Goal: Book appointment/travel/reservation

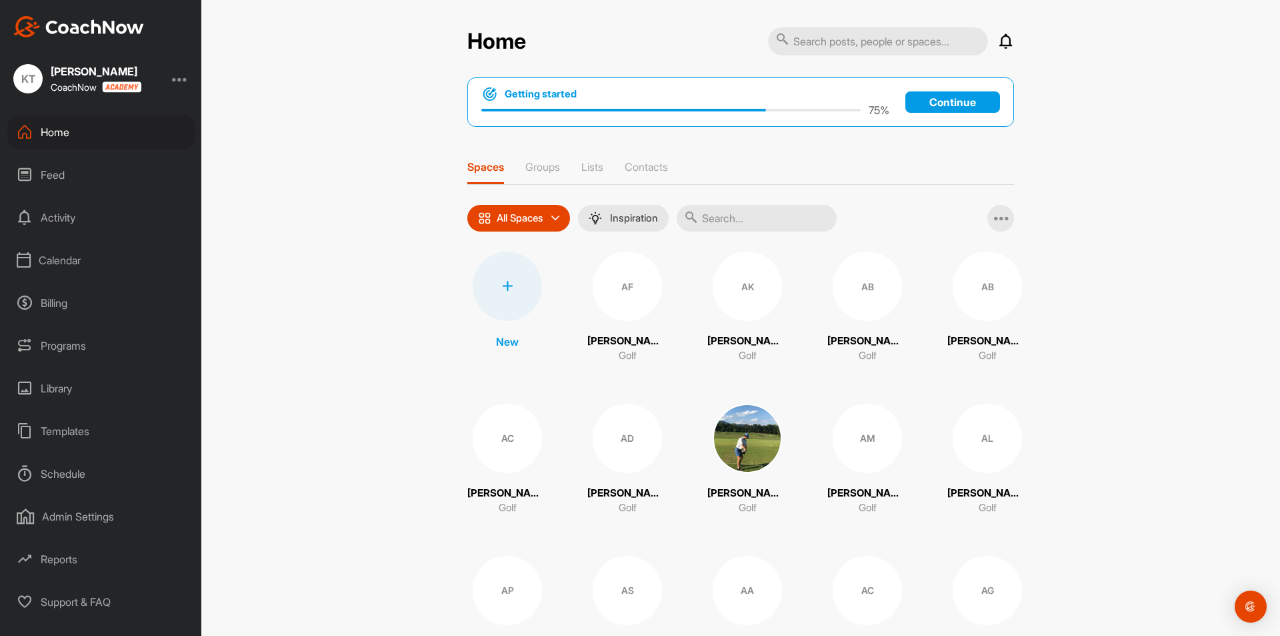
click at [73, 264] on div "Calendar" at bounding box center [101, 259] width 188 height 33
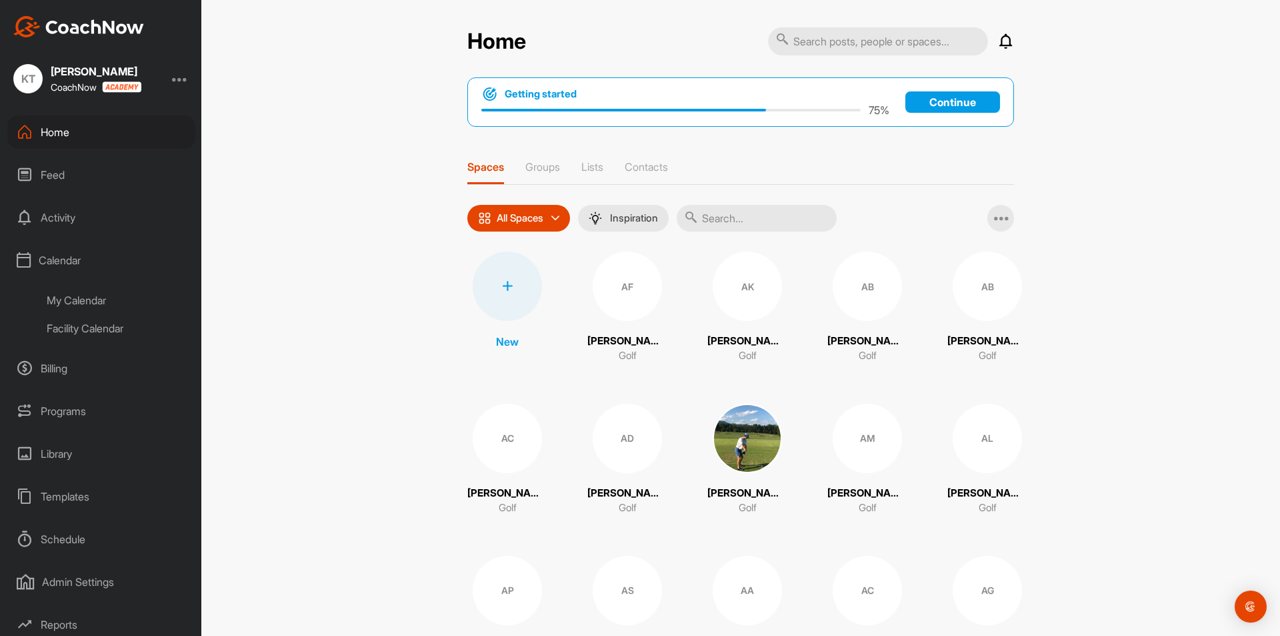
click at [79, 322] on div "Facility Calendar" at bounding box center [116, 328] width 158 height 28
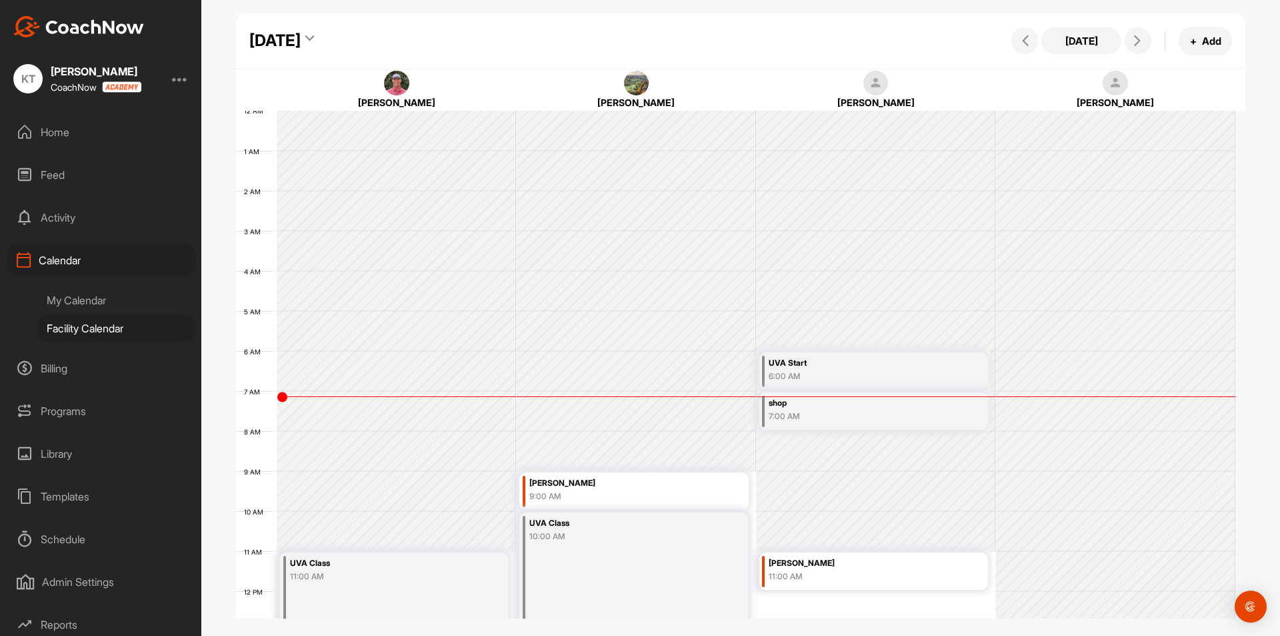
scroll to position [231, 0]
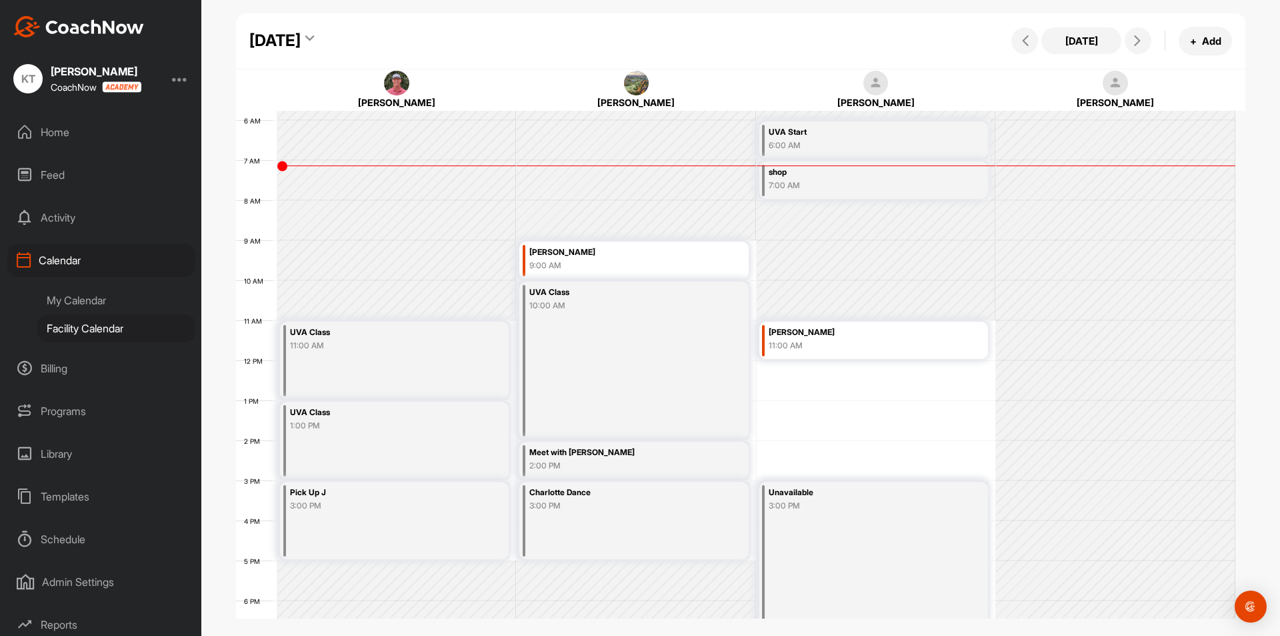
click at [301, 40] on div "[DATE]" at bounding box center [274, 41] width 51 height 24
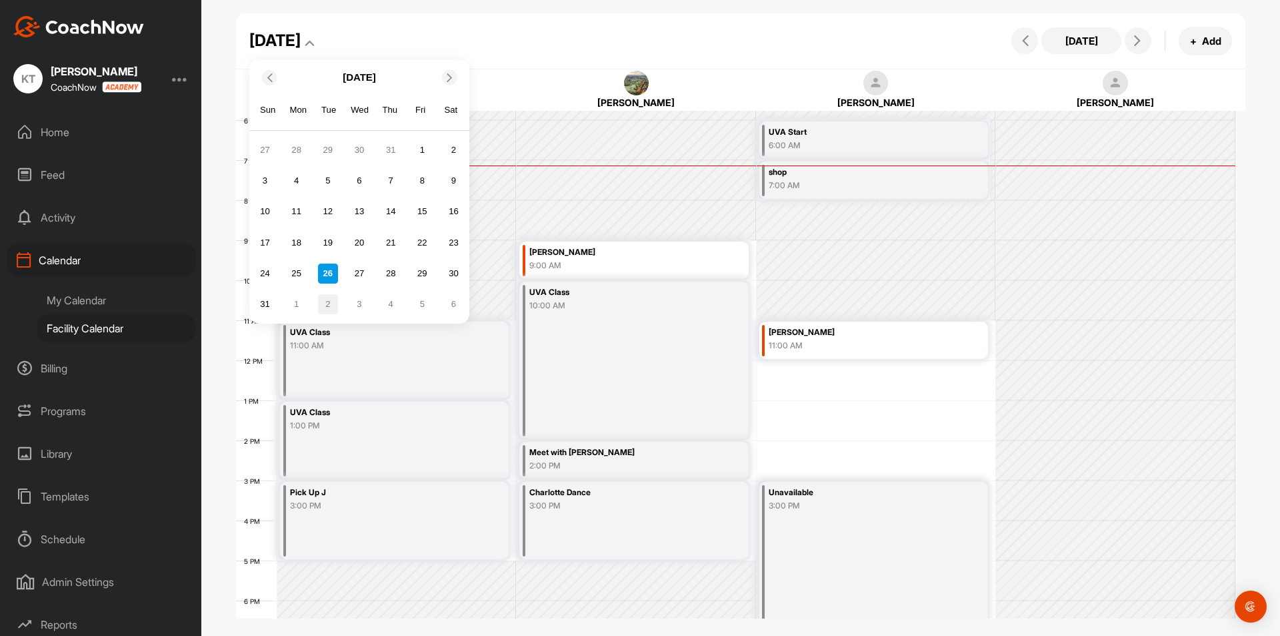
click at [327, 301] on div "2" at bounding box center [328, 304] width 20 height 20
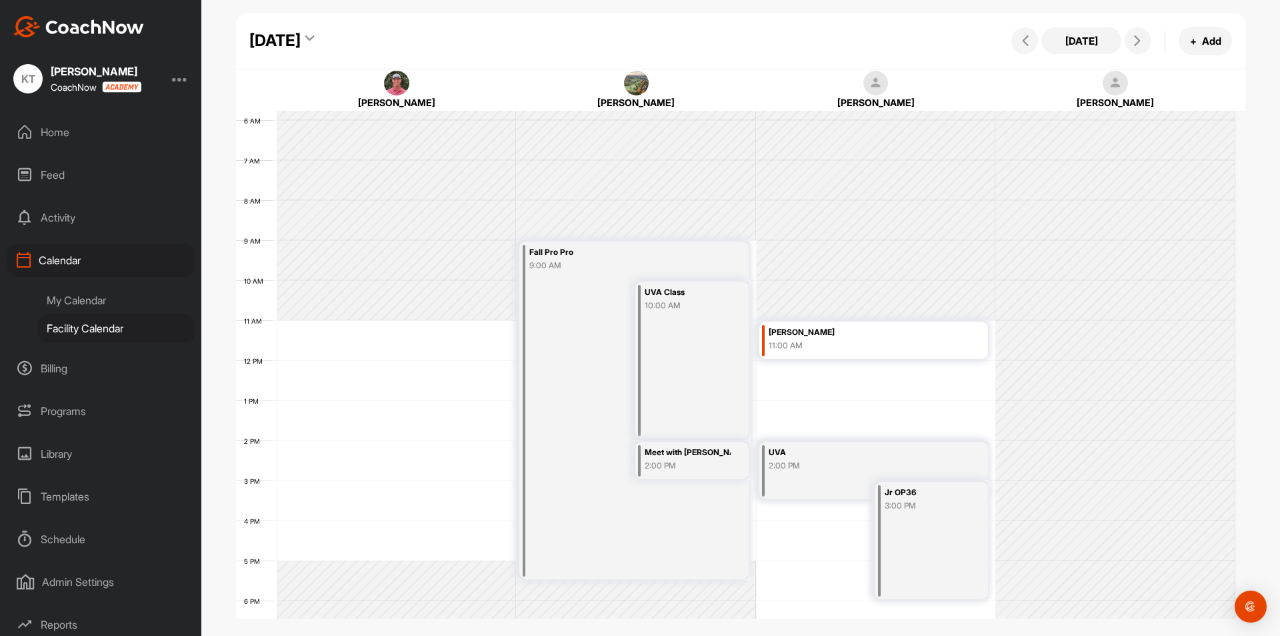
click at [105, 305] on div "My Calendar" at bounding box center [116, 300] width 158 height 28
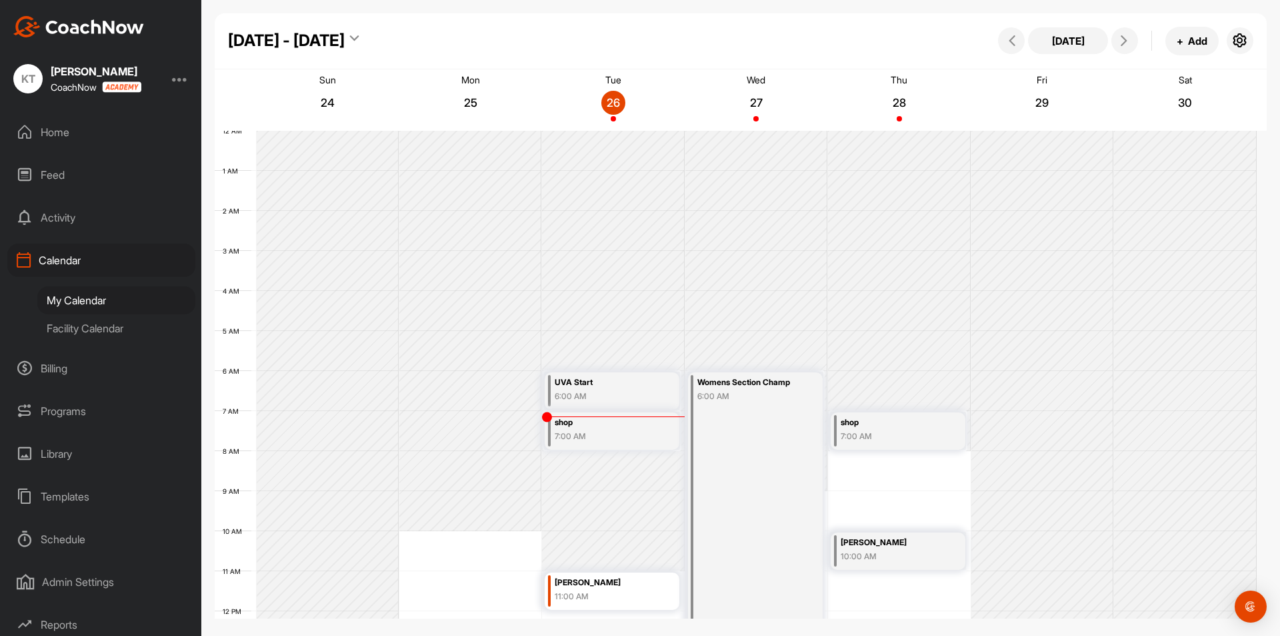
scroll to position [231, 0]
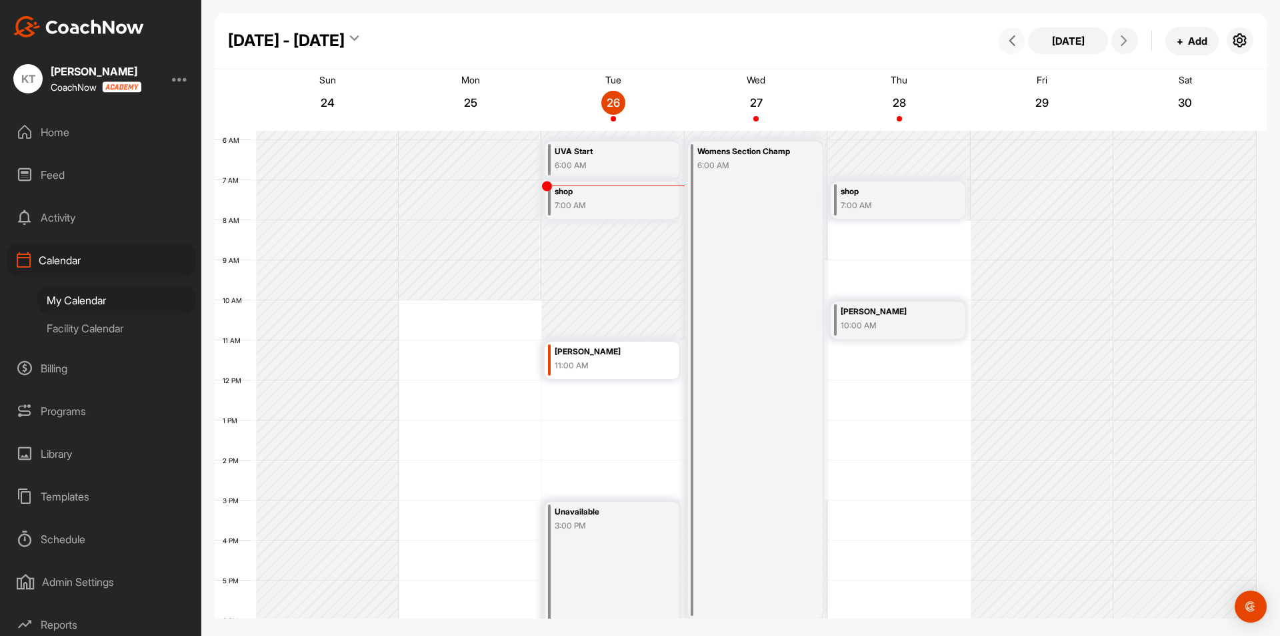
click at [1014, 43] on icon at bounding box center [1012, 40] width 11 height 11
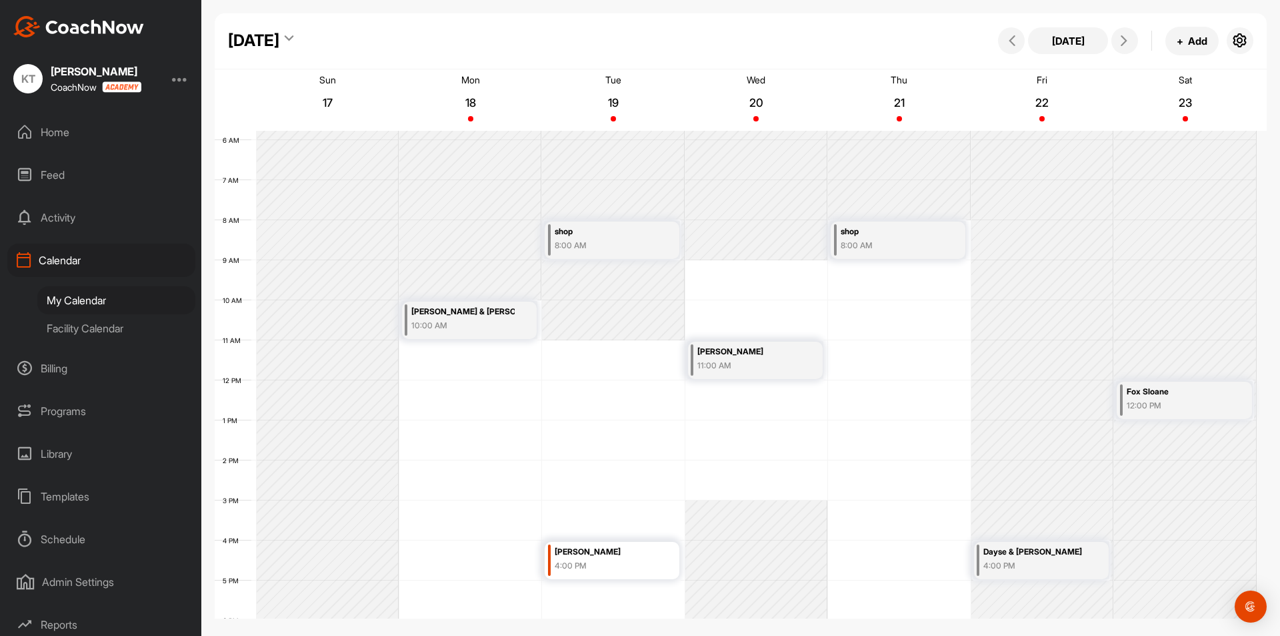
click at [7, 62] on div "[PERSON_NAME] CoachNow Home Feed Activity Calendar My Calendar Facility Calenda…" at bounding box center [100, 318] width 201 height 636
click at [1080, 50] on button "[DATE]" at bounding box center [1068, 40] width 80 height 27
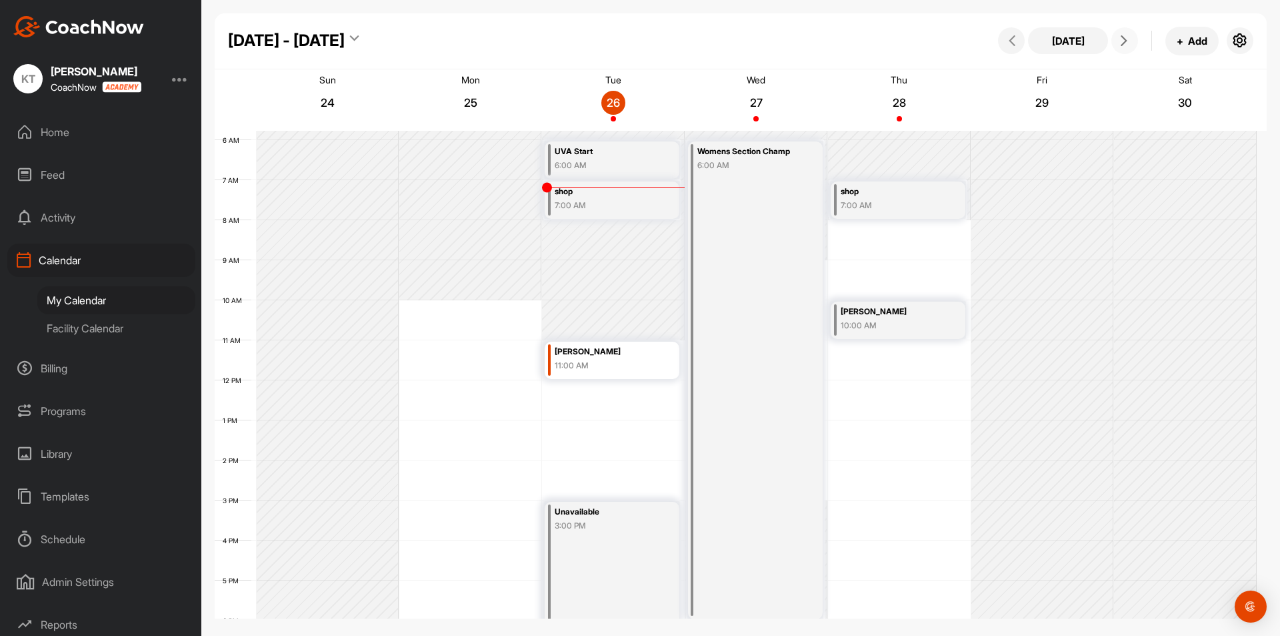
click at [1126, 43] on icon at bounding box center [1124, 40] width 11 height 11
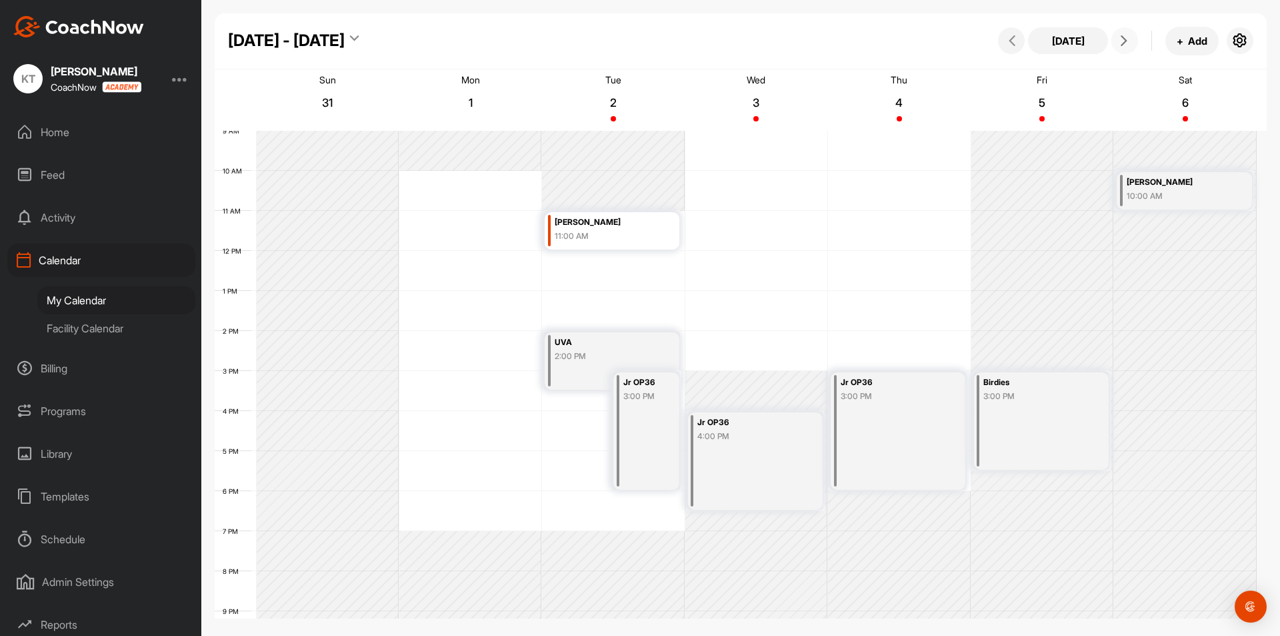
scroll to position [364, 0]
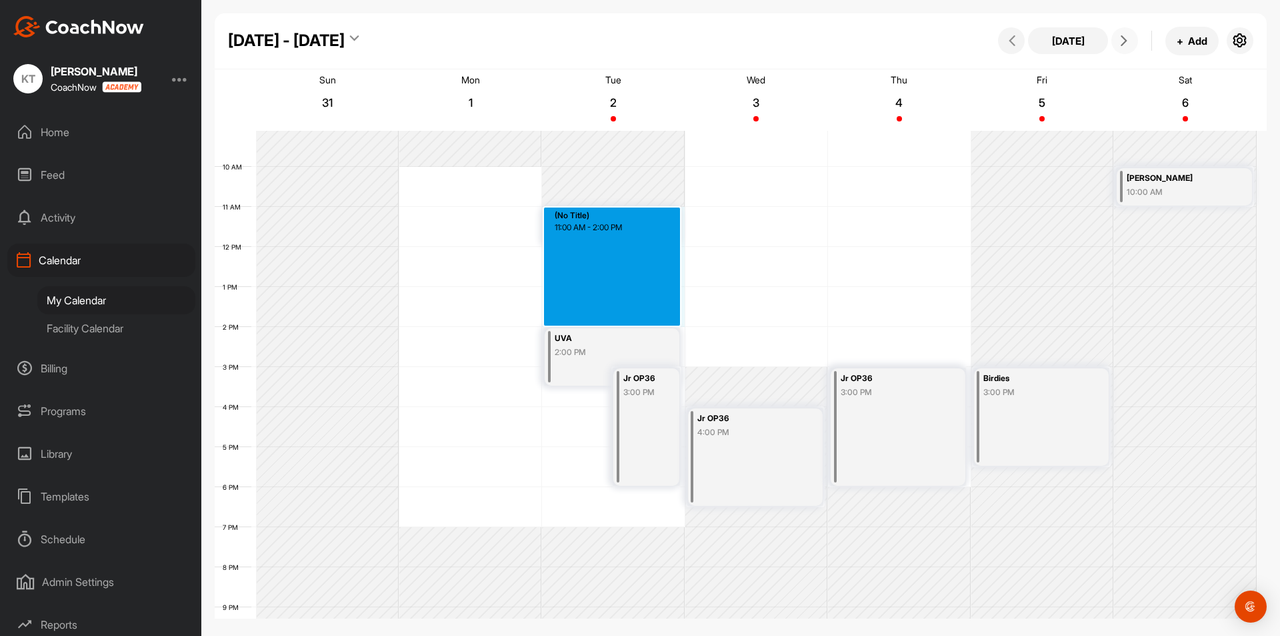
drag, startPoint x: 684, startPoint y: 213, endPoint x: 680, endPoint y: 320, distance: 106.8
click at [680, 320] on div "12 AM 1 AM 2 AM 3 AM 4 AM 5 AM 6 AM 7 AM 8 AM 9 AM 10 AM 11 AM 12 PM 1 PM 2 PM …" at bounding box center [736, 247] width 1042 height 960
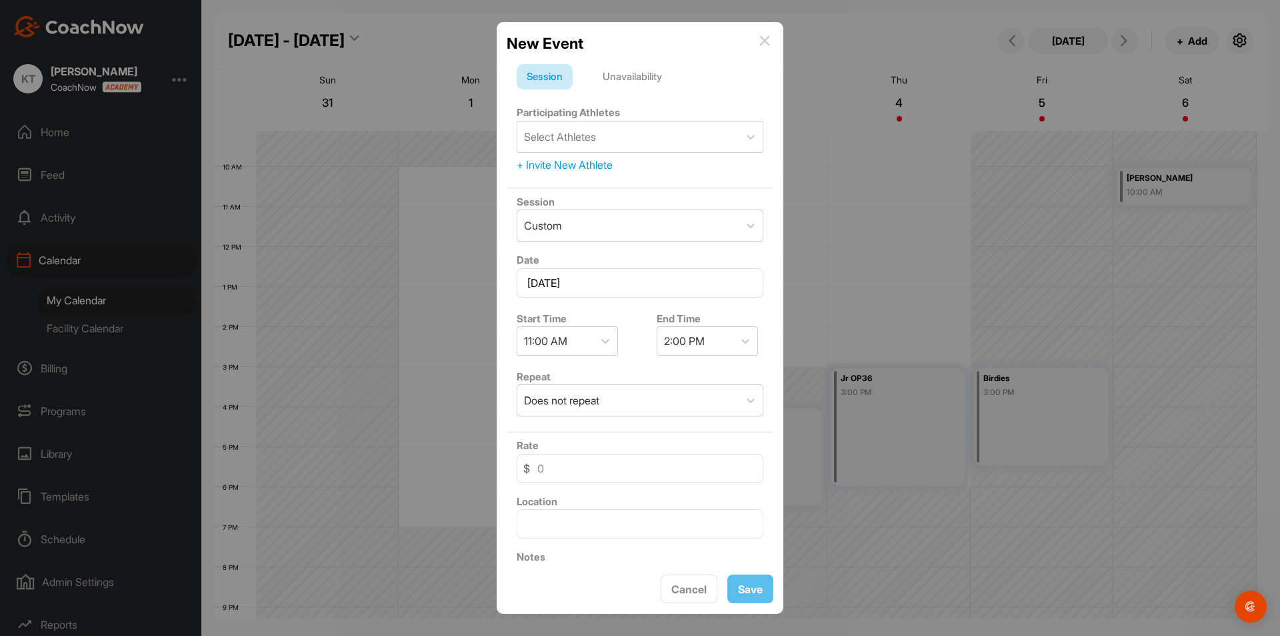
click at [618, 77] on div "Unavailability" at bounding box center [632, 76] width 79 height 25
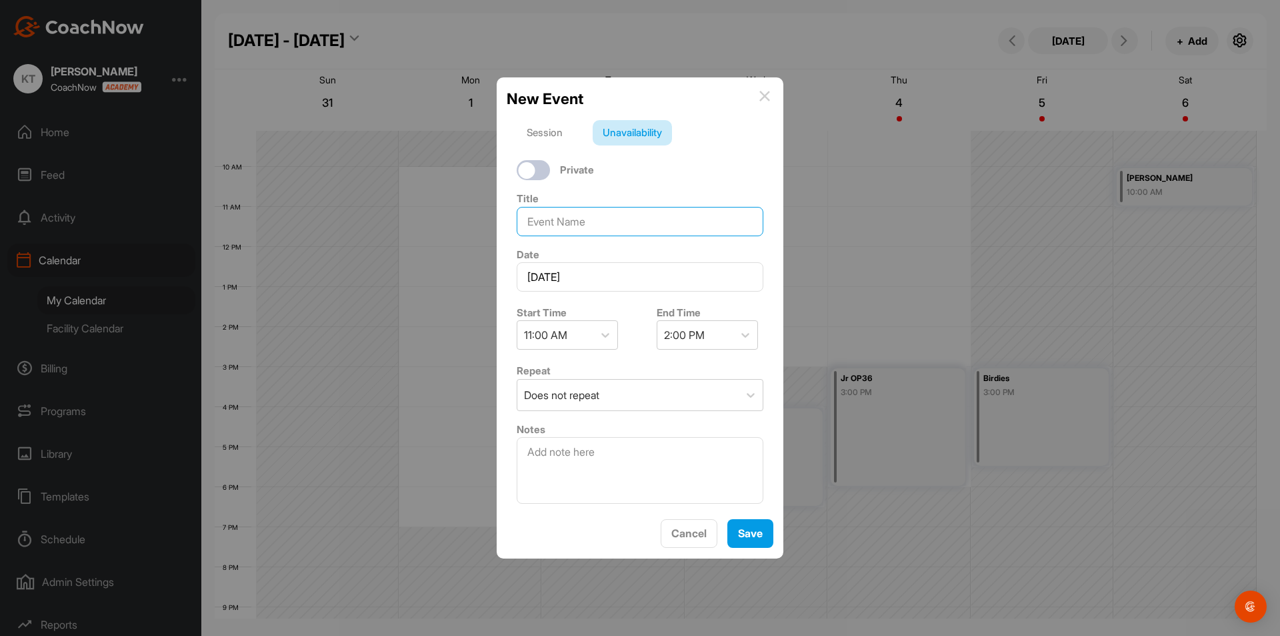
click at [616, 223] on input at bounding box center [640, 221] width 247 height 29
type input "UVA"
click at [759, 529] on button "Save" at bounding box center [751, 533] width 46 height 29
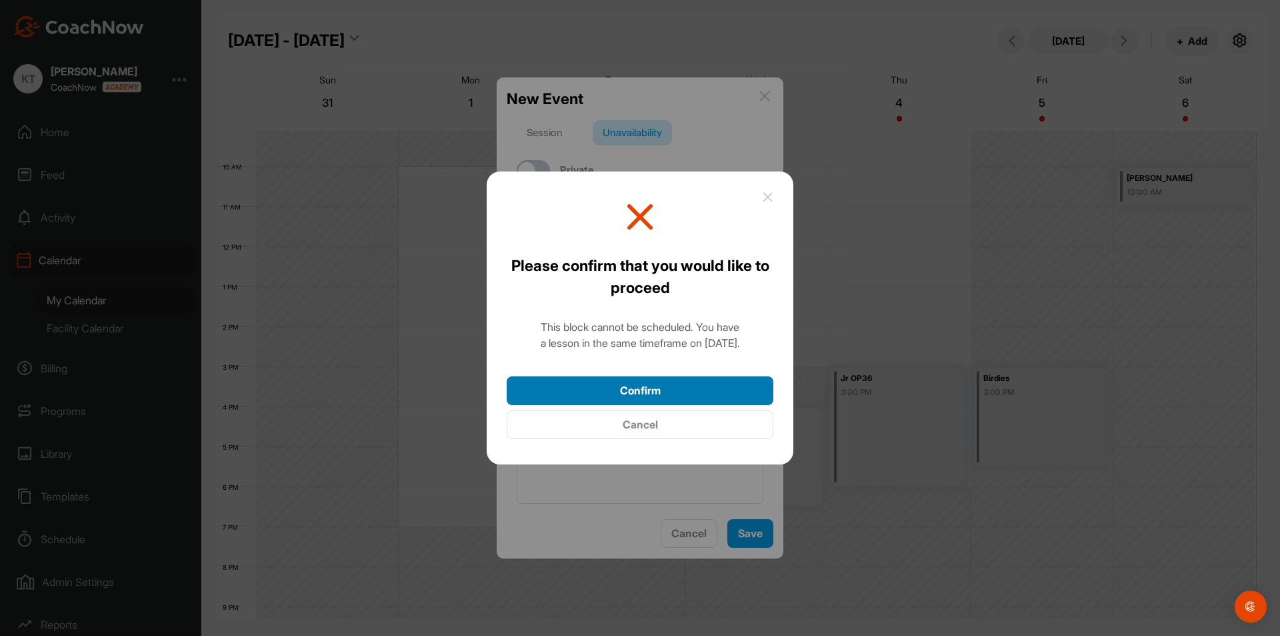
click at [704, 384] on button "Confirm" at bounding box center [640, 390] width 267 height 29
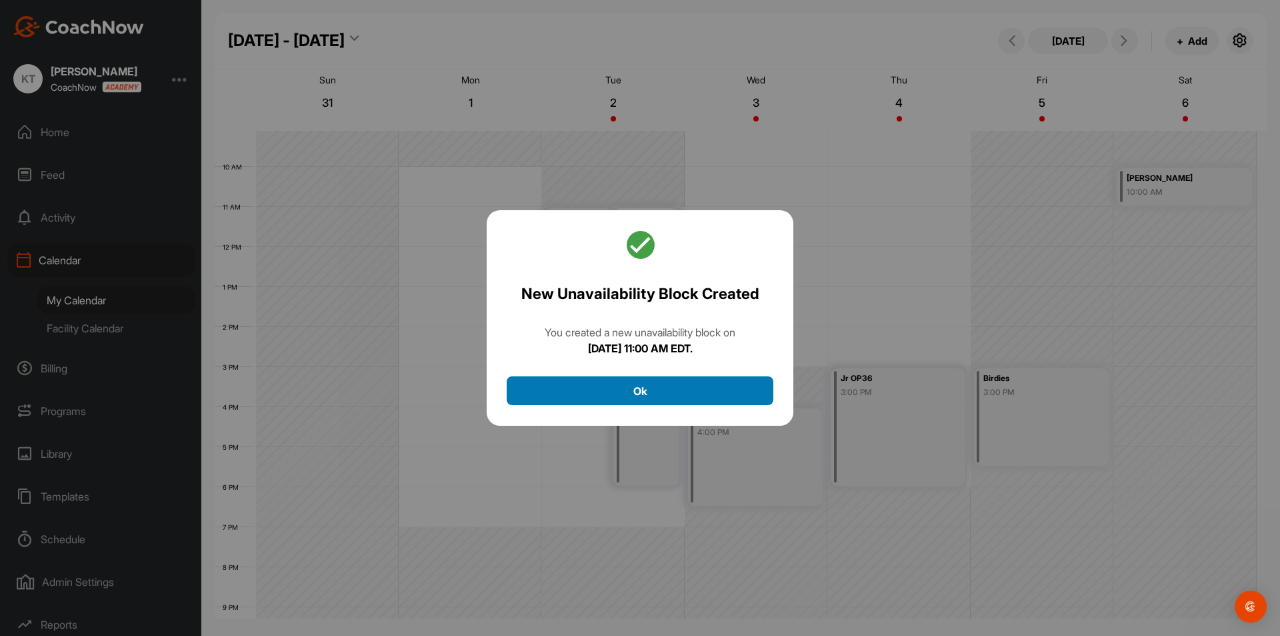
click at [700, 397] on button "Ok" at bounding box center [640, 390] width 267 height 29
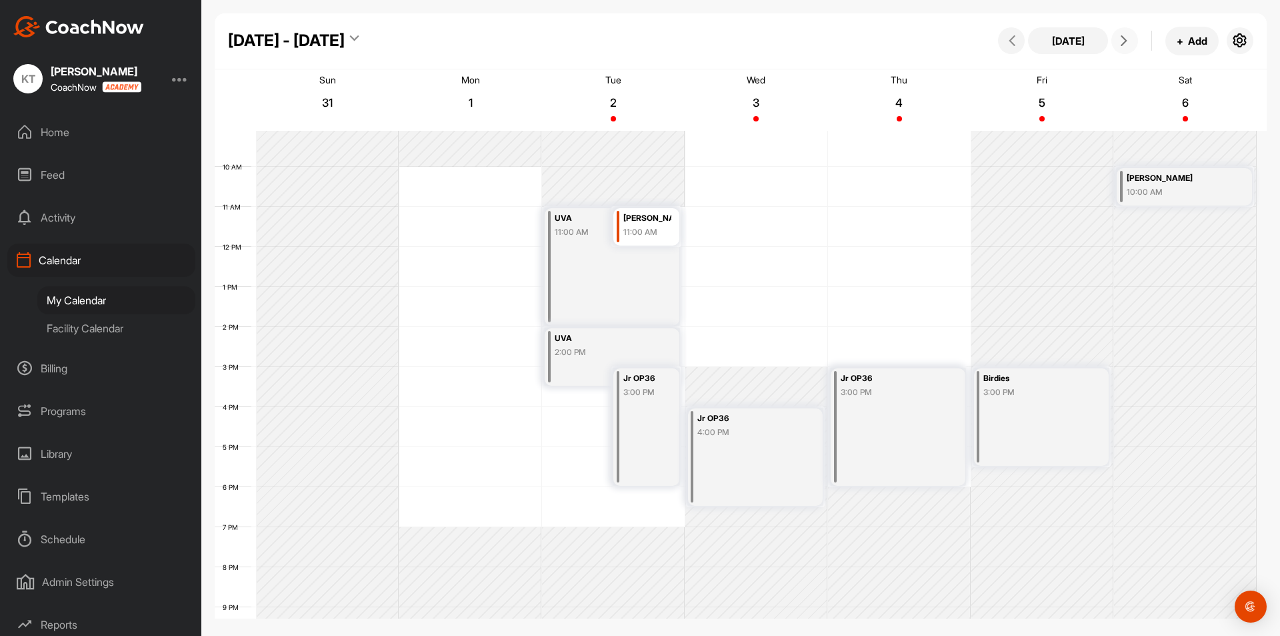
click at [1131, 50] on button at bounding box center [1125, 40] width 27 height 27
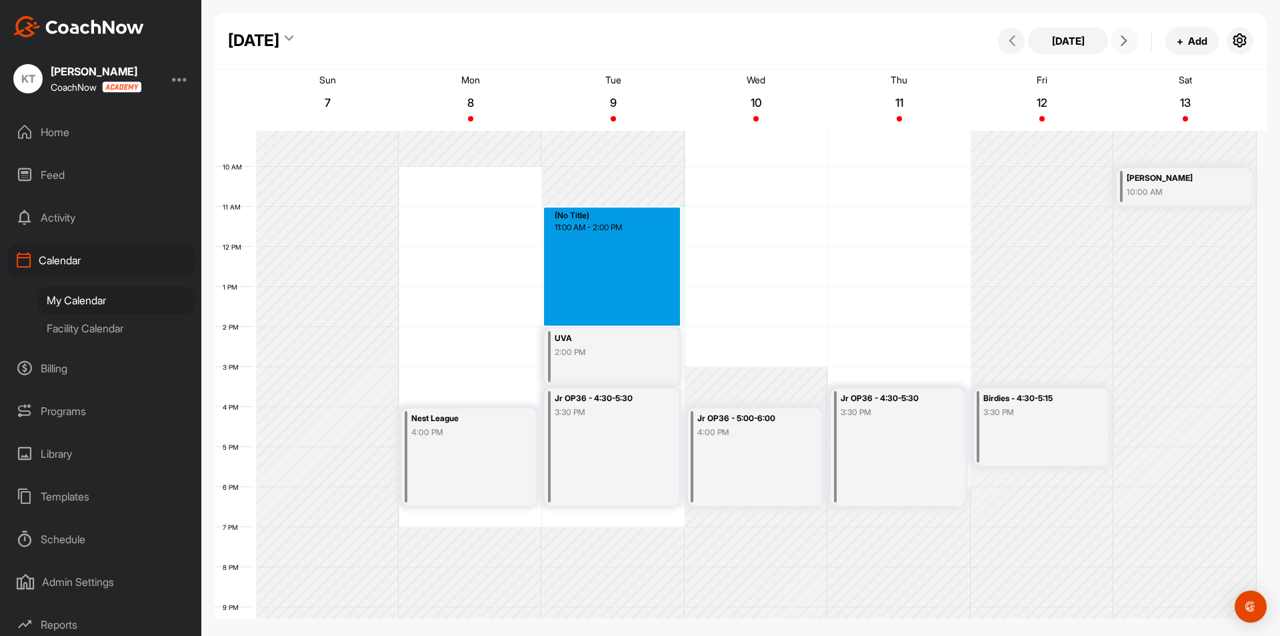
drag, startPoint x: 610, startPoint y: 219, endPoint x: 622, endPoint y: 322, distance: 103.5
click at [622, 322] on div "12 AM 1 AM 2 AM 3 AM 4 AM 5 AM 6 AM 7 AM 8 AM 9 AM 10 AM 11 AM 12 PM 1 PM 2 PM …" at bounding box center [736, 247] width 1042 height 960
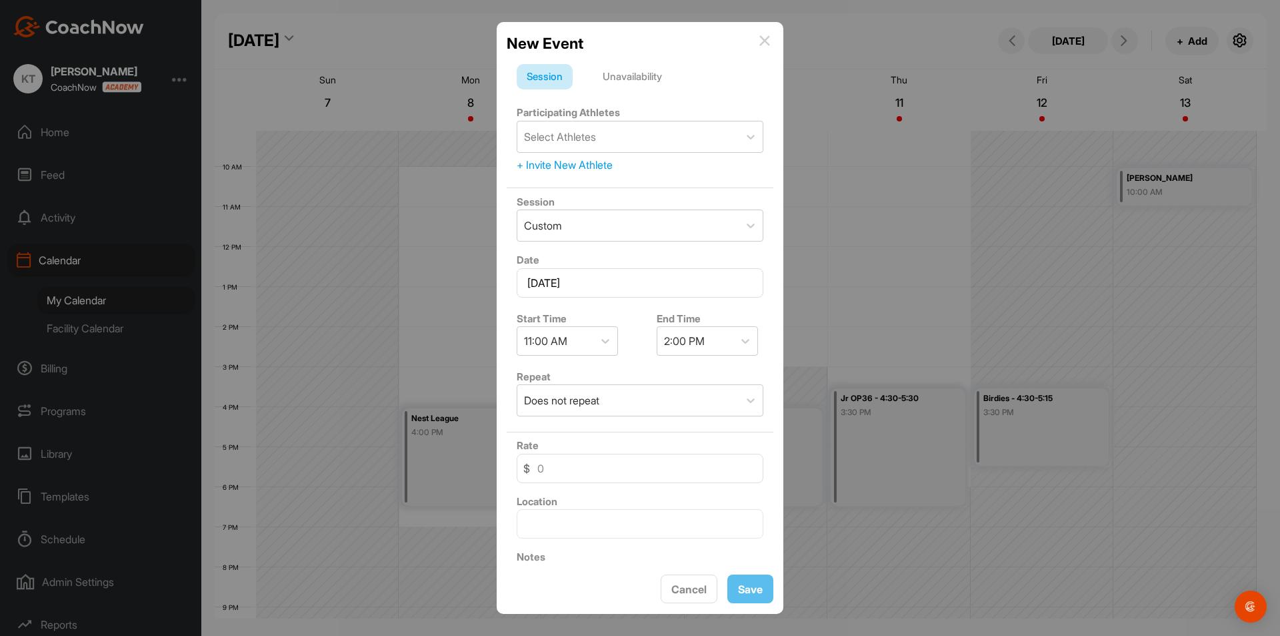
click at [639, 77] on div "Unavailability" at bounding box center [632, 76] width 79 height 25
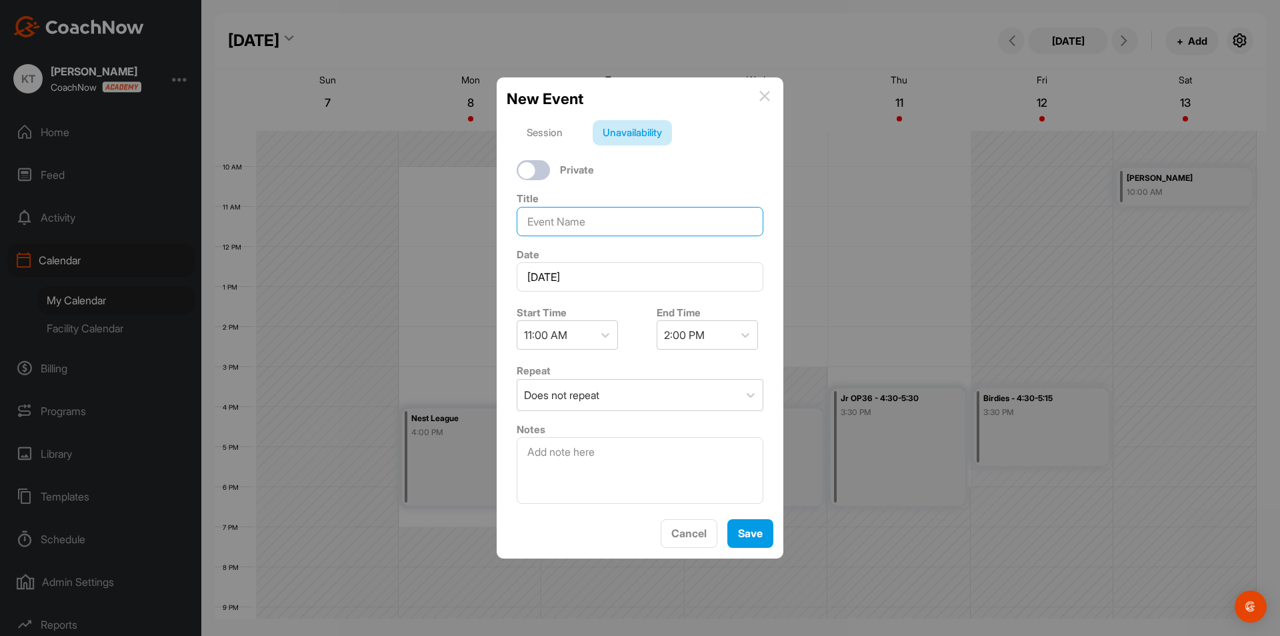
click at [623, 209] on input at bounding box center [640, 221] width 247 height 29
type input "UVA"
click at [761, 537] on button "Save" at bounding box center [751, 533] width 46 height 29
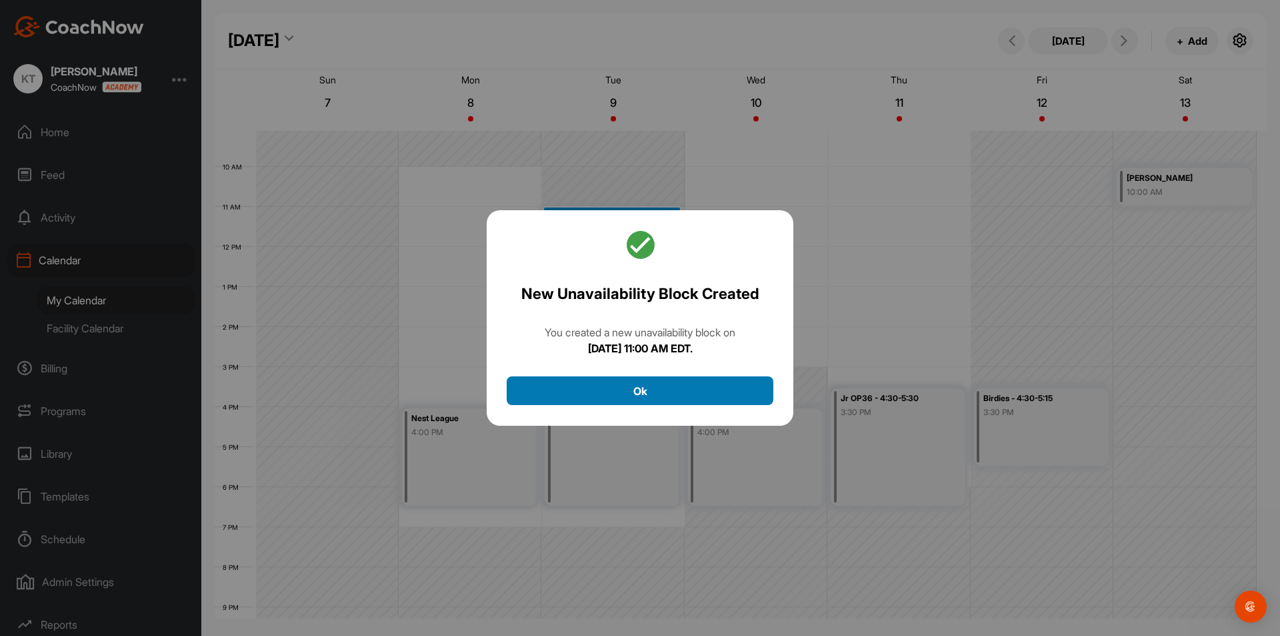
click at [662, 400] on button "Ok" at bounding box center [640, 390] width 267 height 29
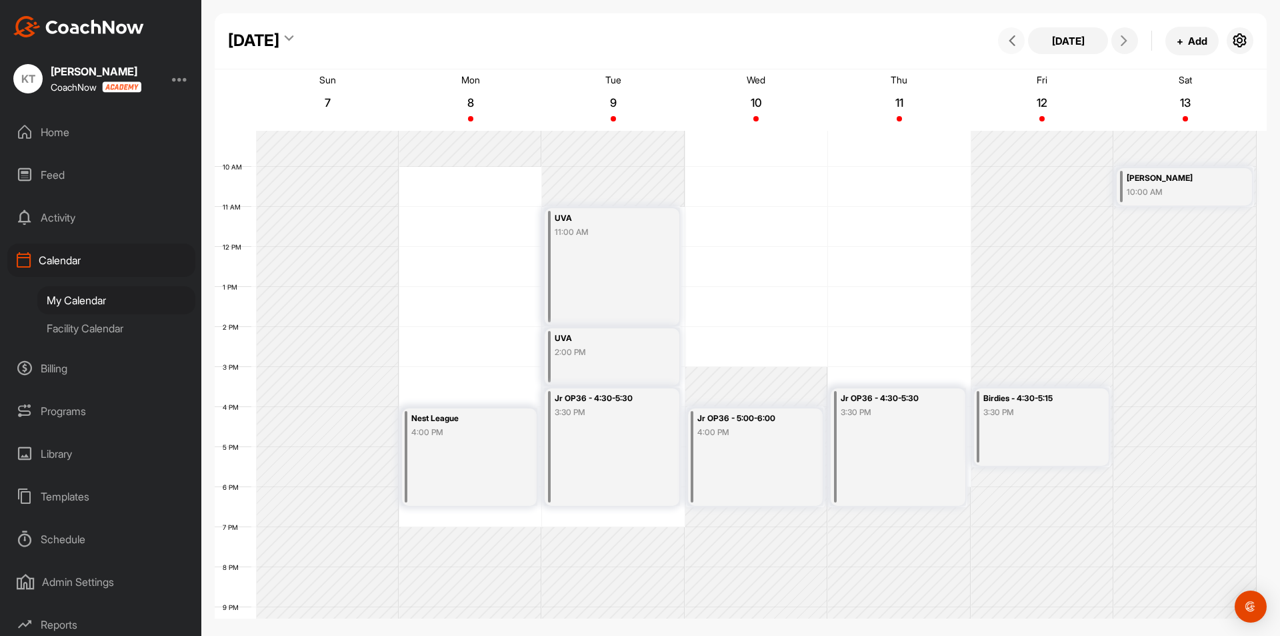
click at [1006, 45] on span at bounding box center [1012, 40] width 16 height 11
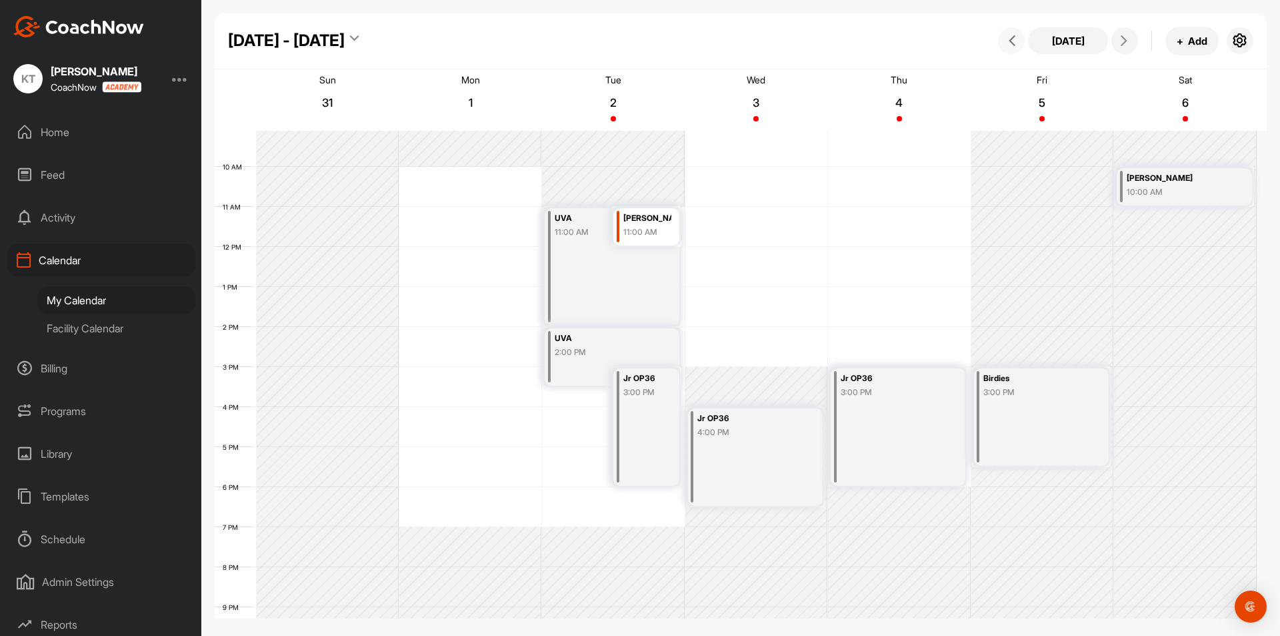
scroll to position [231, 0]
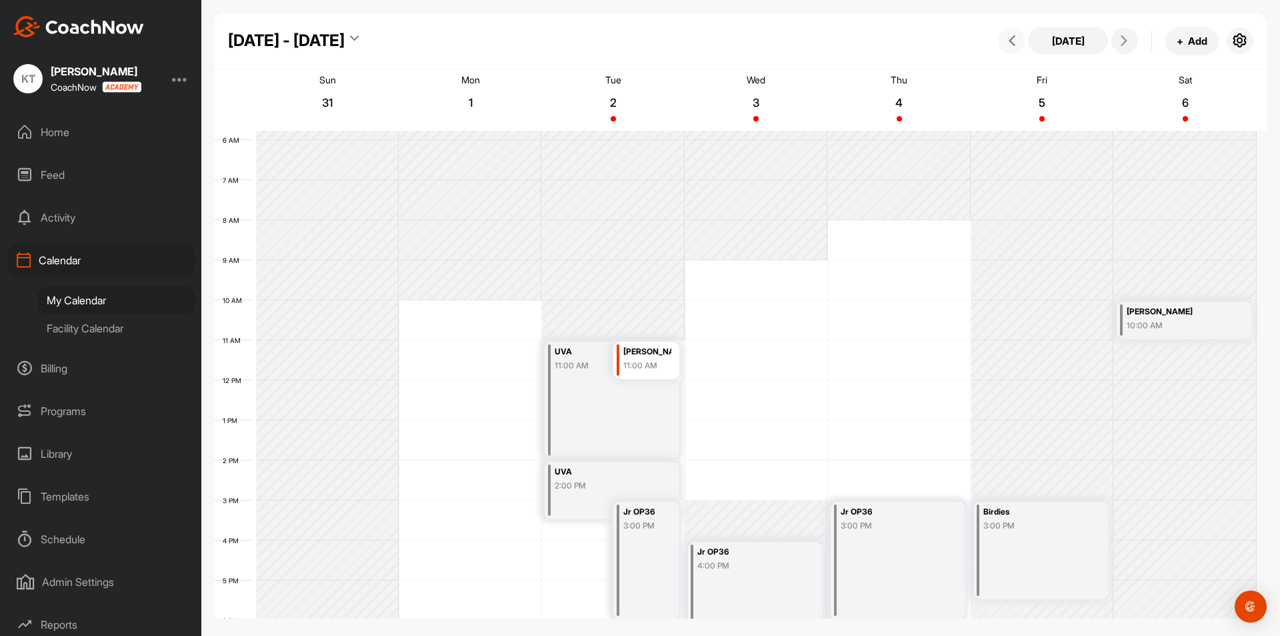
click at [659, 358] on div "[PERSON_NAME]" at bounding box center [648, 351] width 48 height 15
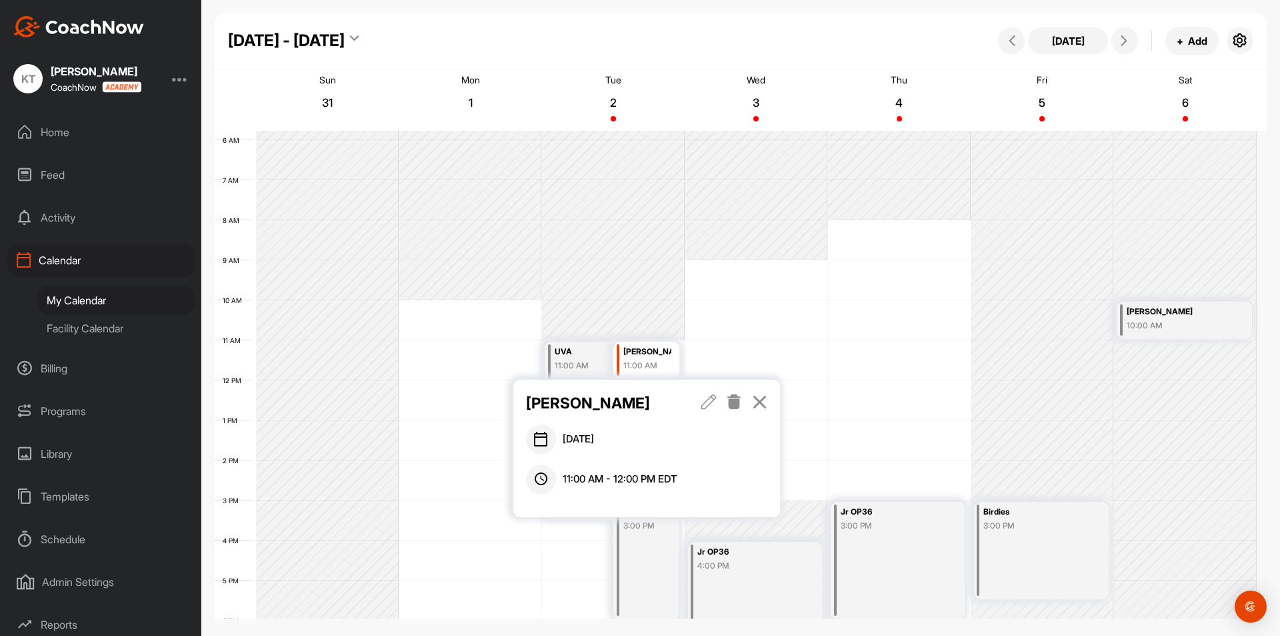
click at [737, 405] on icon at bounding box center [734, 401] width 15 height 15
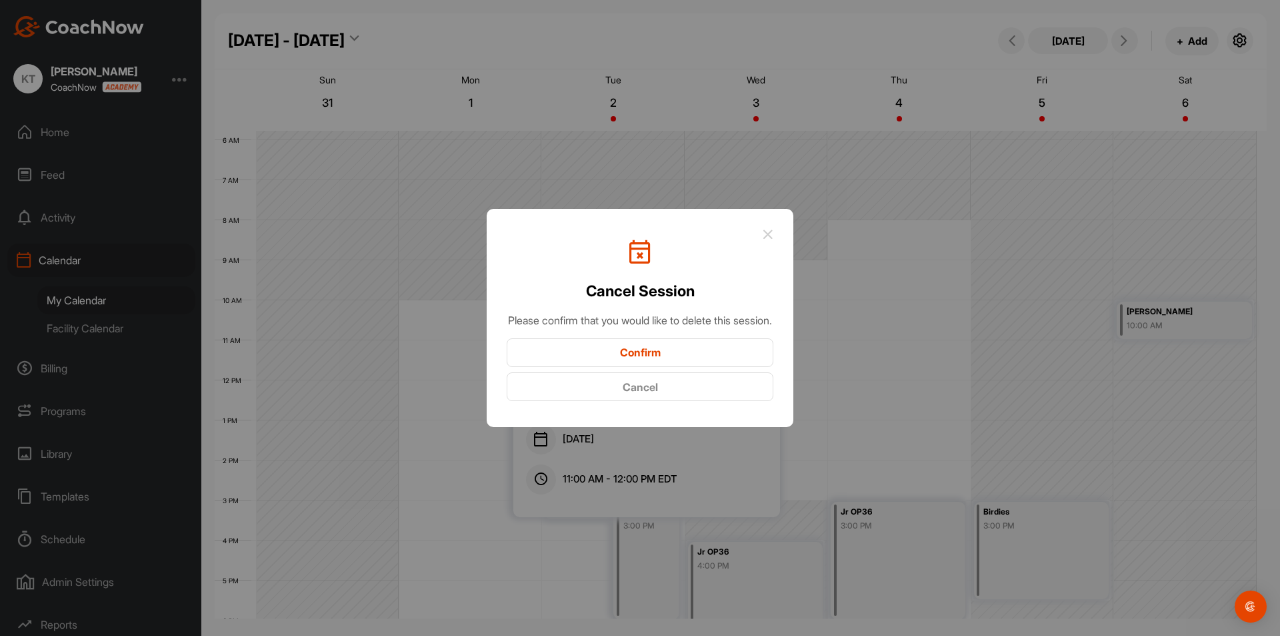
click at [698, 365] on button "Confirm" at bounding box center [640, 352] width 267 height 29
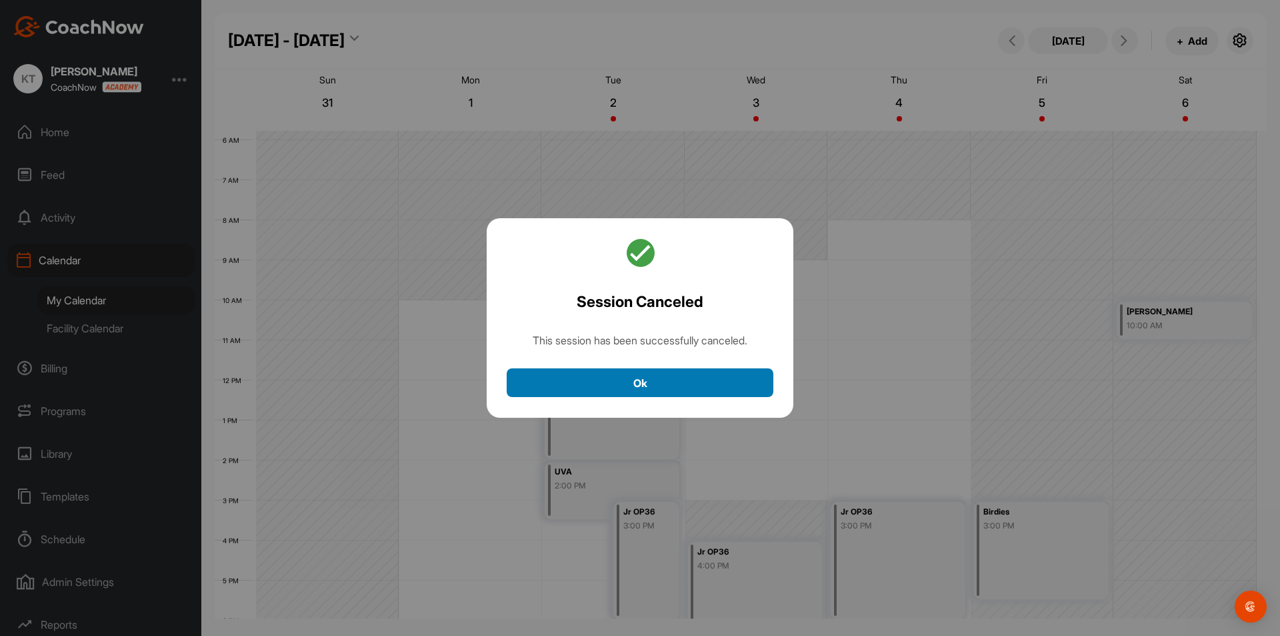
click at [731, 387] on button "Ok" at bounding box center [640, 382] width 267 height 29
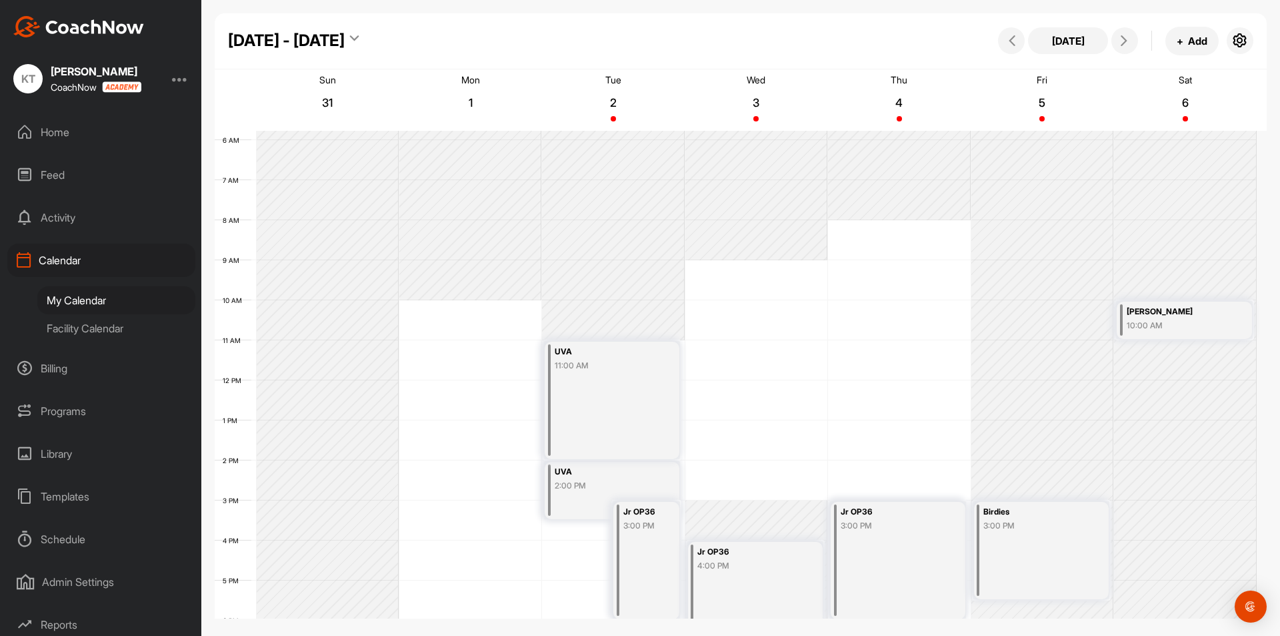
click at [1025, 41] on div "[DATE] + Add" at bounding box center [1124, 41] width 259 height 29
click at [1020, 41] on button at bounding box center [1011, 40] width 27 height 27
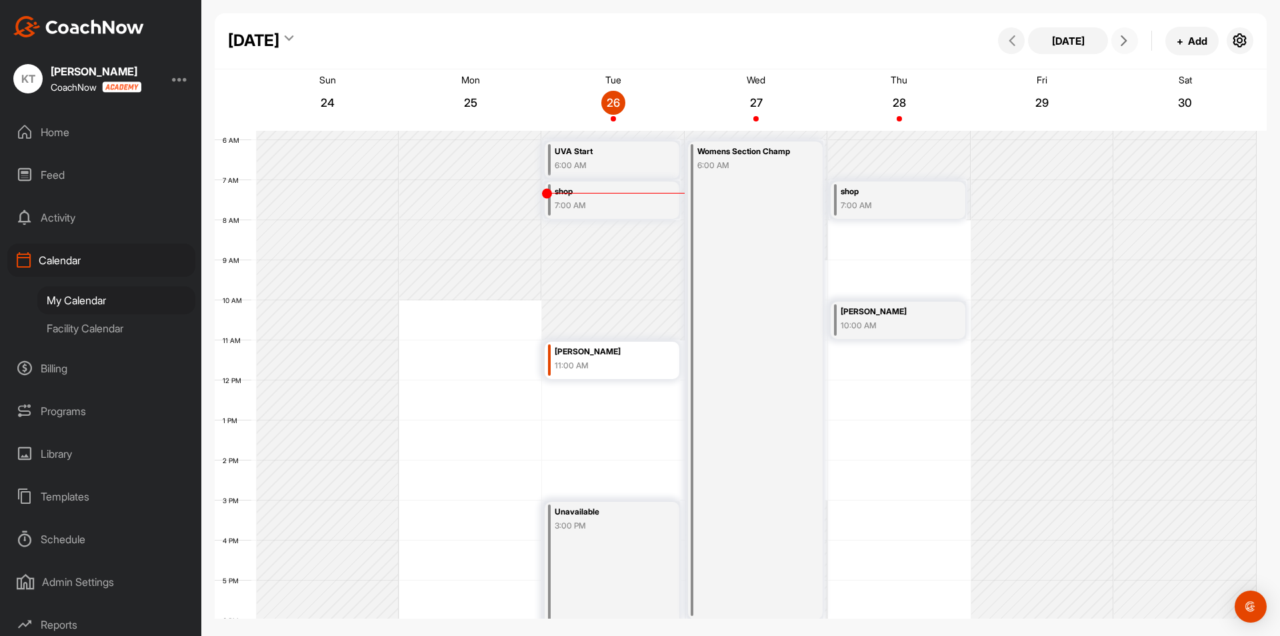
click at [1122, 39] on icon at bounding box center [1124, 40] width 11 height 11
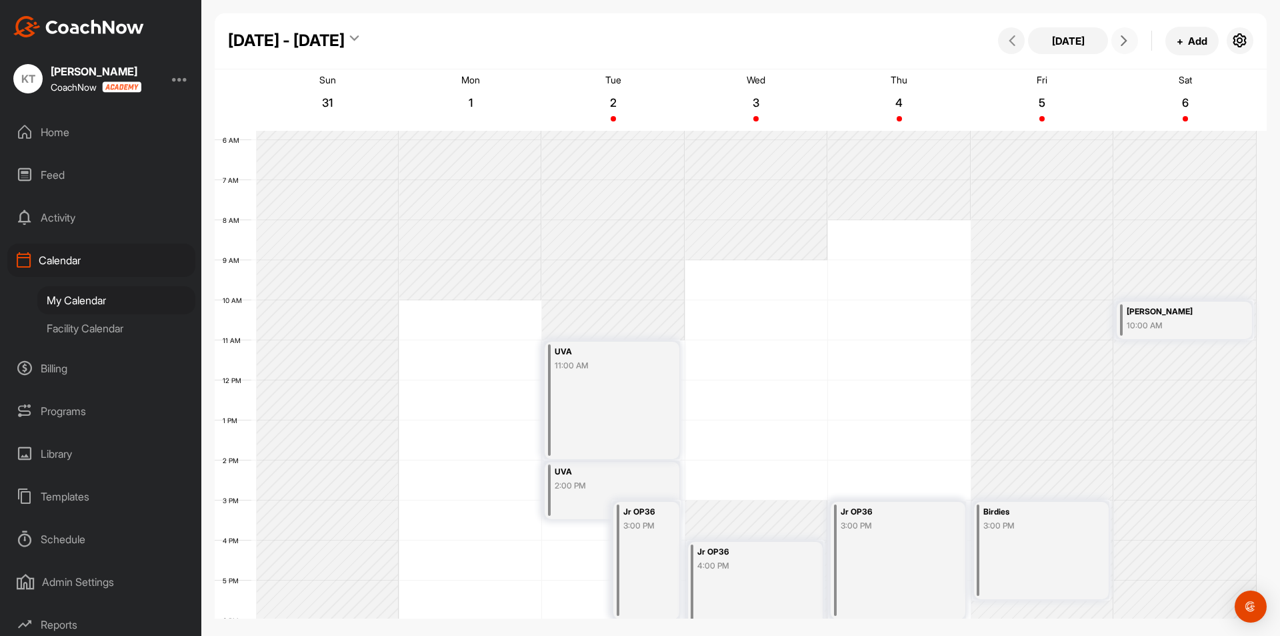
click at [1122, 39] on icon at bounding box center [1124, 40] width 11 height 11
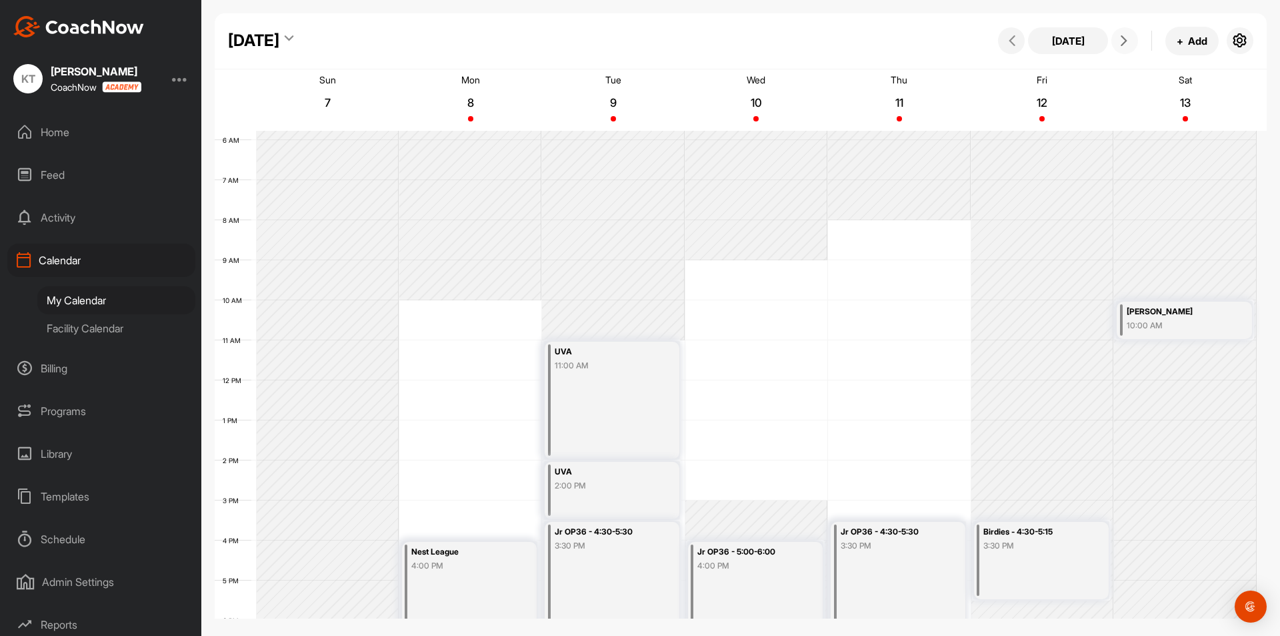
click at [1122, 39] on icon at bounding box center [1124, 40] width 11 height 11
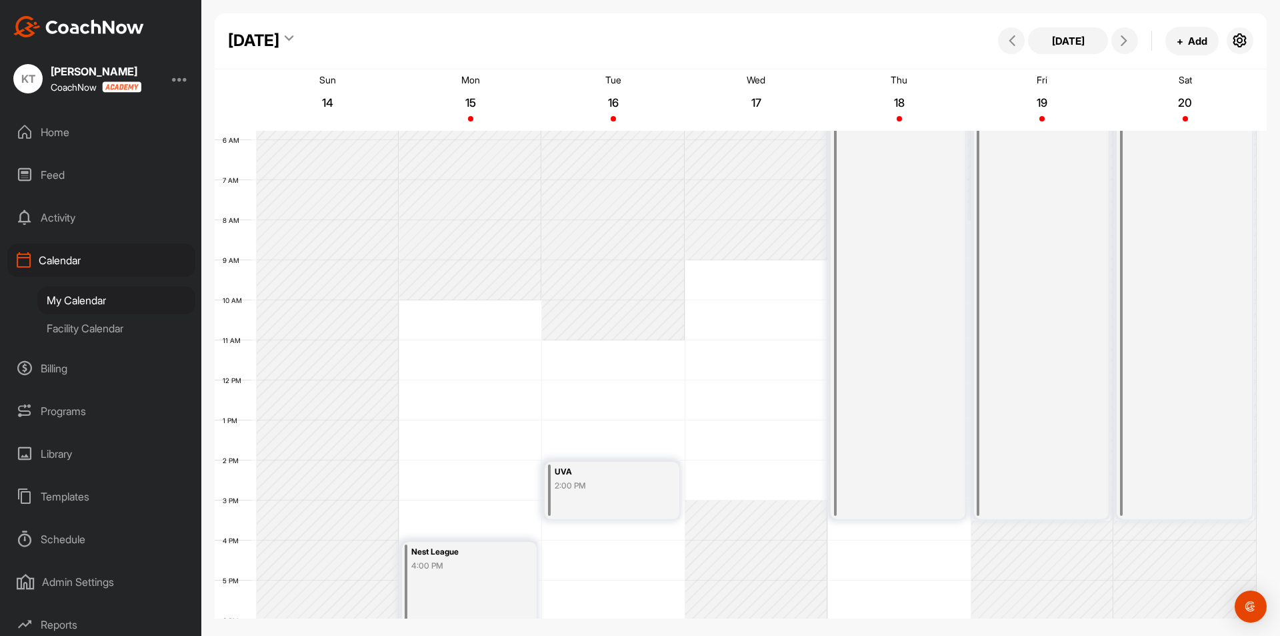
click at [279, 38] on div "[DATE]" at bounding box center [253, 41] width 51 height 24
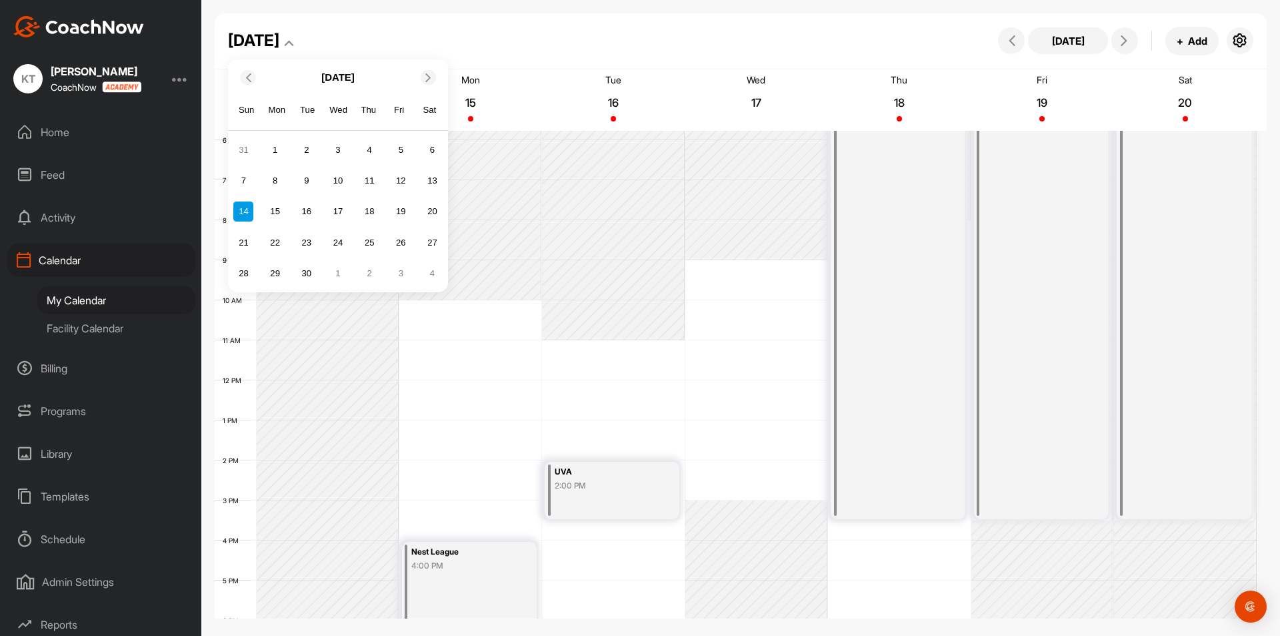
click at [425, 79] on icon at bounding box center [428, 77] width 9 height 9
click at [376, 150] on div "2" at bounding box center [369, 150] width 20 height 20
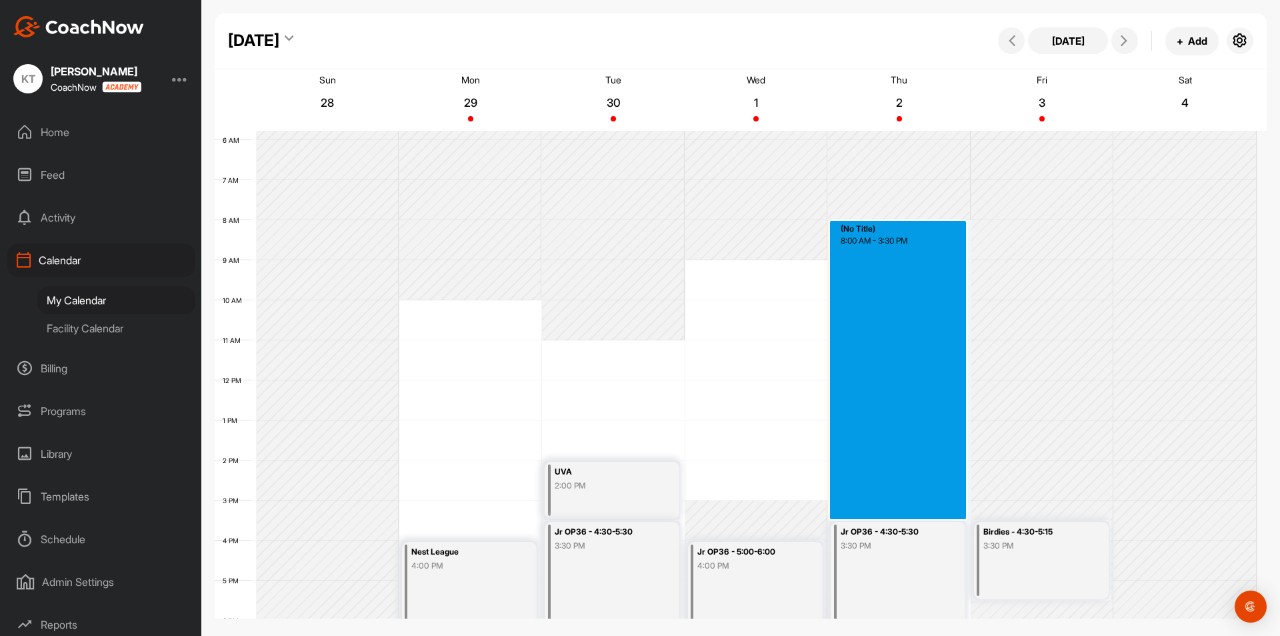
drag, startPoint x: 866, startPoint y: 236, endPoint x: 889, endPoint y: 513, distance: 277.7
click at [889, 513] on div "12 AM 1 AM 2 AM 3 AM 4 AM 5 AM 6 AM 7 AM 8 AM 9 AM 10 AM 11 AM 12 PM 1 PM 2 PM …" at bounding box center [736, 380] width 1042 height 960
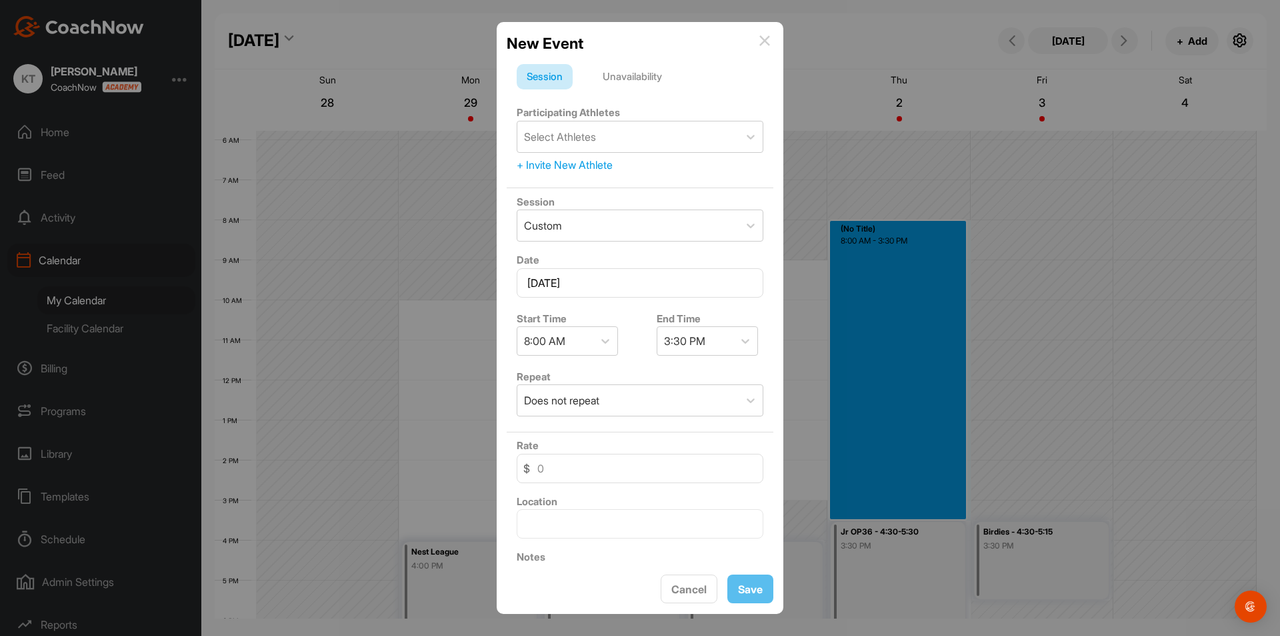
drag, startPoint x: 650, startPoint y: 69, endPoint x: 646, endPoint y: 75, distance: 7.2
click at [648, 72] on div "Unavailability" at bounding box center [632, 76] width 79 height 25
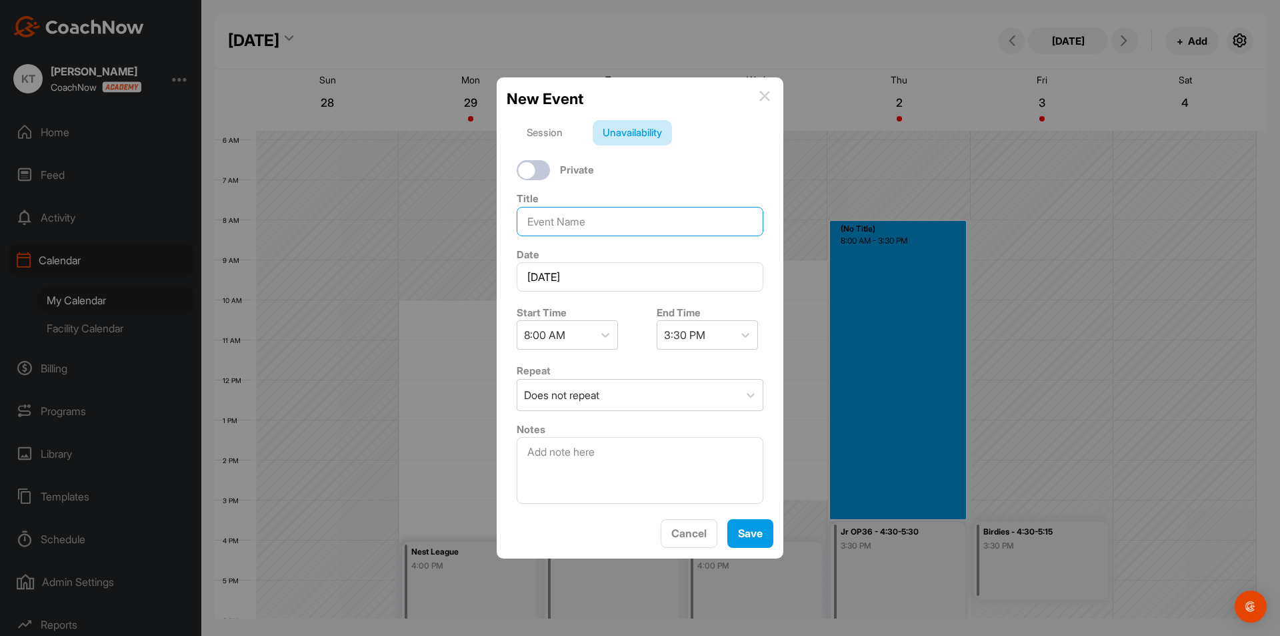
click at [623, 227] on input at bounding box center [640, 221] width 247 height 29
type input "Glenmore Tourney"
click at [731, 529] on button "Save" at bounding box center [751, 533] width 46 height 29
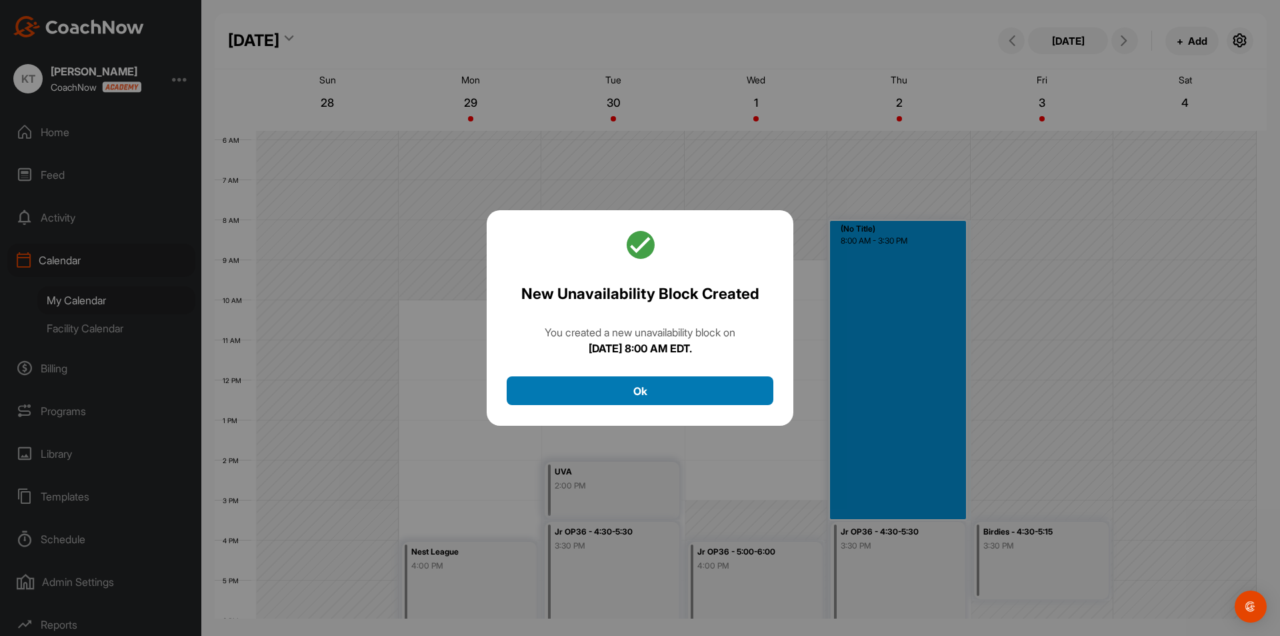
click at [688, 387] on button "Ok" at bounding box center [640, 390] width 267 height 29
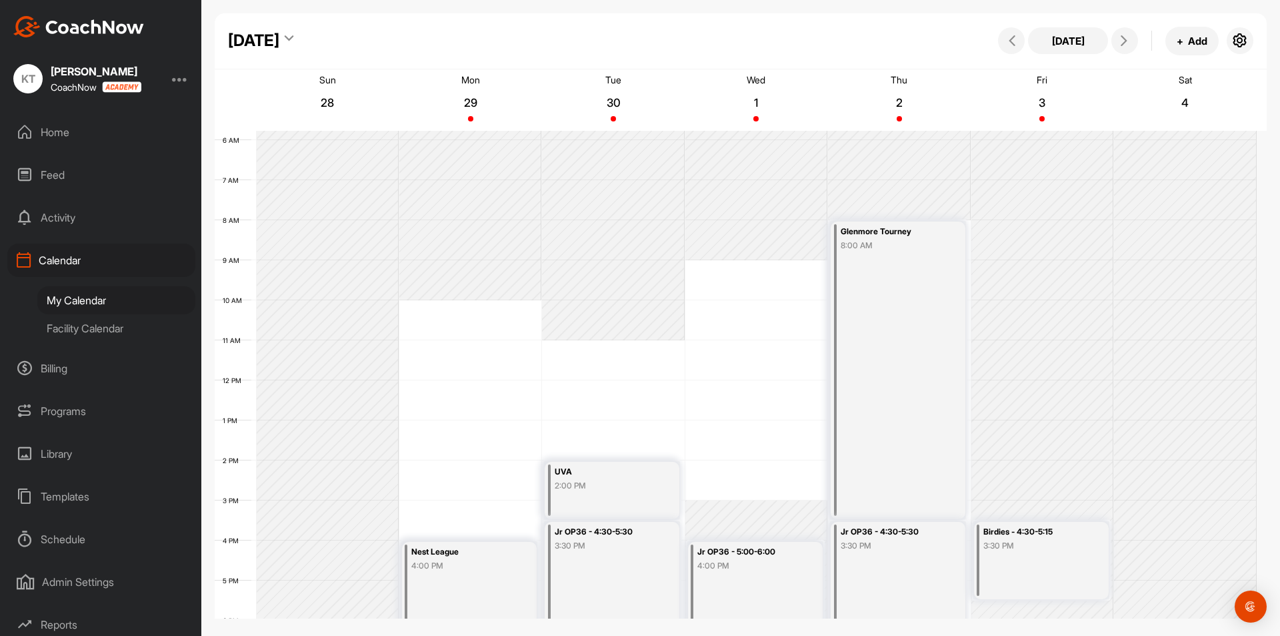
click at [279, 32] on div "[DATE]" at bounding box center [253, 41] width 51 height 24
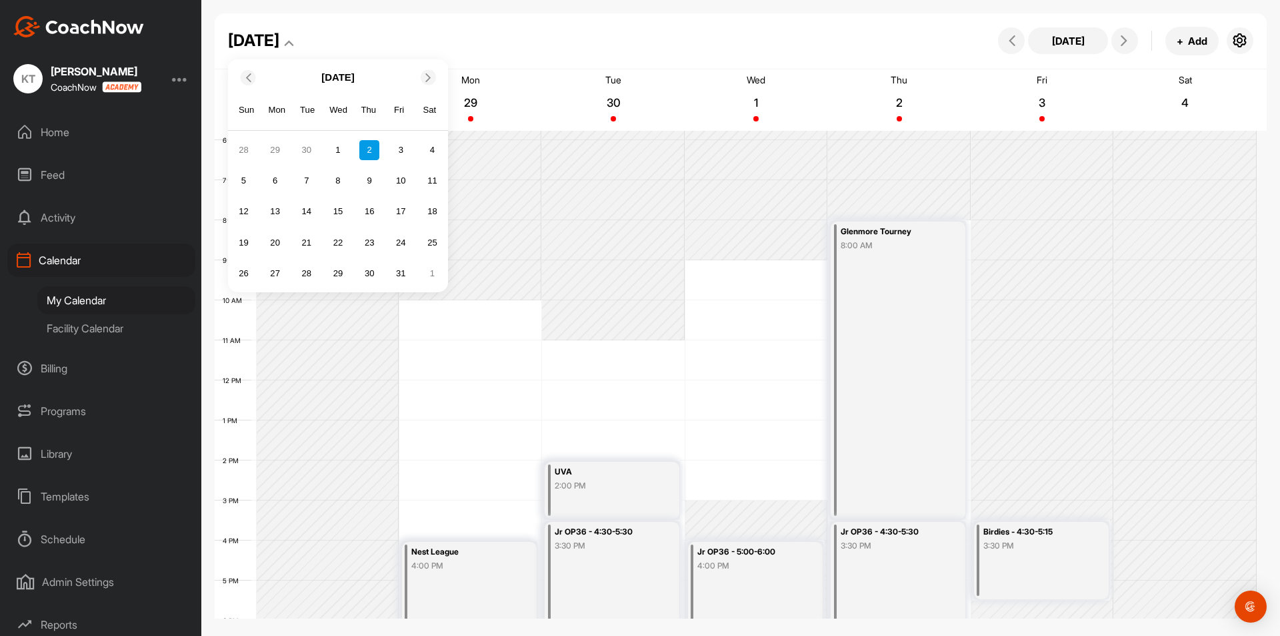
click at [250, 80] on icon at bounding box center [247, 77] width 9 height 9
click at [396, 243] on div "26" at bounding box center [401, 242] width 20 height 20
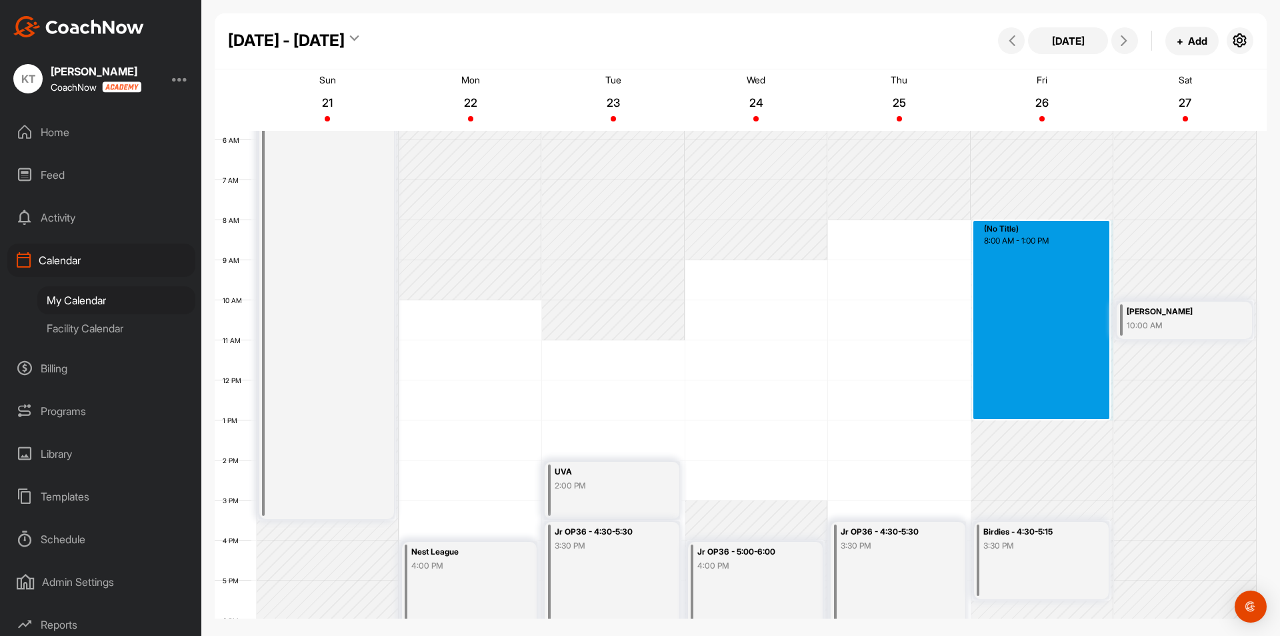
drag, startPoint x: 984, startPoint y: 229, endPoint x: 1006, endPoint y: 410, distance: 182.7
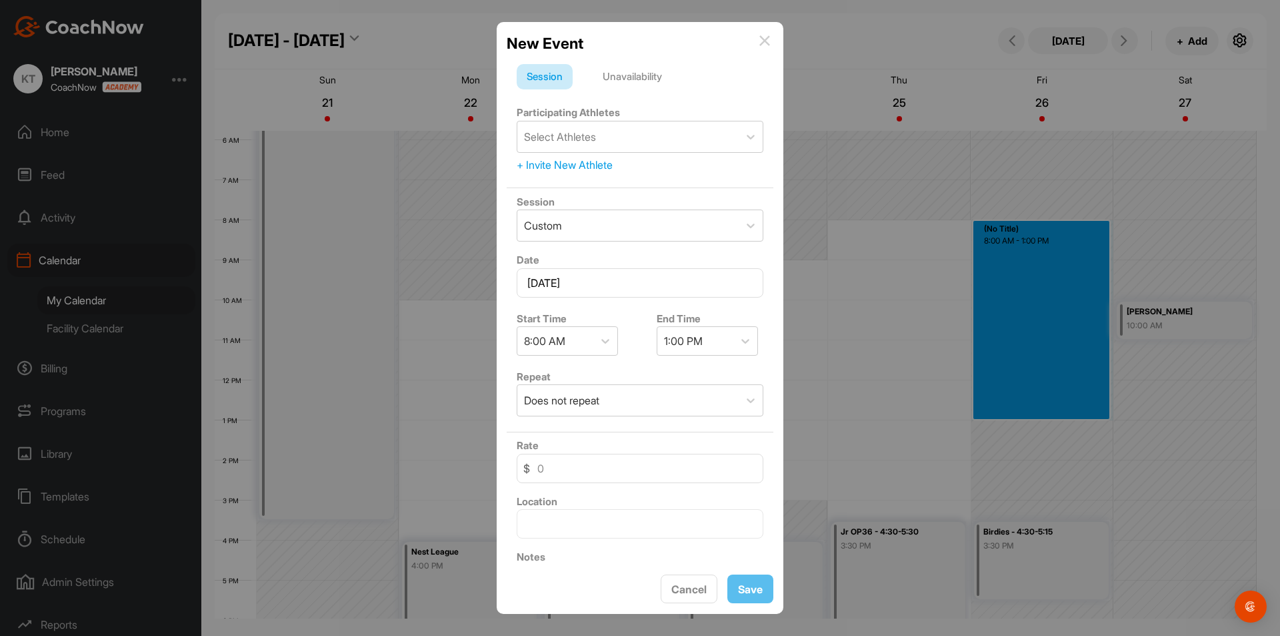
click at [658, 83] on div "Unavailability" at bounding box center [632, 76] width 79 height 25
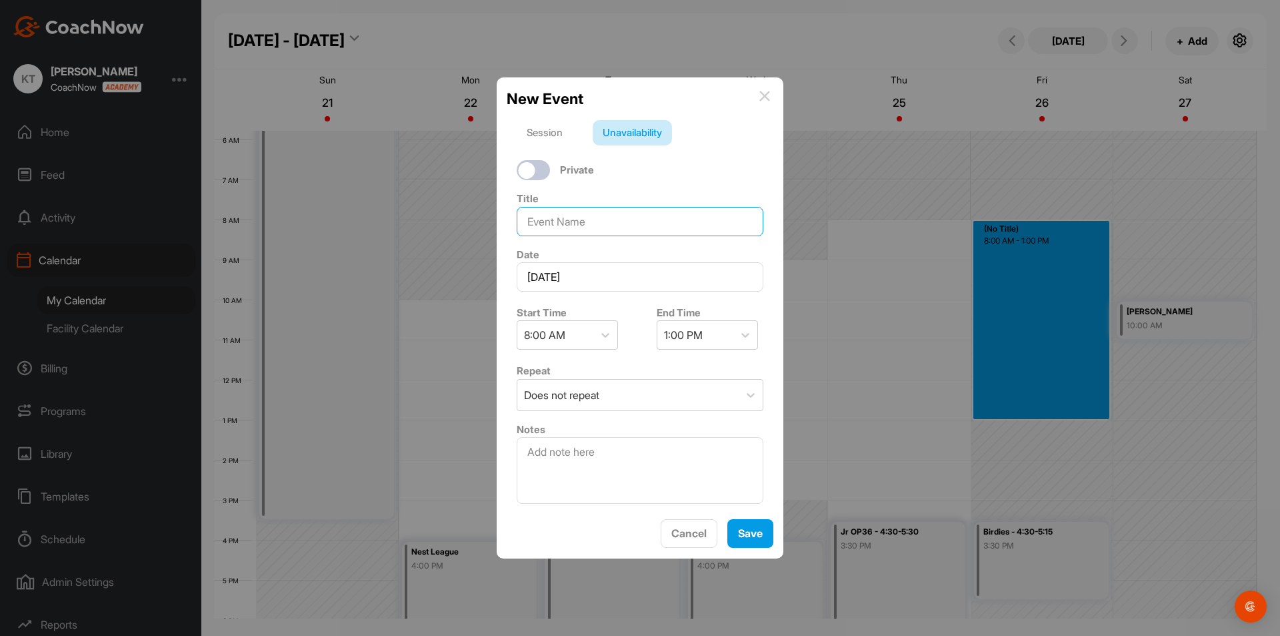
click at [645, 228] on input at bounding box center [640, 221] width 247 height 29
type input "[PERSON_NAME]"
click at [756, 531] on button "Save" at bounding box center [751, 533] width 46 height 29
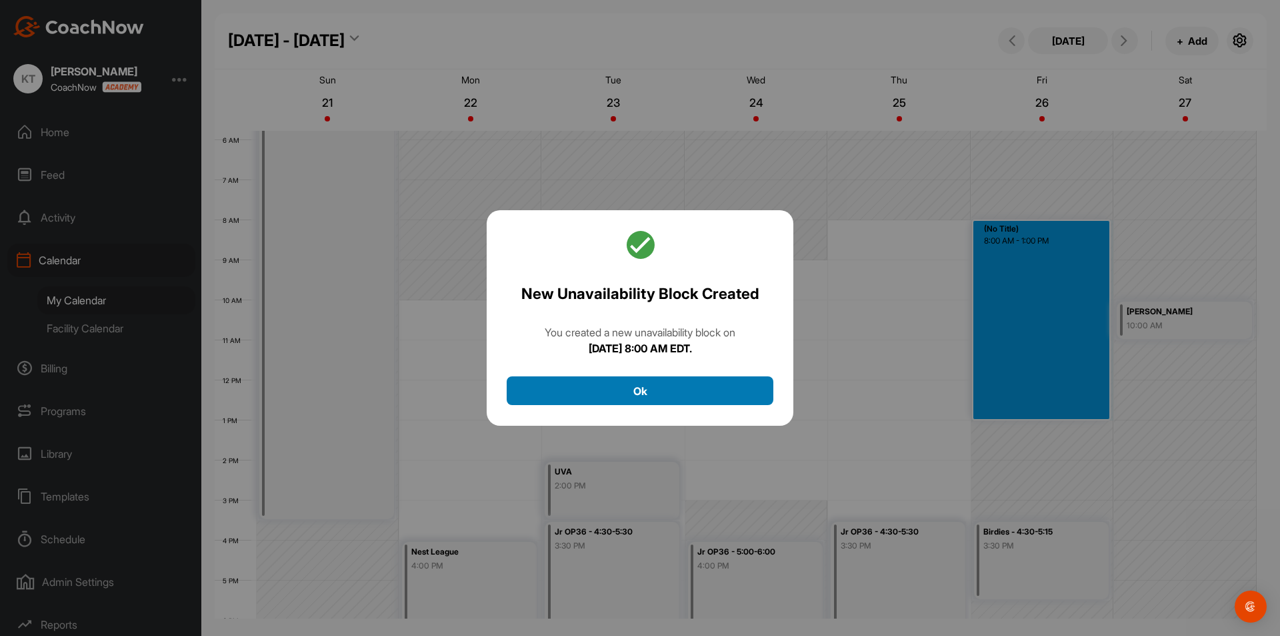
click at [719, 387] on button "Ok" at bounding box center [640, 390] width 267 height 29
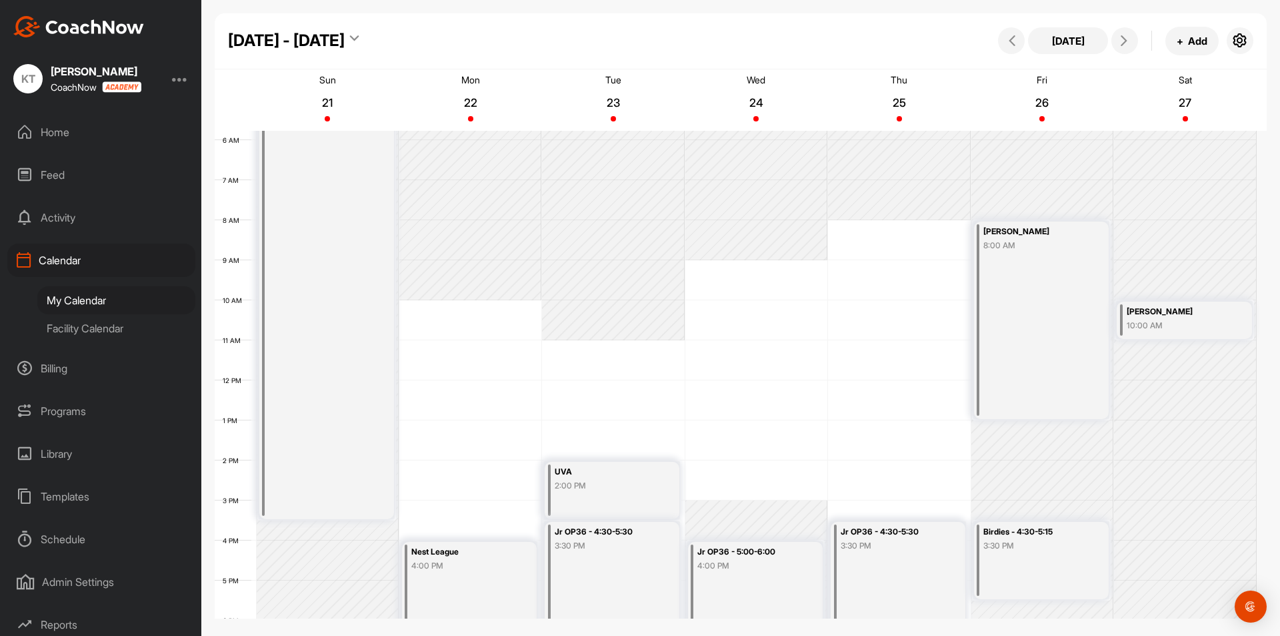
click at [350, 39] on icon at bounding box center [354, 40] width 9 height 13
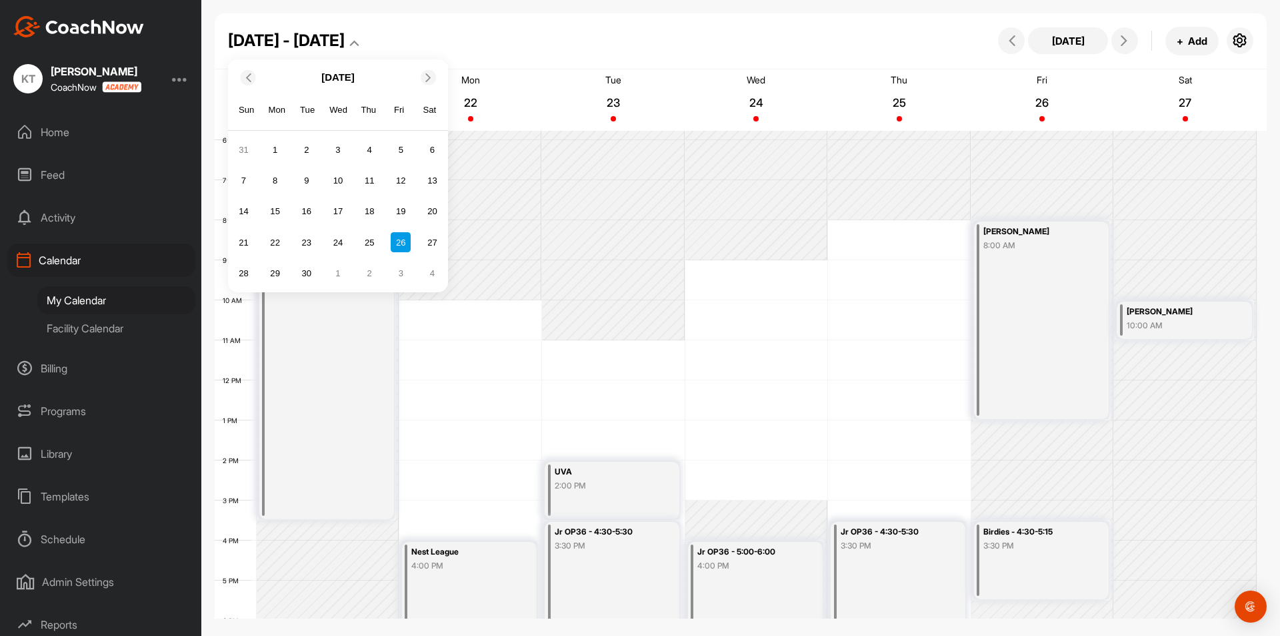
click at [426, 81] on icon at bounding box center [428, 77] width 9 height 9
click at [281, 204] on div "13" at bounding box center [275, 211] width 20 height 20
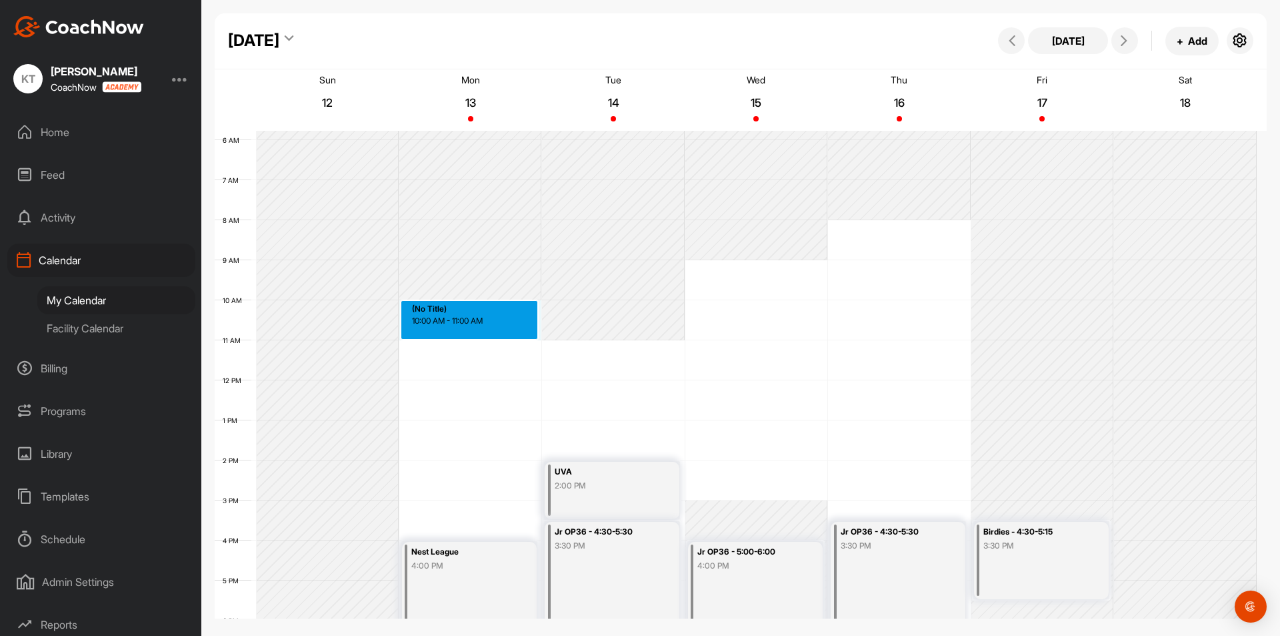
click at [416, 309] on div "12 AM 1 AM 2 AM 3 AM 4 AM 5 AM 6 AM 7 AM 8 AM 9 AM 10 AM 11 AM 12 PM 1 PM 2 PM …" at bounding box center [736, 380] width 1042 height 960
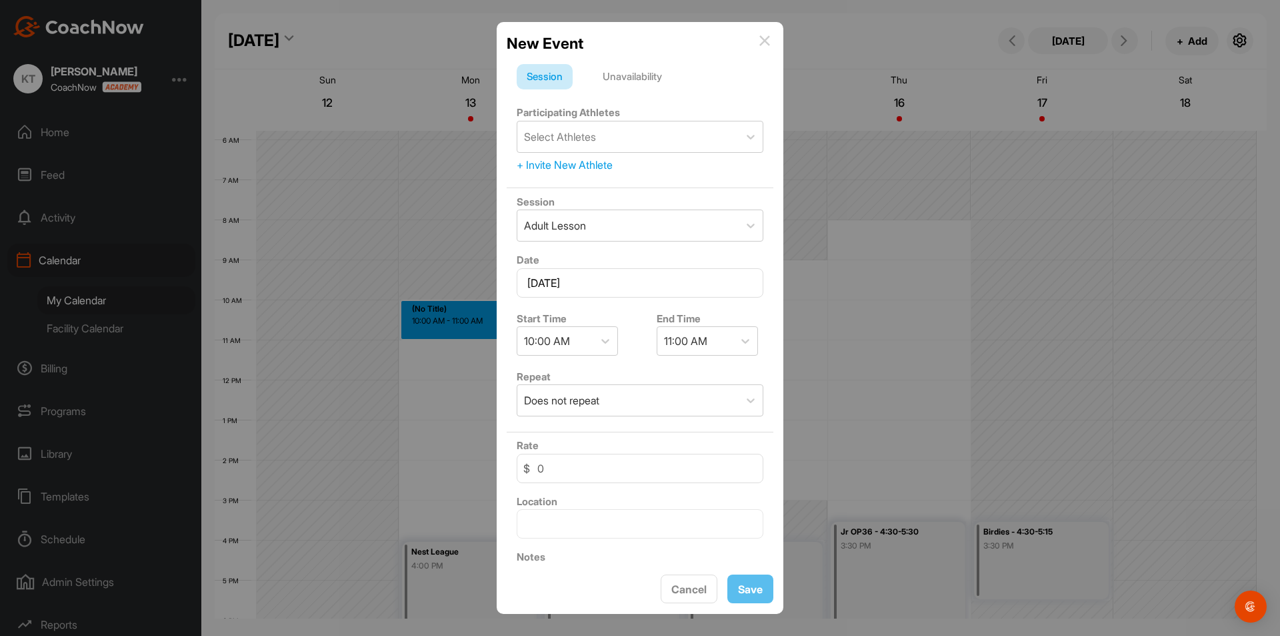
click at [762, 41] on img at bounding box center [765, 40] width 11 height 11
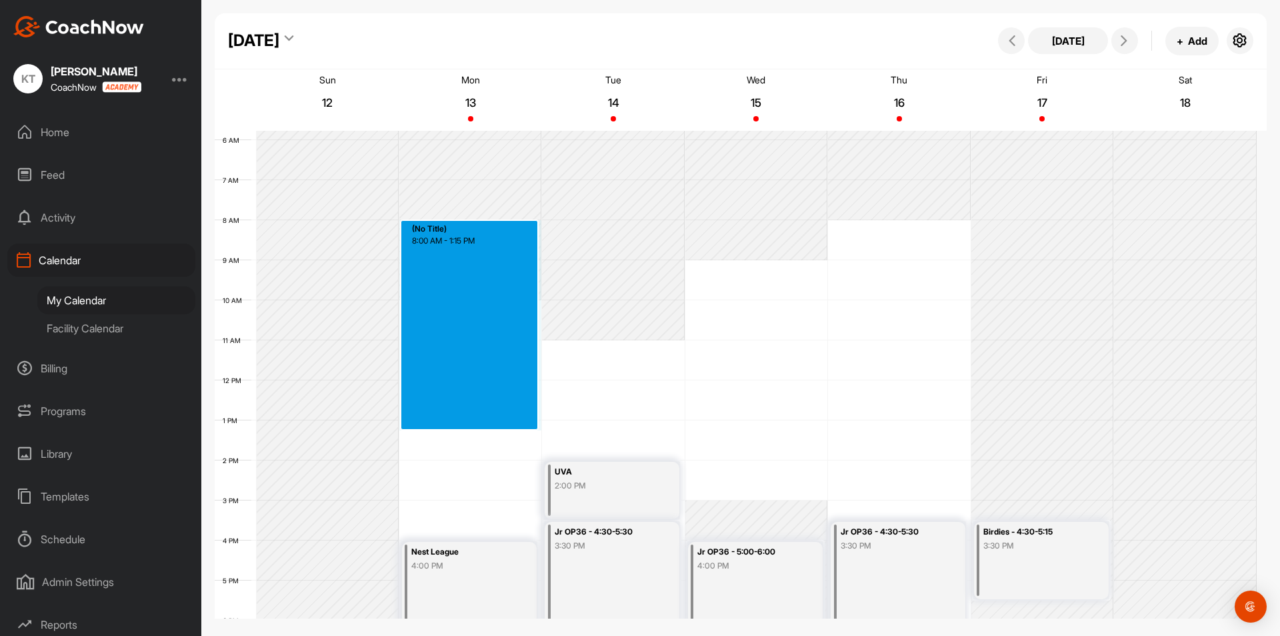
drag, startPoint x: 416, startPoint y: 233, endPoint x: 460, endPoint y: 428, distance: 199.6
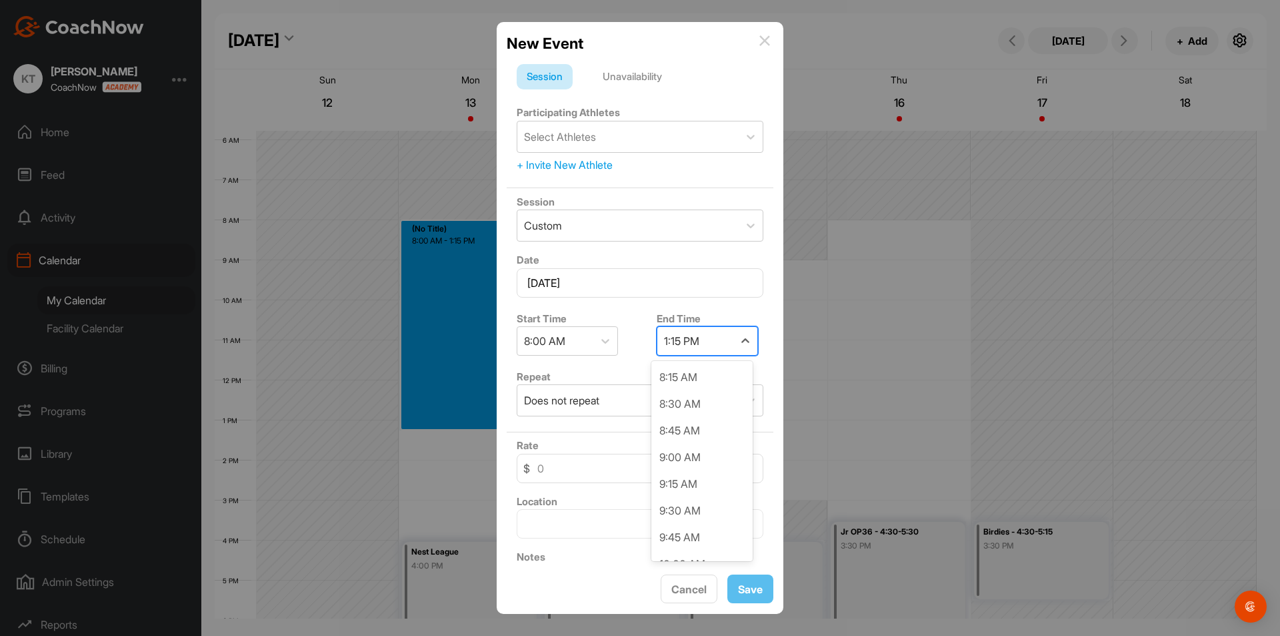
click at [668, 338] on div "1:15 PM" at bounding box center [681, 341] width 35 height 16
click at [673, 513] on div "1:00 PM" at bounding box center [702, 512] width 101 height 27
click at [618, 69] on div "Unavailability" at bounding box center [632, 76] width 79 height 25
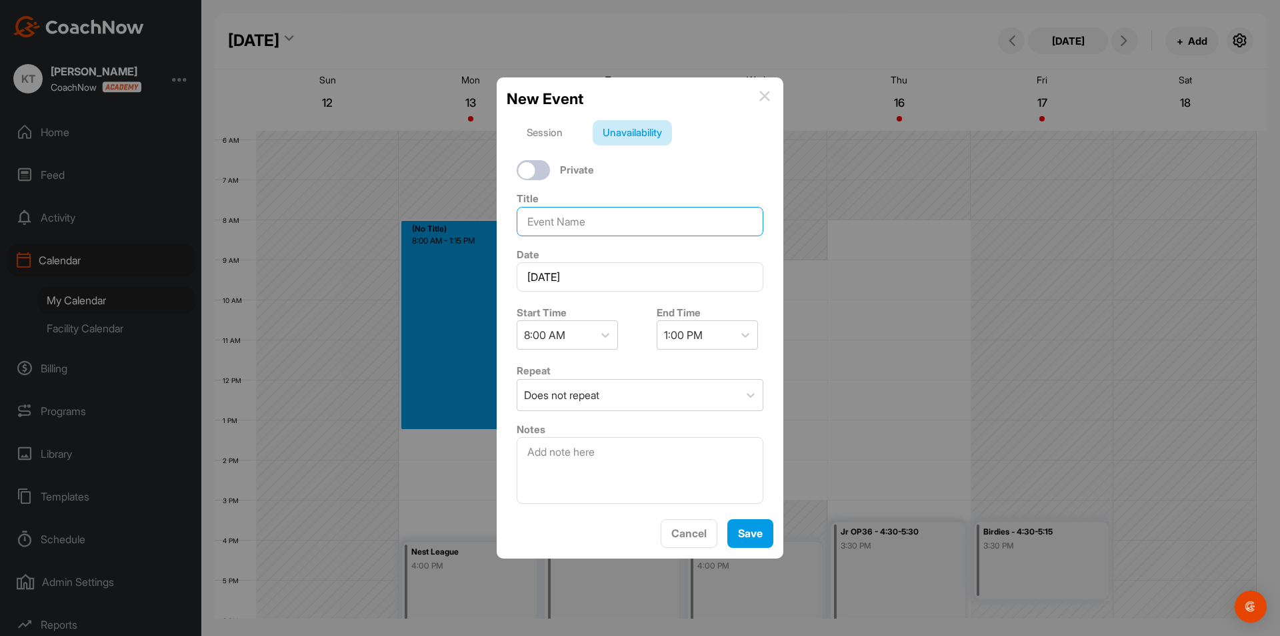
click at [572, 225] on input at bounding box center [640, 221] width 247 height 29
type input "[PERSON_NAME]"
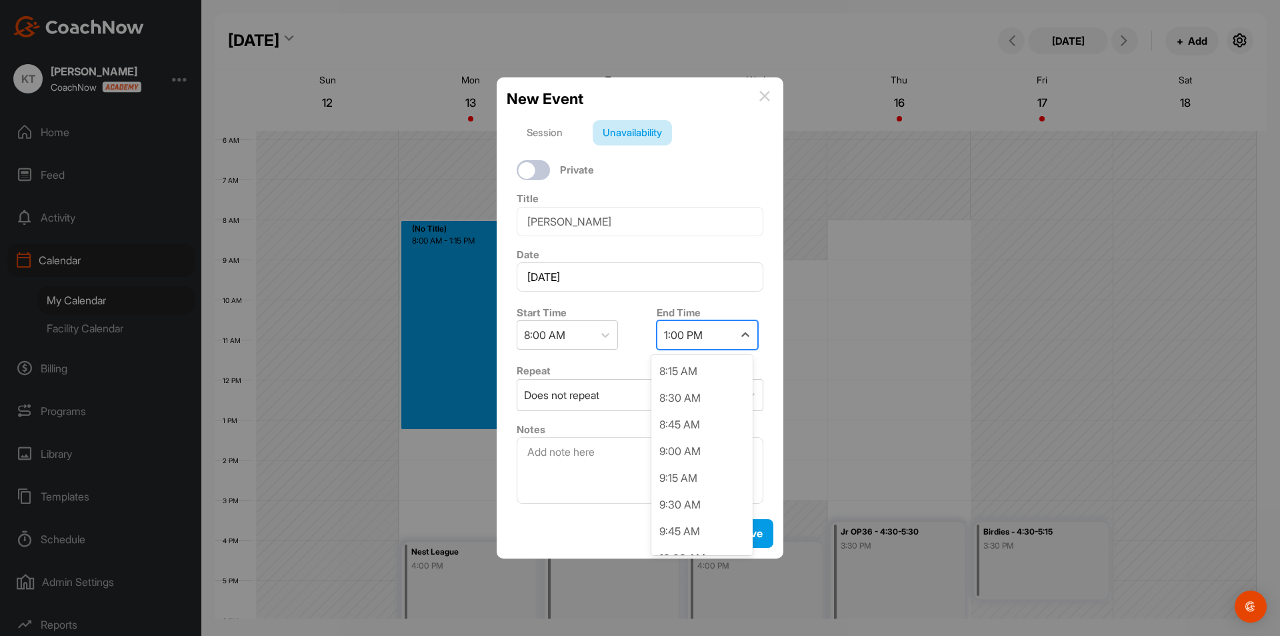
click at [707, 346] on div "1:00 PM" at bounding box center [696, 335] width 76 height 28
click at [697, 451] on div "4:00 PM" at bounding box center [702, 452] width 101 height 27
click at [750, 528] on button "Save" at bounding box center [751, 533] width 46 height 29
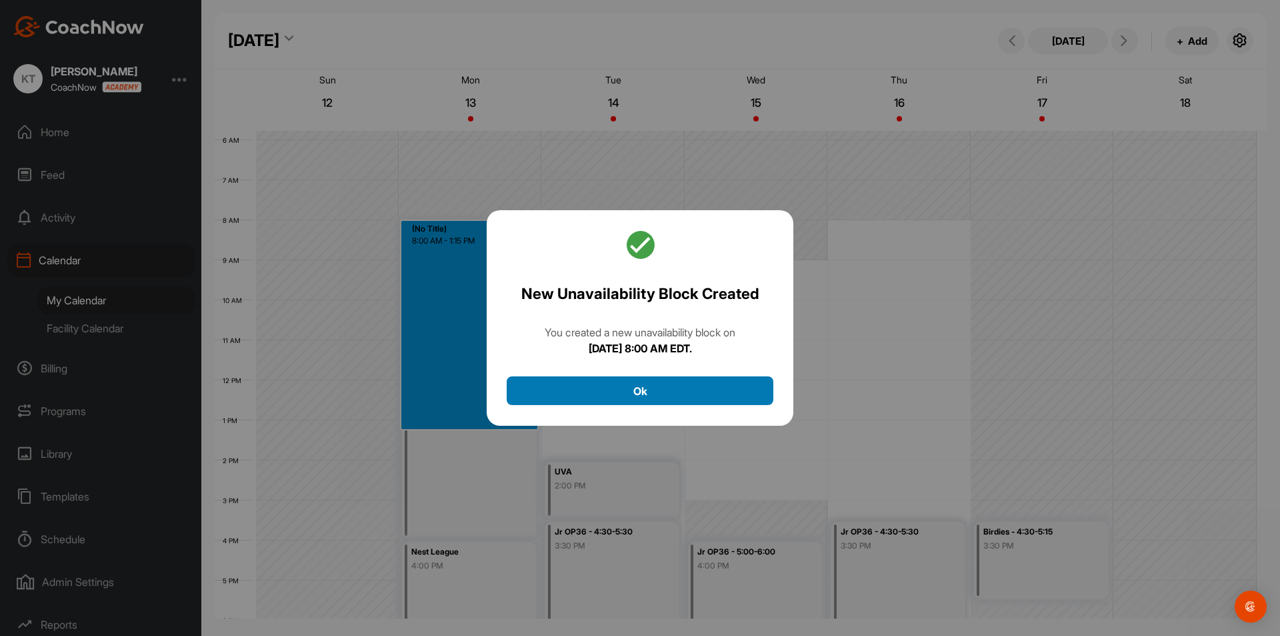
click at [684, 393] on button "Ok" at bounding box center [640, 390] width 267 height 29
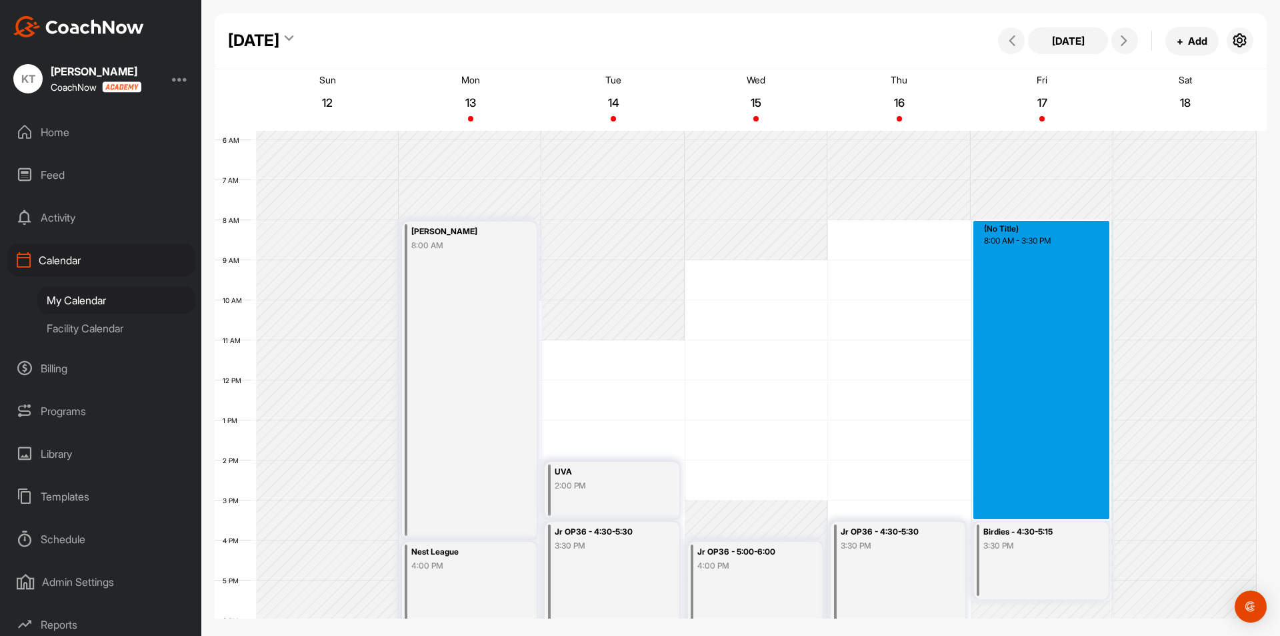
drag, startPoint x: 1026, startPoint y: 227, endPoint x: 1040, endPoint y: 514, distance: 287.1
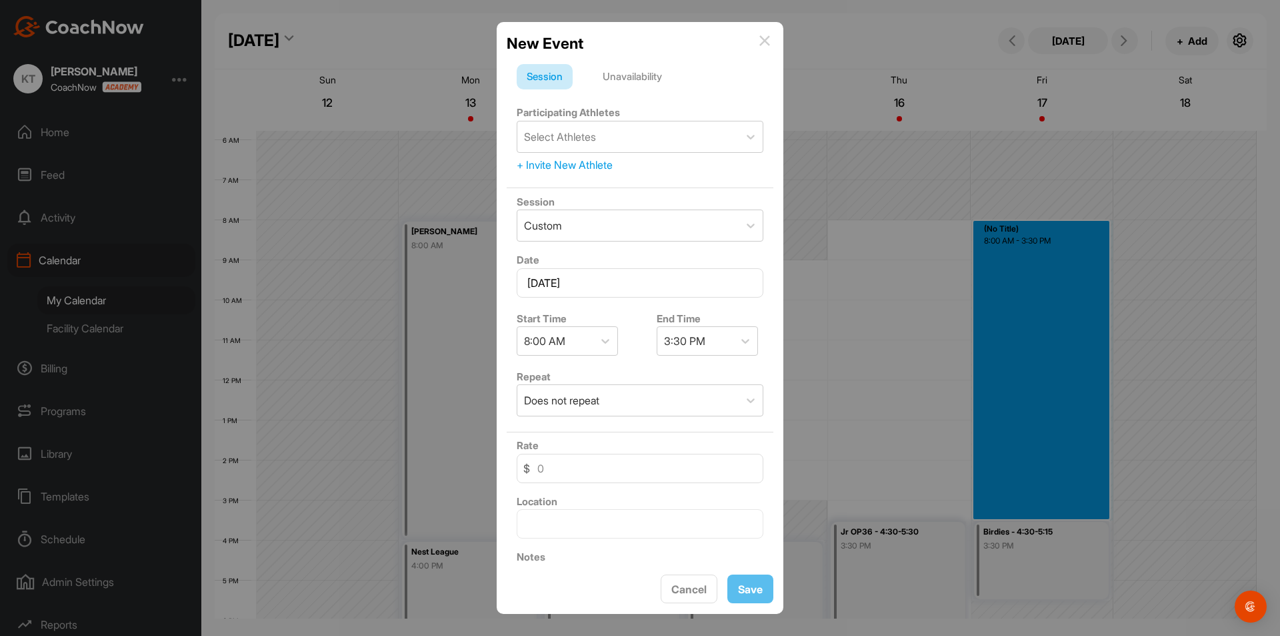
drag, startPoint x: 634, startPoint y: 81, endPoint x: 630, endPoint y: 143, distance: 62.8
click at [634, 81] on div "Unavailability" at bounding box center [632, 76] width 79 height 25
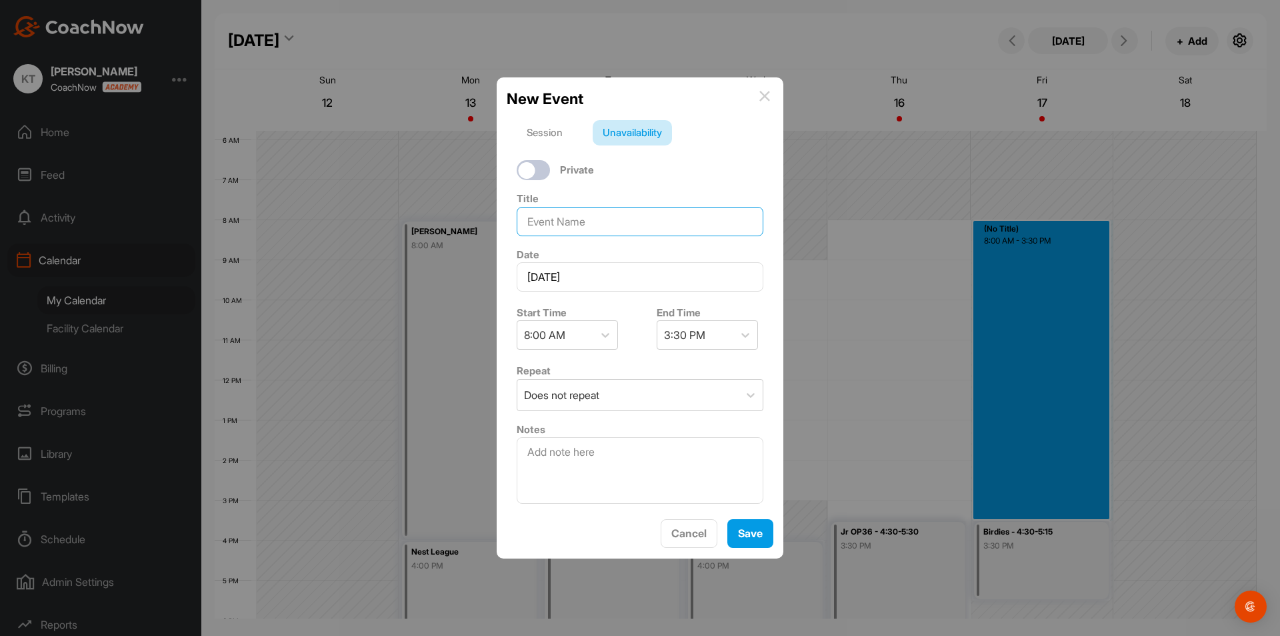
click at [636, 227] on input at bounding box center [640, 221] width 247 height 29
type input "[PERSON_NAME]"
click at [759, 533] on button "Save" at bounding box center [751, 533] width 46 height 29
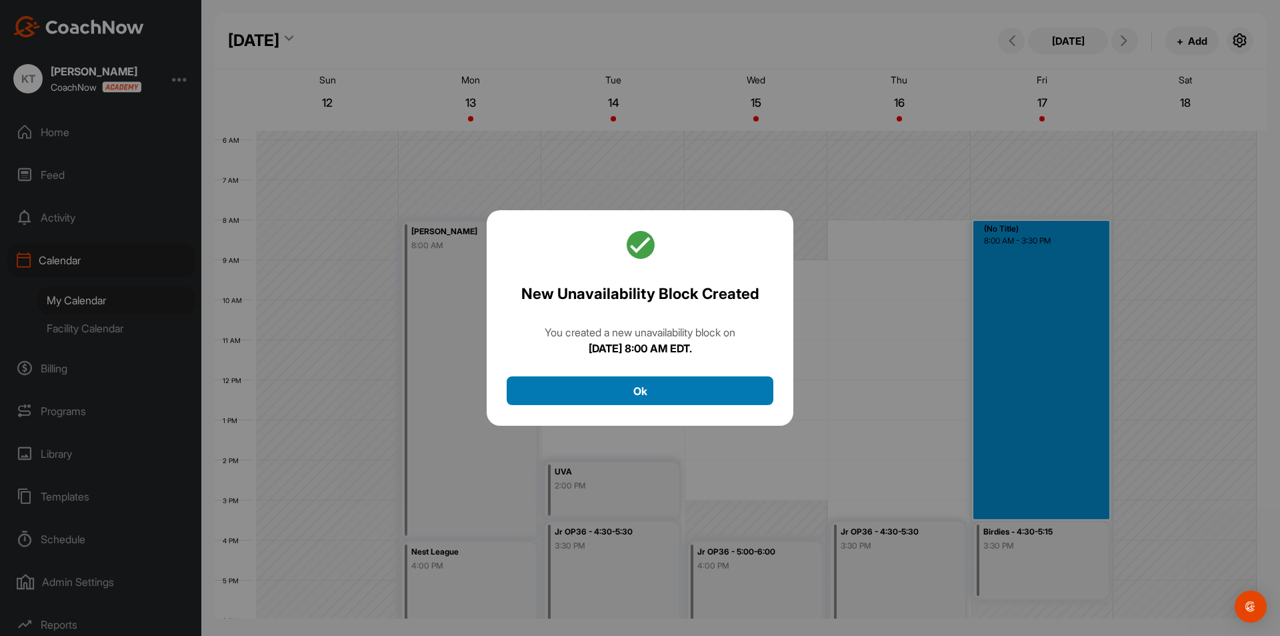
click at [680, 402] on button "Ok" at bounding box center [640, 390] width 267 height 29
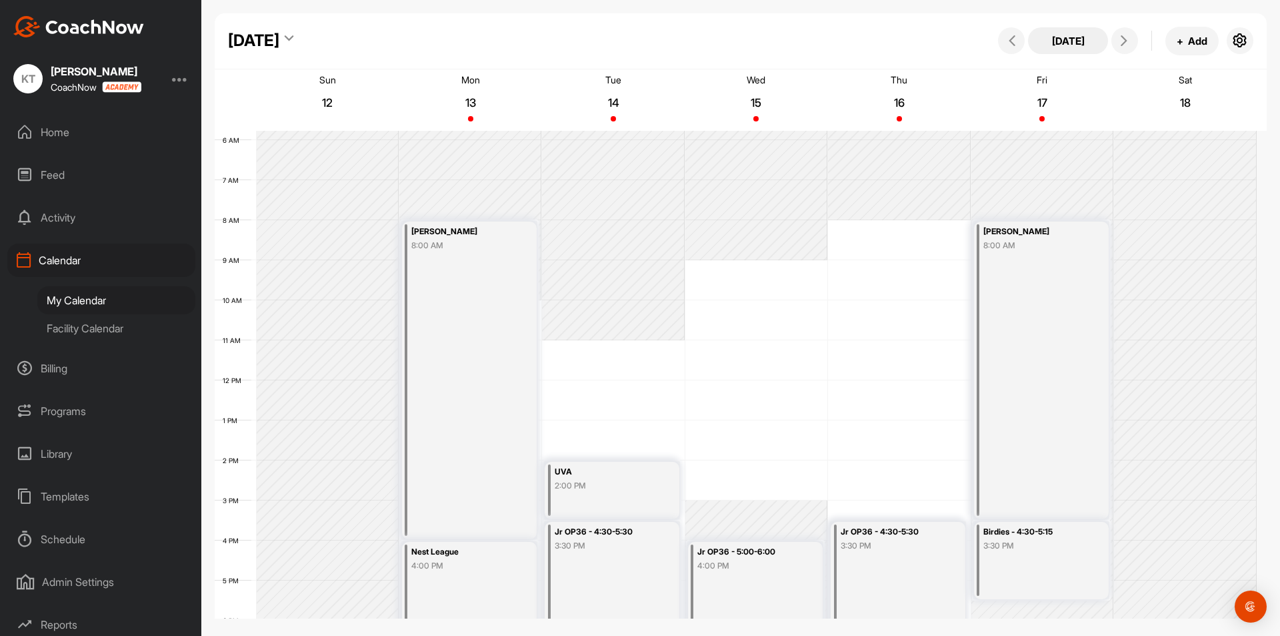
click at [1064, 47] on button "[DATE]" at bounding box center [1068, 40] width 80 height 27
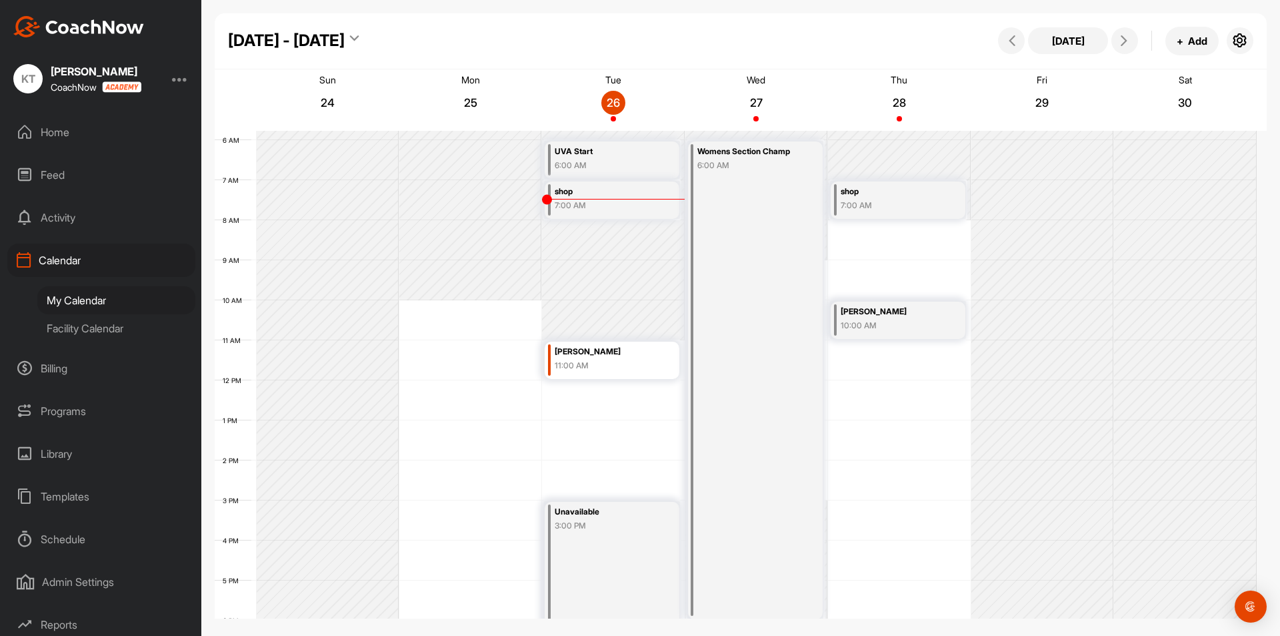
click at [499, 602] on div "12 AM 1 AM 2 AM 3 AM 4 AM 5 AM 6 AM 7 AM 8 AM 9 AM 10 AM 11 AM 12 PM 1 PM 2 PM …" at bounding box center [736, 380] width 1042 height 960
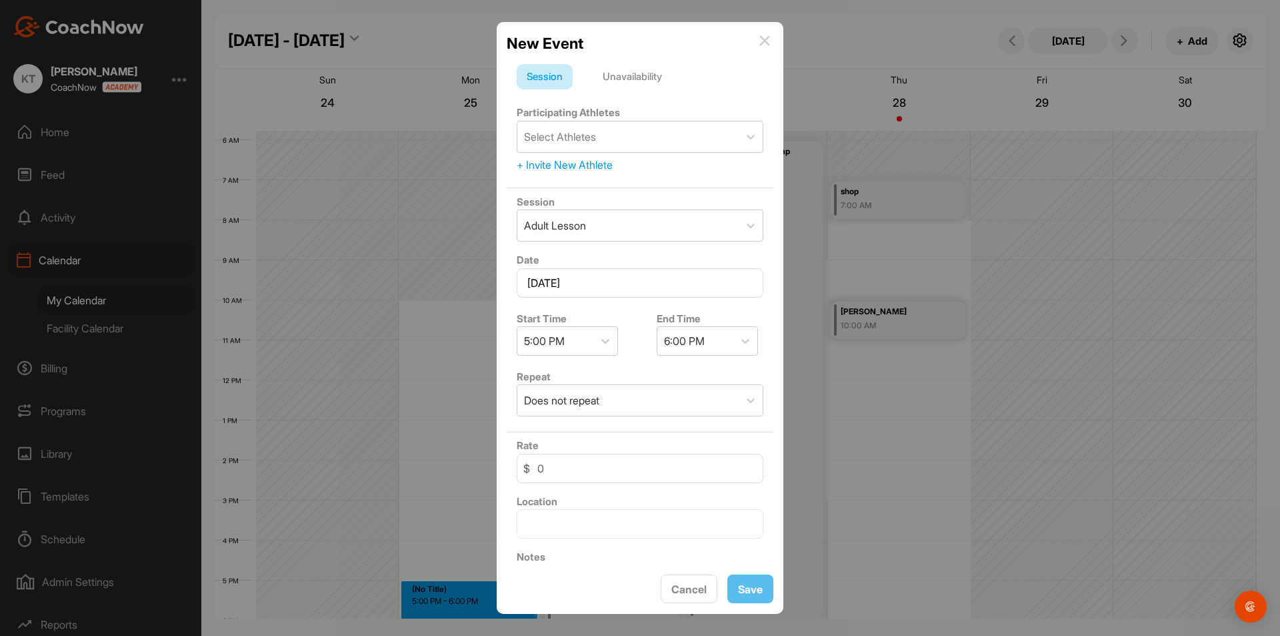
click at [760, 41] on img at bounding box center [765, 40] width 11 height 11
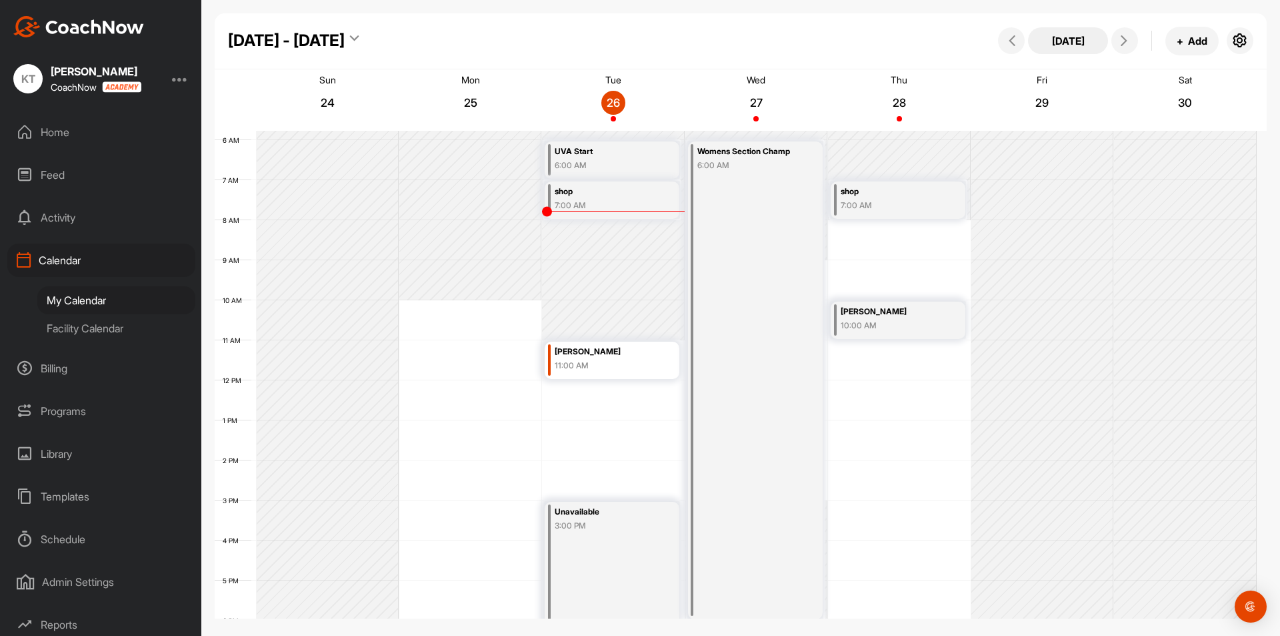
click at [1052, 43] on button "[DATE]" at bounding box center [1068, 40] width 80 height 27
click at [1126, 51] on button at bounding box center [1125, 40] width 27 height 27
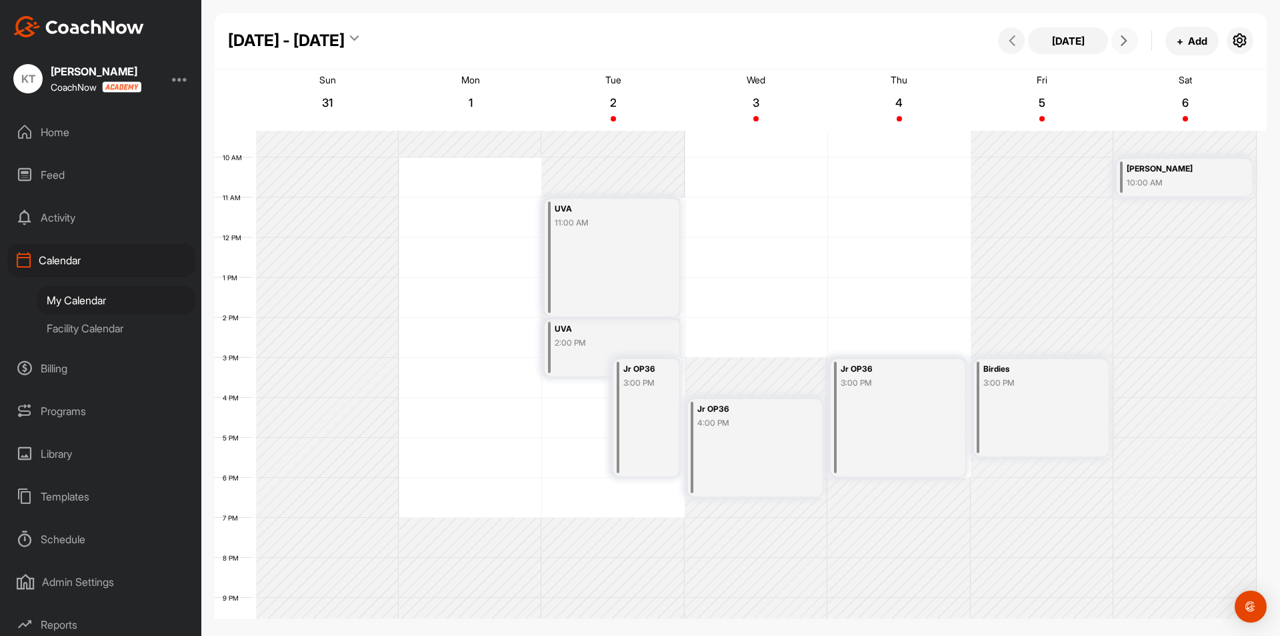
scroll to position [473, 0]
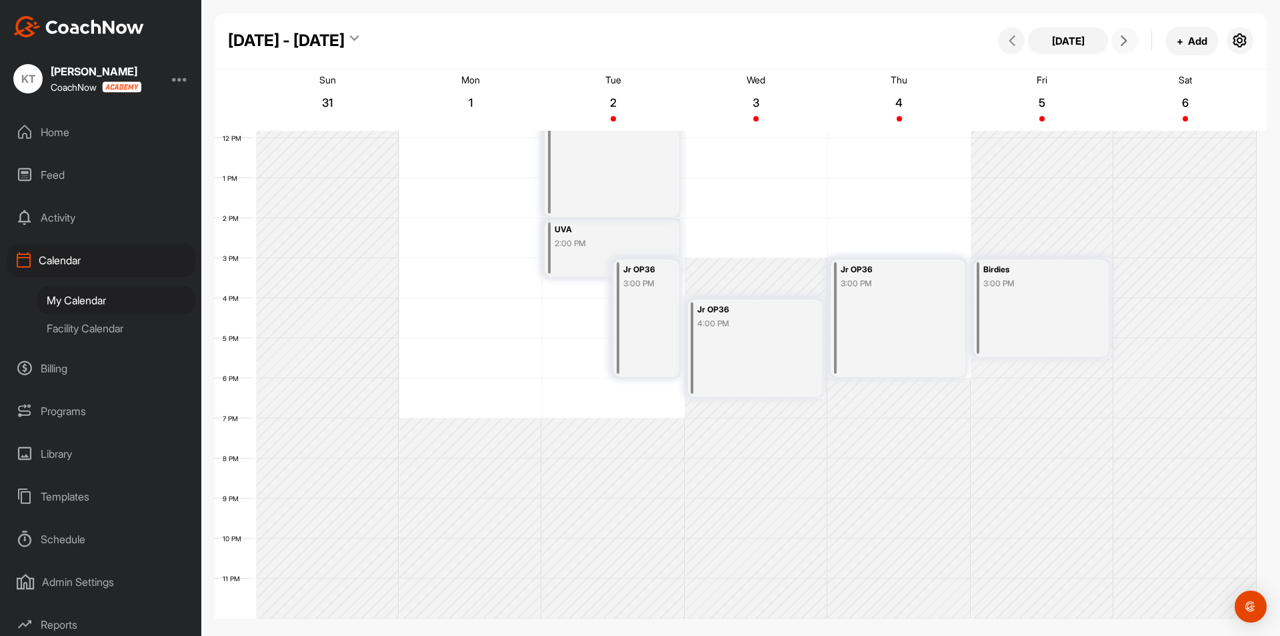
click at [1047, 301] on div "Birdies 3:00 PM" at bounding box center [1041, 307] width 135 height 97
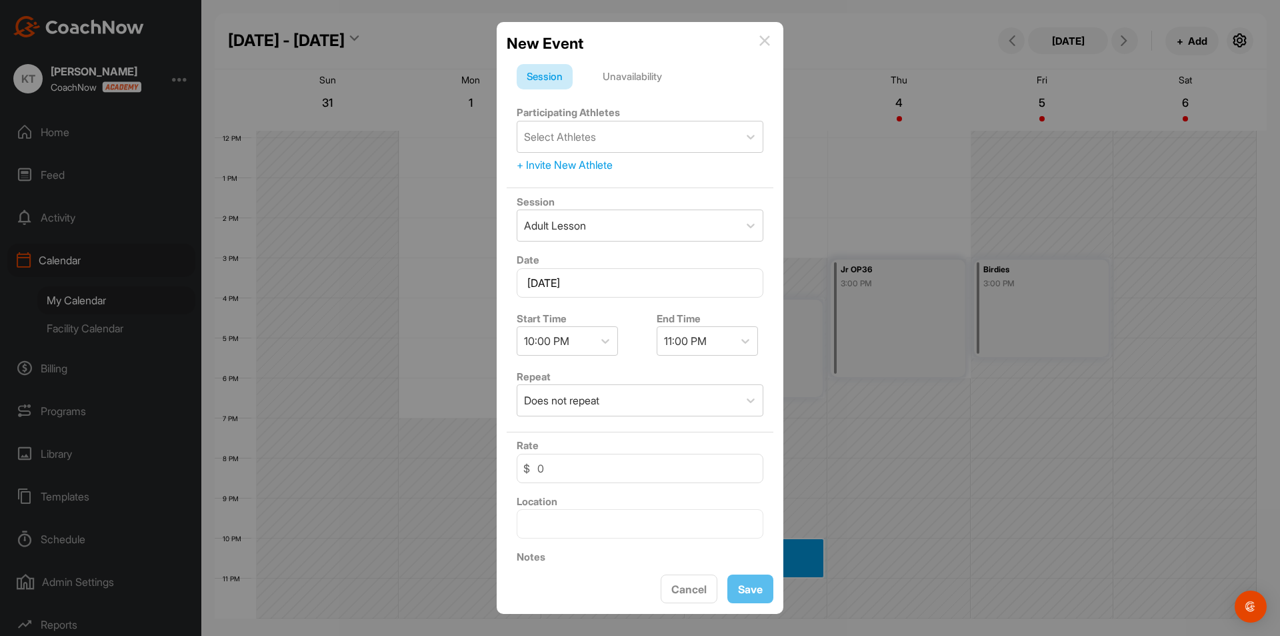
click at [772, 44] on div "New Event" at bounding box center [640, 43] width 267 height 23
click at [767, 43] on img at bounding box center [765, 40] width 11 height 11
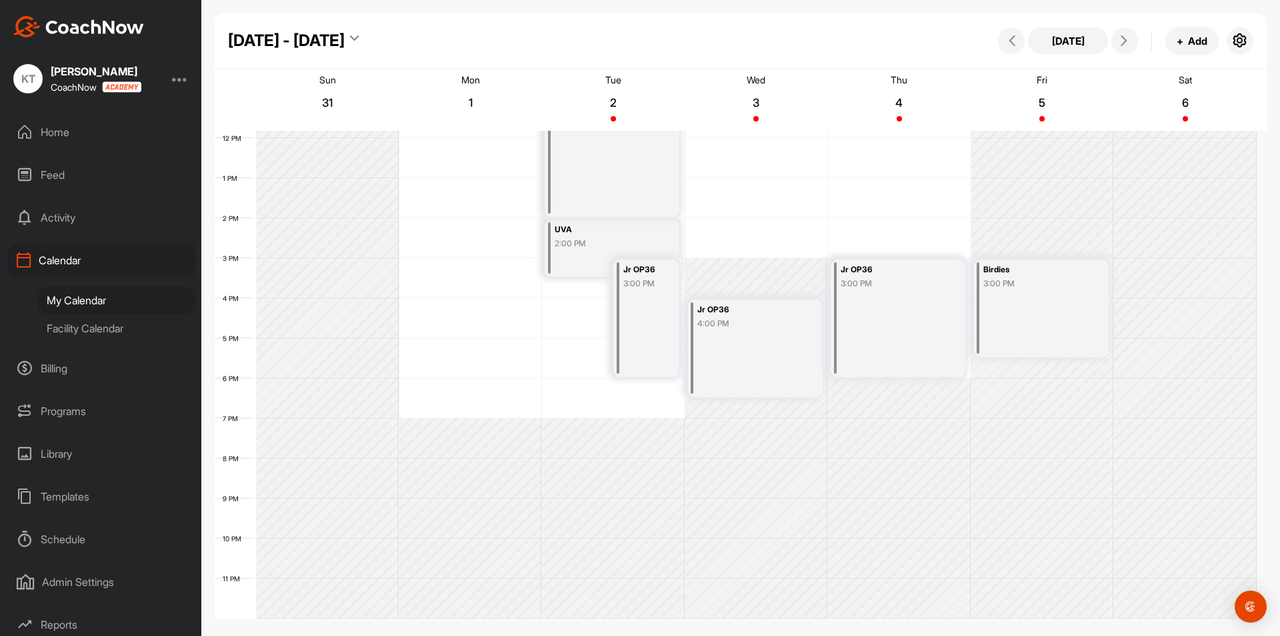
click at [1006, 318] on div "Birdies 3:00 PM" at bounding box center [1041, 307] width 135 height 97
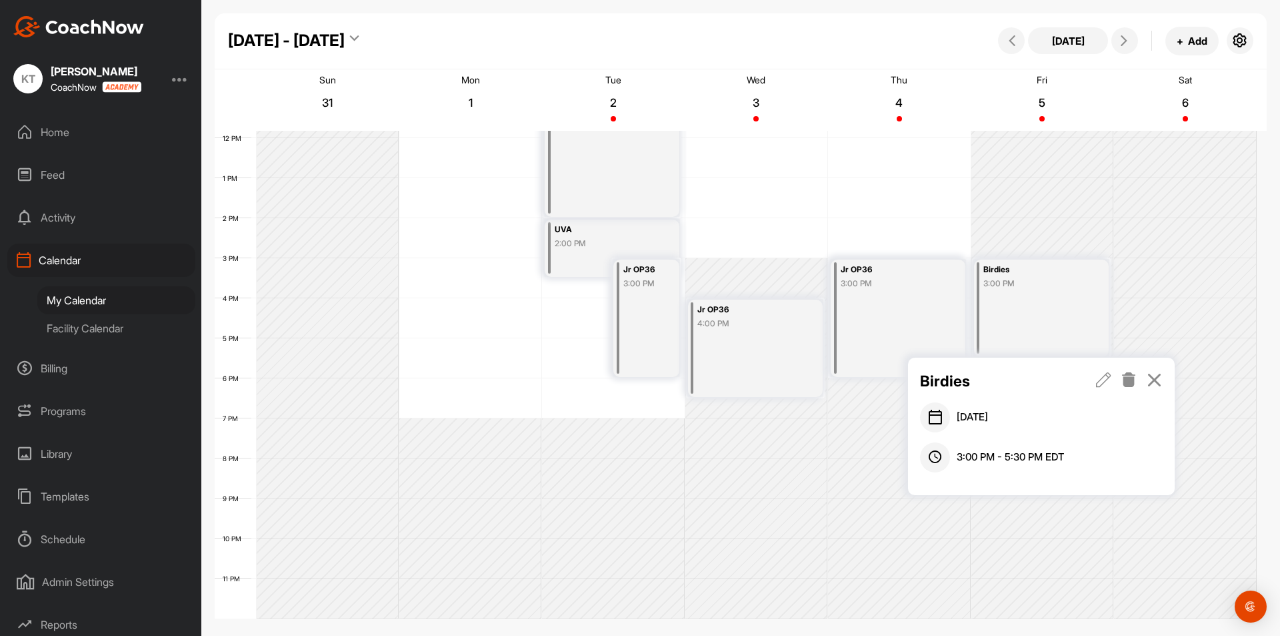
click at [1135, 381] on icon at bounding box center [1129, 379] width 15 height 15
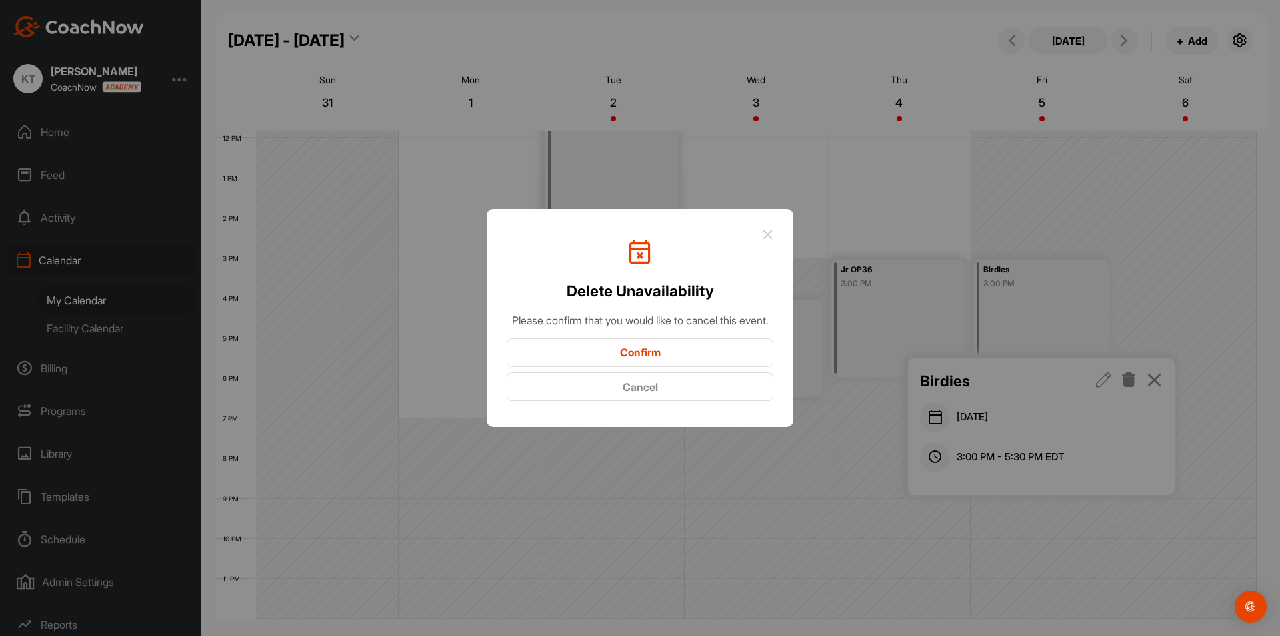
click at [709, 357] on button "Confirm" at bounding box center [640, 352] width 267 height 29
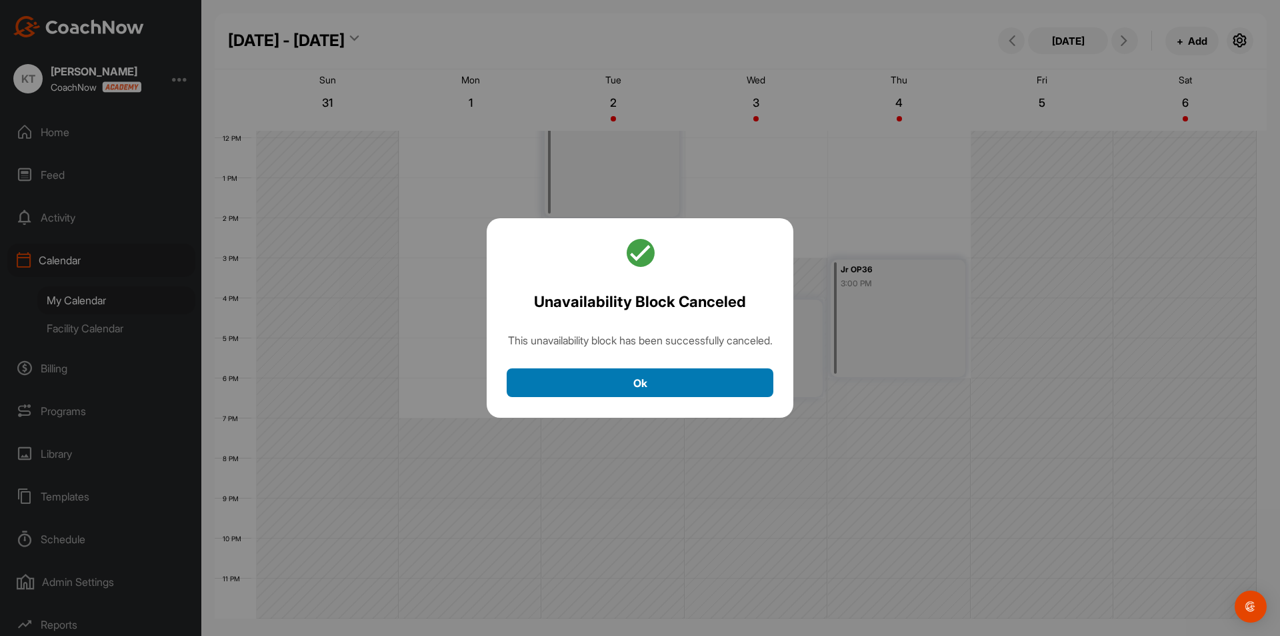
click at [644, 397] on button "Ok" at bounding box center [640, 382] width 267 height 29
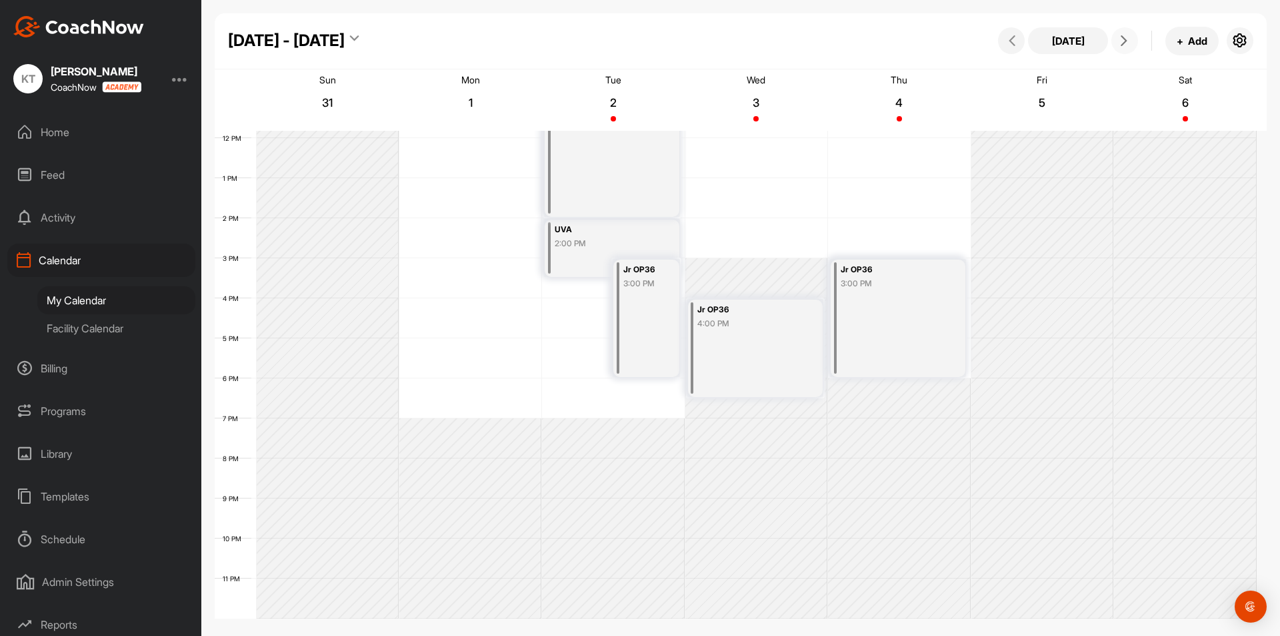
click at [1120, 35] on icon at bounding box center [1124, 40] width 11 height 11
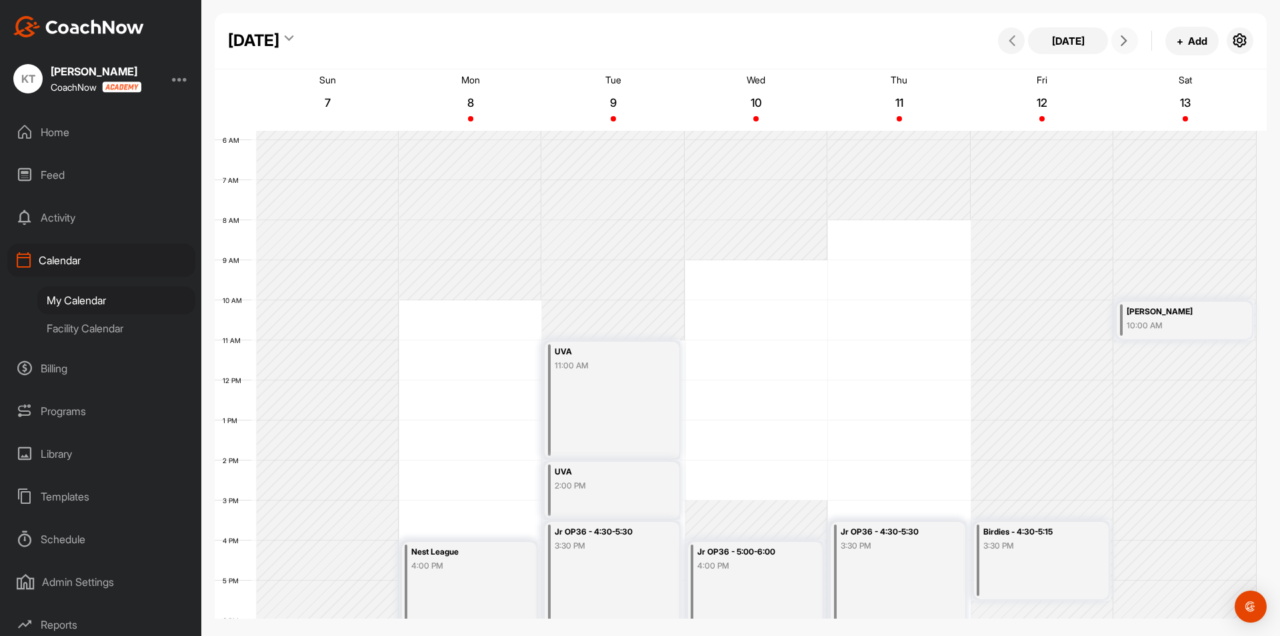
scroll to position [431, 0]
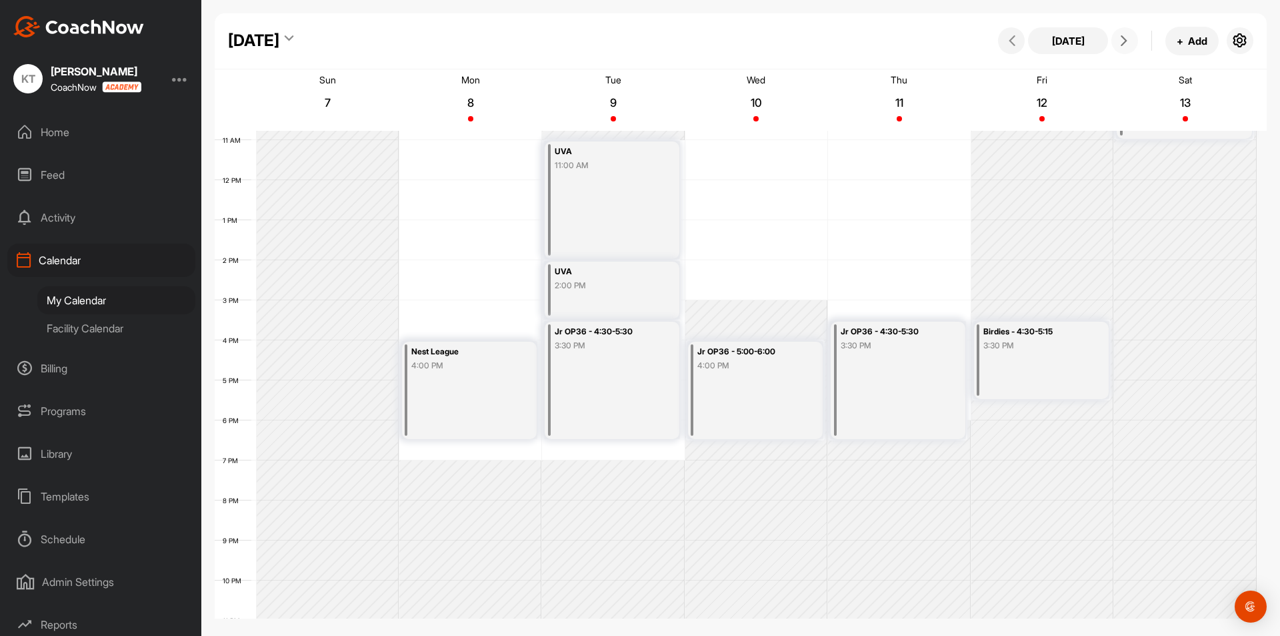
click at [1044, 347] on div "3:30 PM" at bounding box center [1035, 345] width 103 height 12
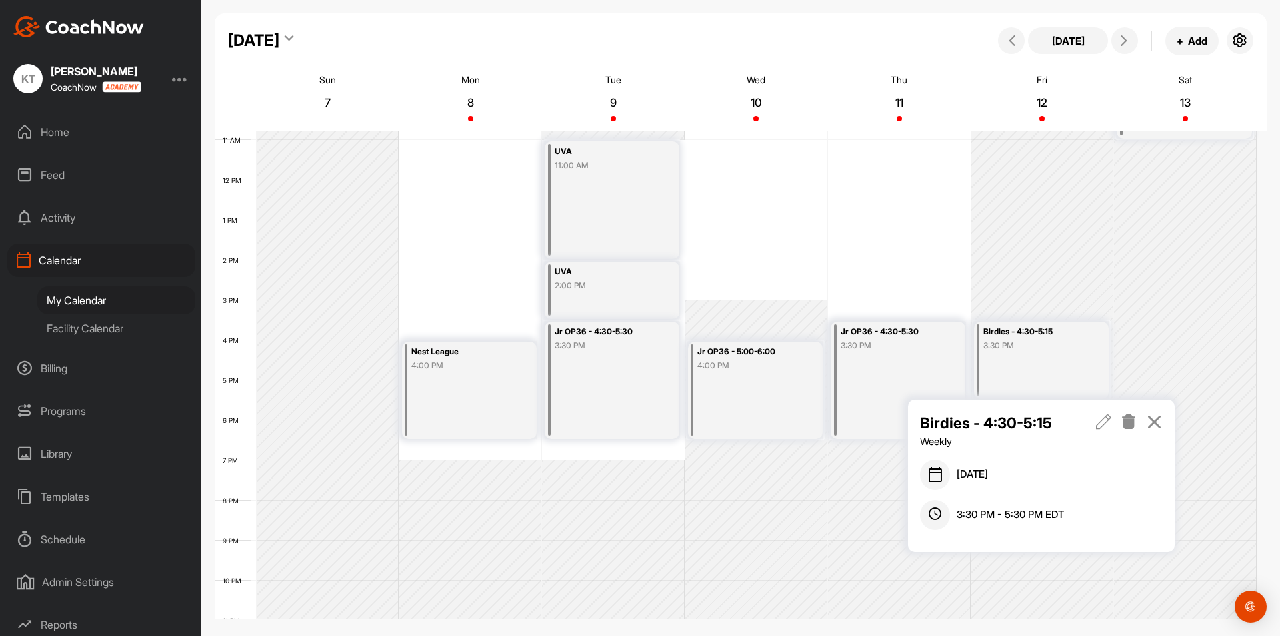
click at [1129, 425] on icon at bounding box center [1129, 421] width 15 height 15
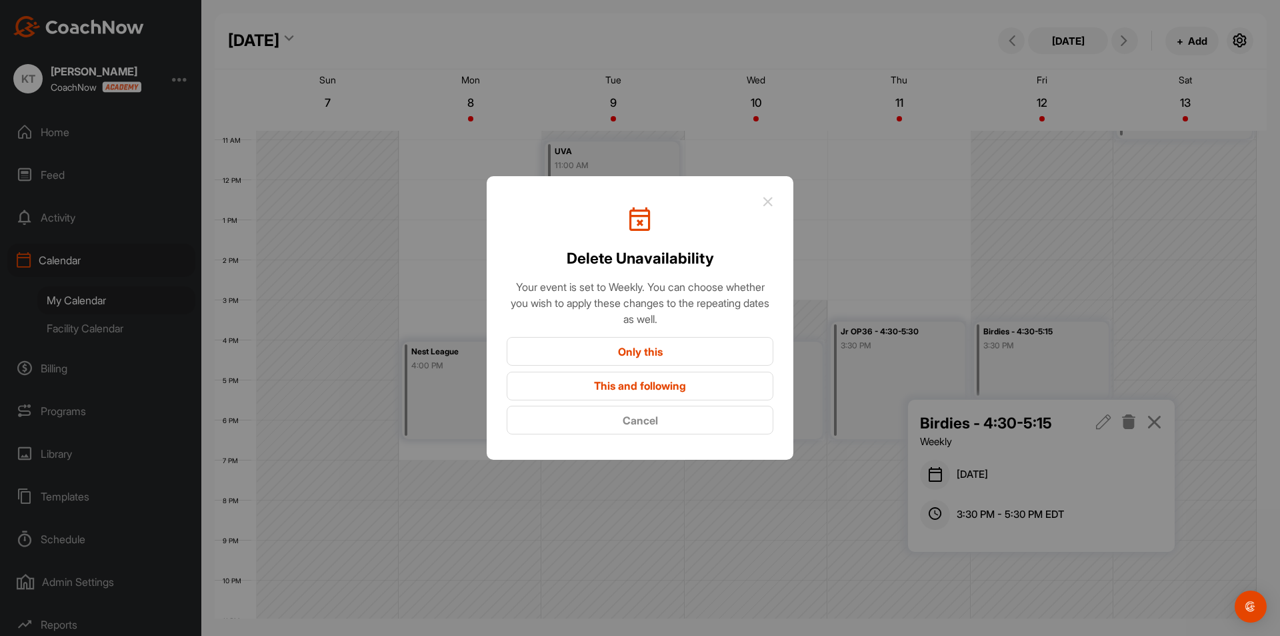
click at [672, 343] on button "Only this" at bounding box center [640, 351] width 267 height 29
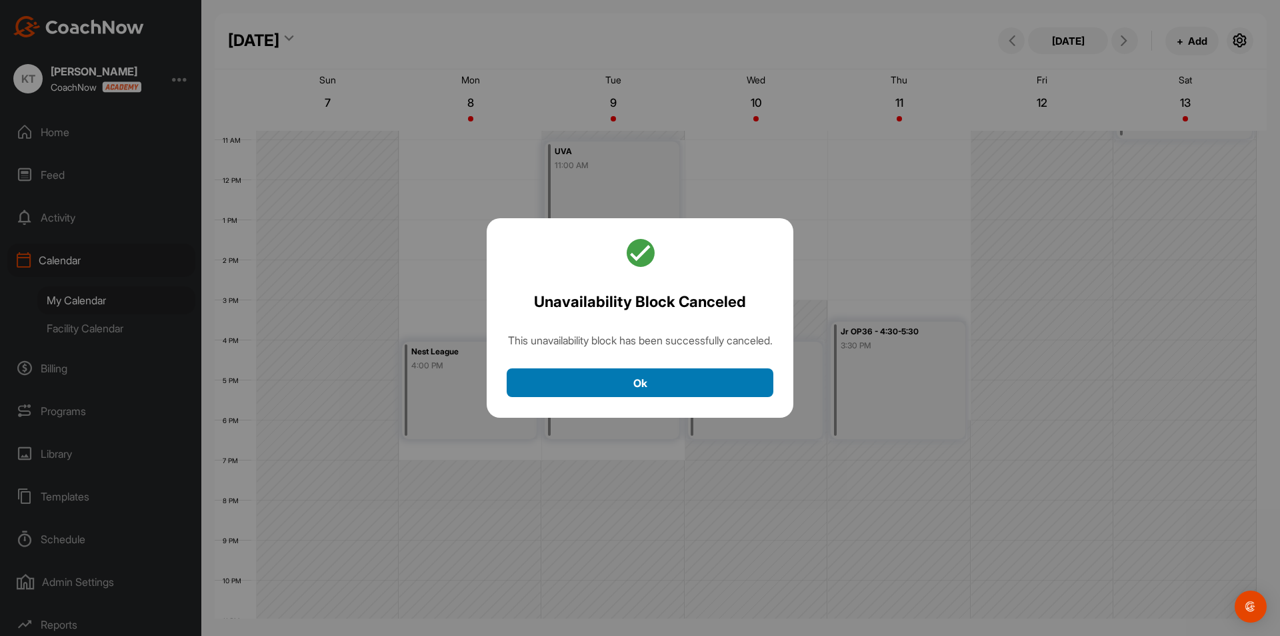
click at [671, 389] on button "Ok" at bounding box center [640, 382] width 267 height 29
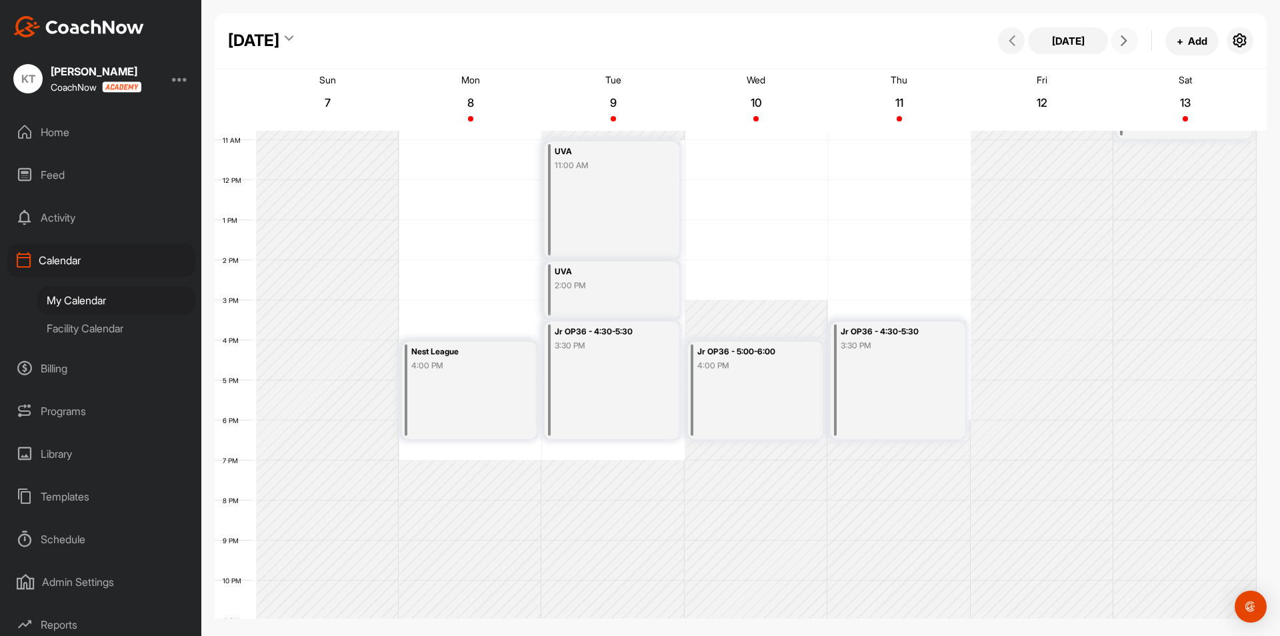
click at [1128, 49] on button at bounding box center [1125, 40] width 27 height 27
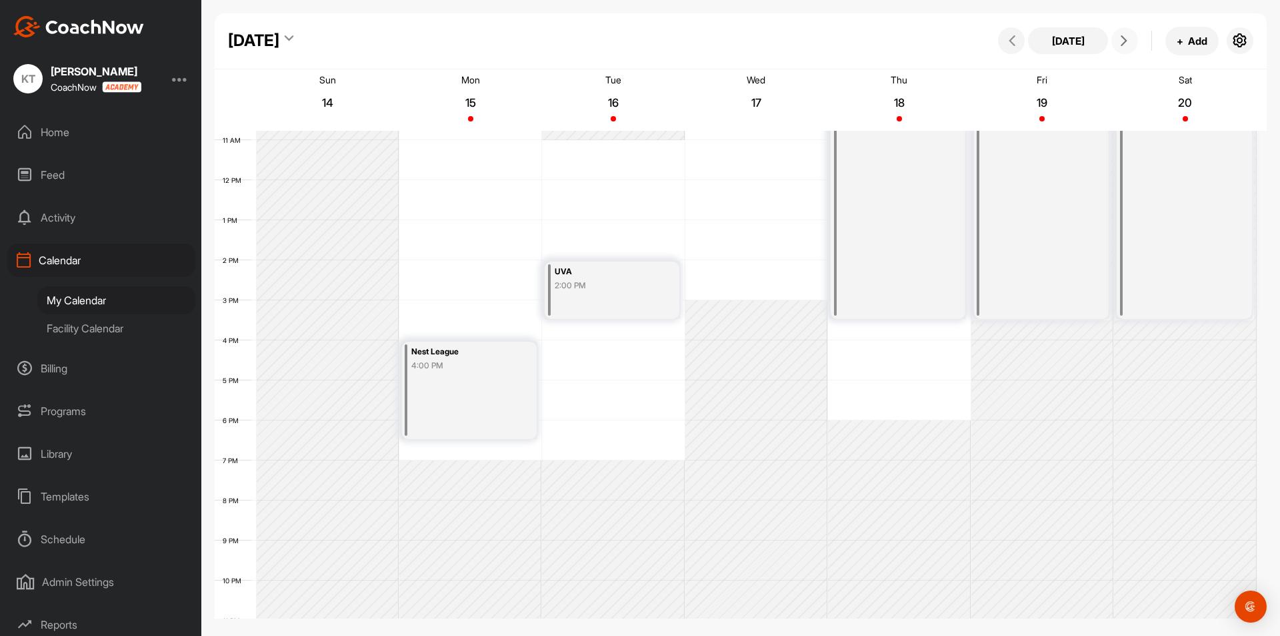
click at [1130, 51] on button at bounding box center [1125, 40] width 27 height 27
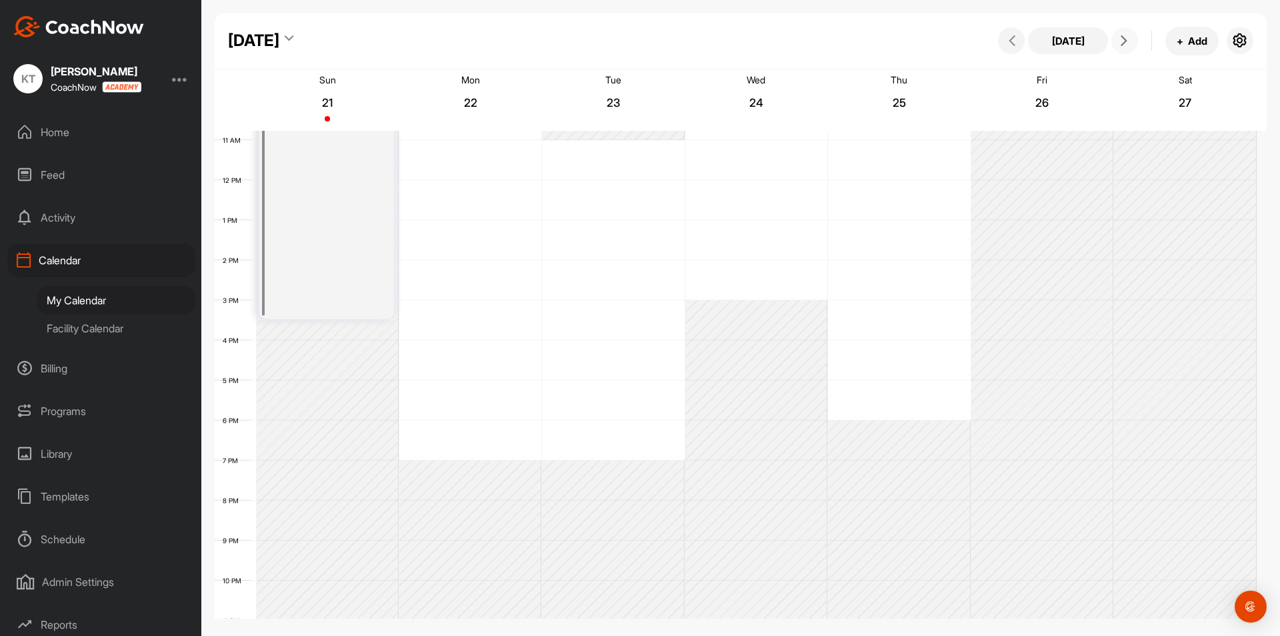
scroll to position [231, 0]
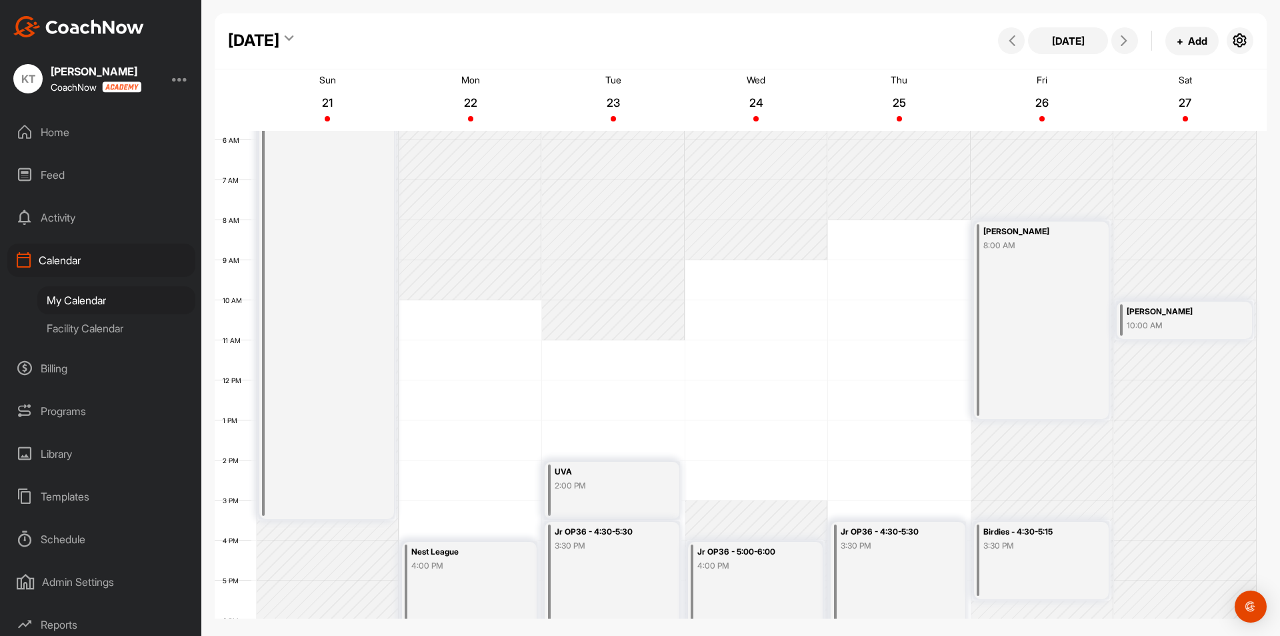
click at [998, 45] on div "[DATE] + Add" at bounding box center [1124, 41] width 259 height 29
click at [1009, 38] on icon at bounding box center [1012, 40] width 11 height 11
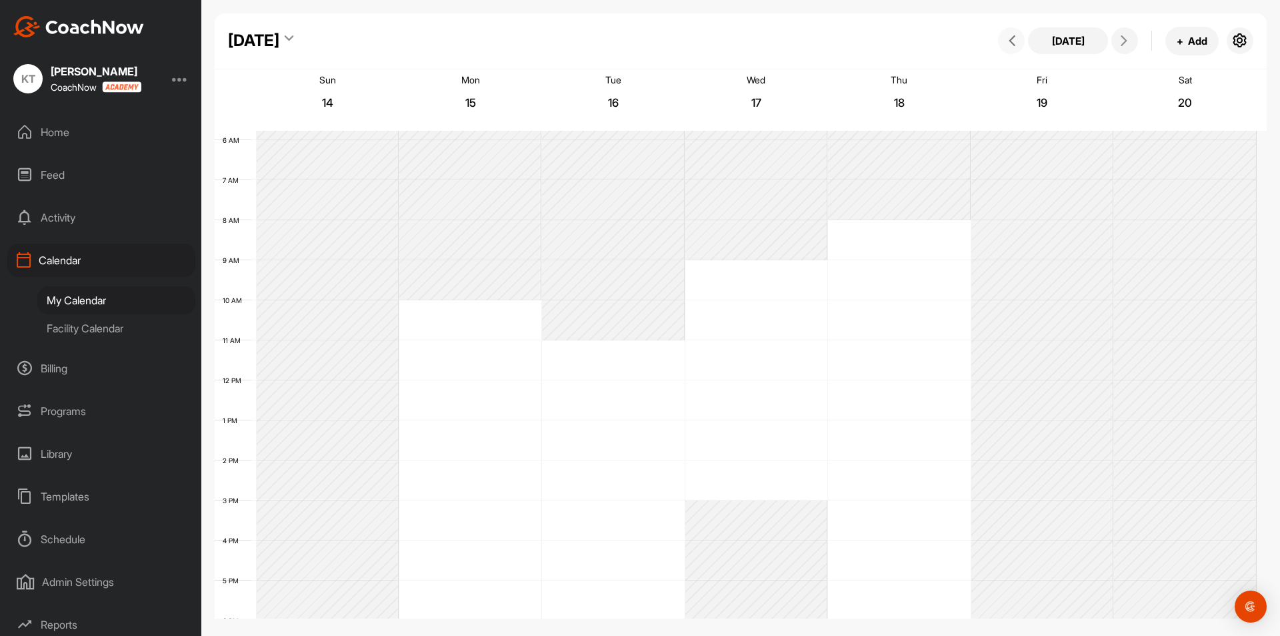
click at [1010, 38] on icon at bounding box center [1012, 40] width 11 height 11
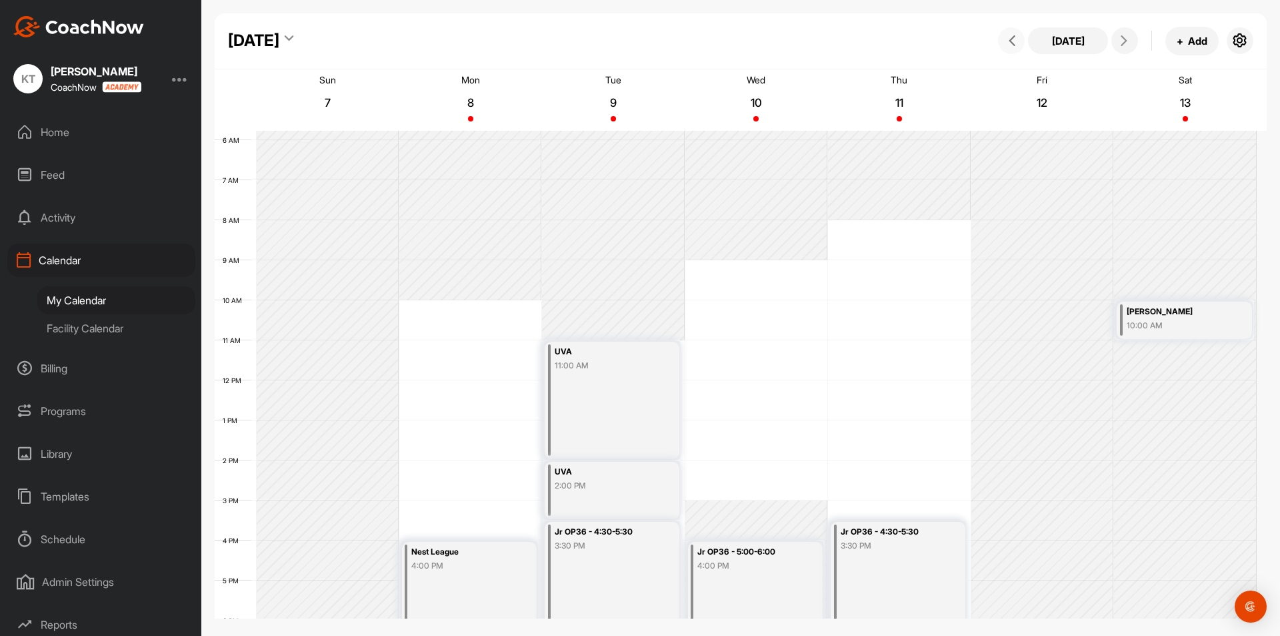
click at [1010, 38] on icon at bounding box center [1012, 40] width 11 height 11
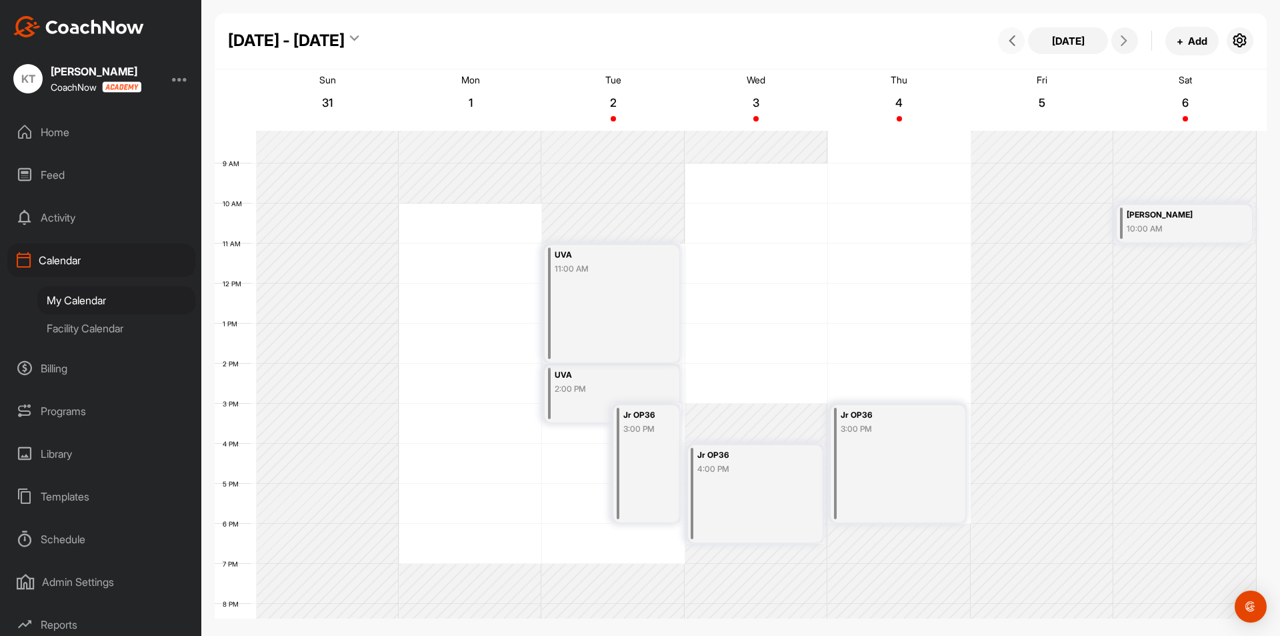
scroll to position [431, 0]
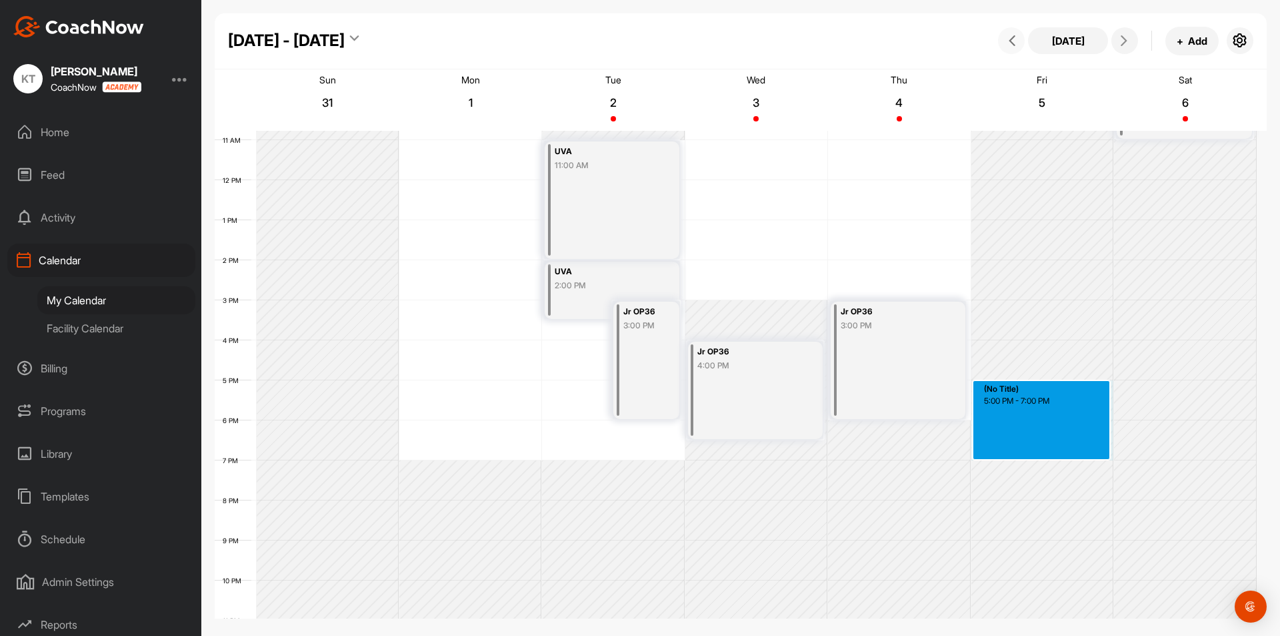
drag, startPoint x: 992, startPoint y: 389, endPoint x: 1007, endPoint y: 452, distance: 64.4
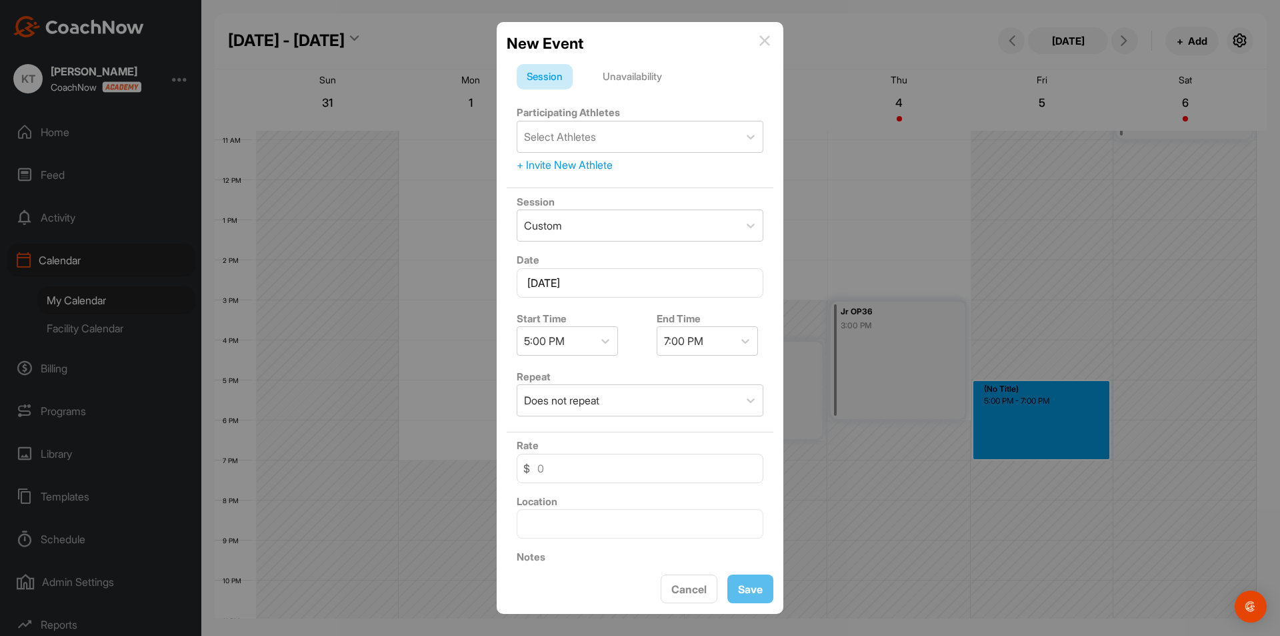
click at [652, 76] on div "Unavailability" at bounding box center [632, 76] width 79 height 25
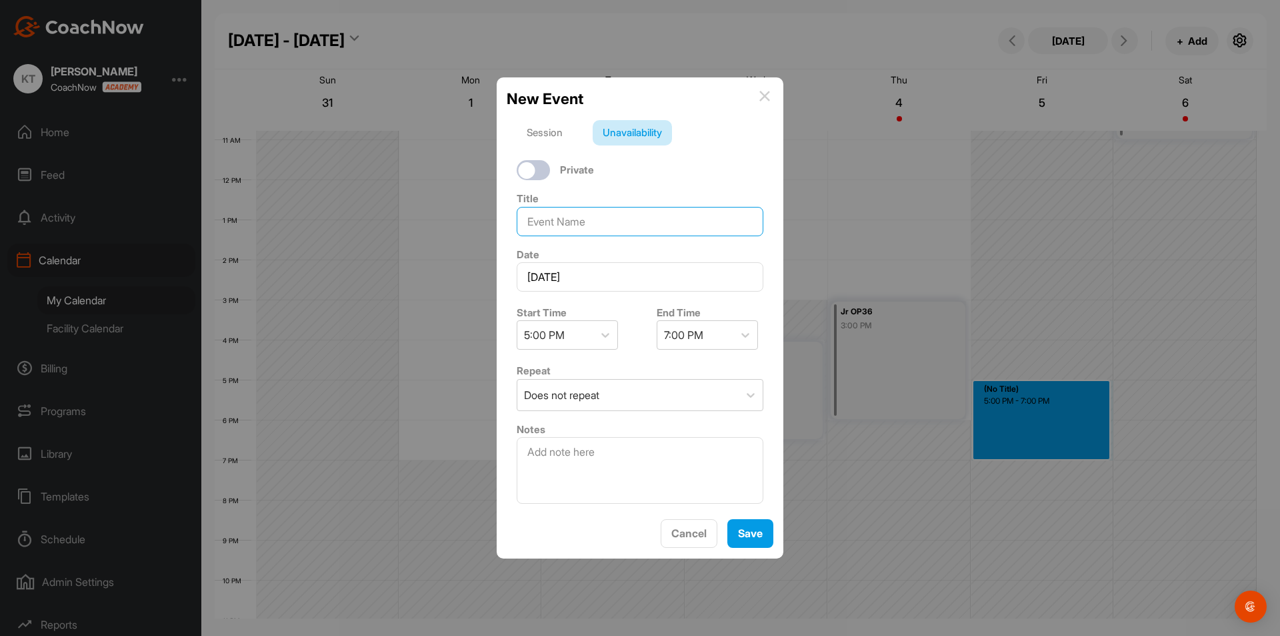
click at [619, 218] on input at bounding box center [640, 221] width 247 height 29
type input "STAB - Putting Back to School"
click at [724, 533] on div "Cancel Save" at bounding box center [640, 533] width 267 height 29
click at [736, 535] on button "Save" at bounding box center [751, 533] width 46 height 29
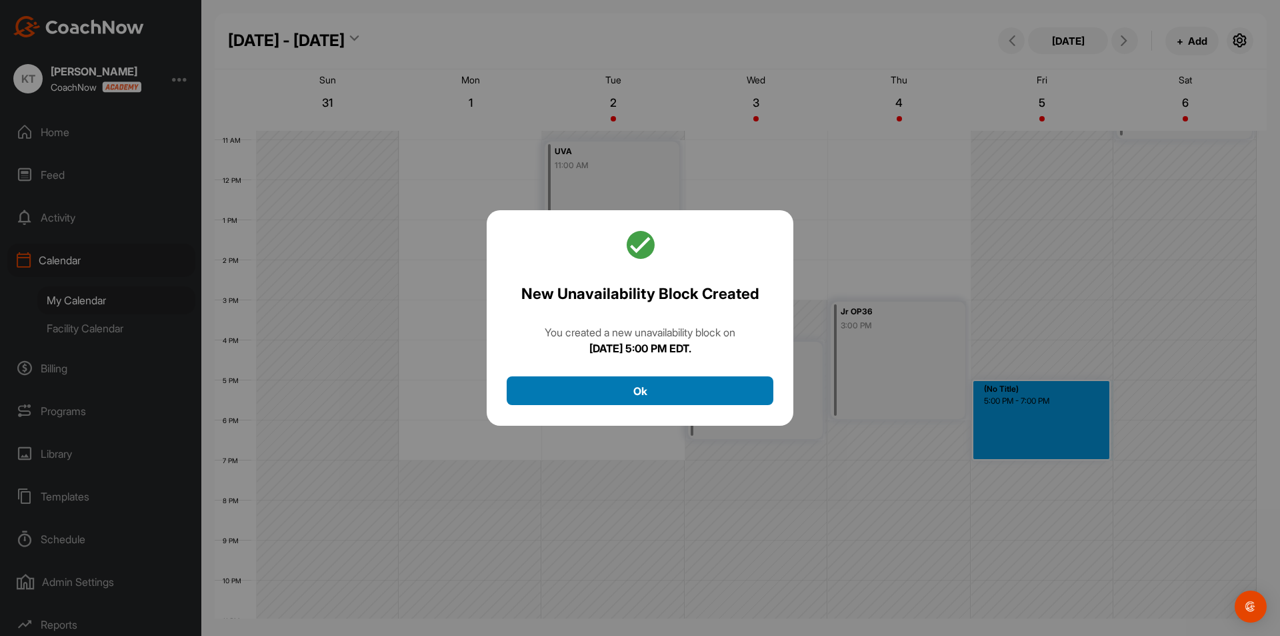
click at [742, 385] on button "Ok" at bounding box center [640, 390] width 267 height 29
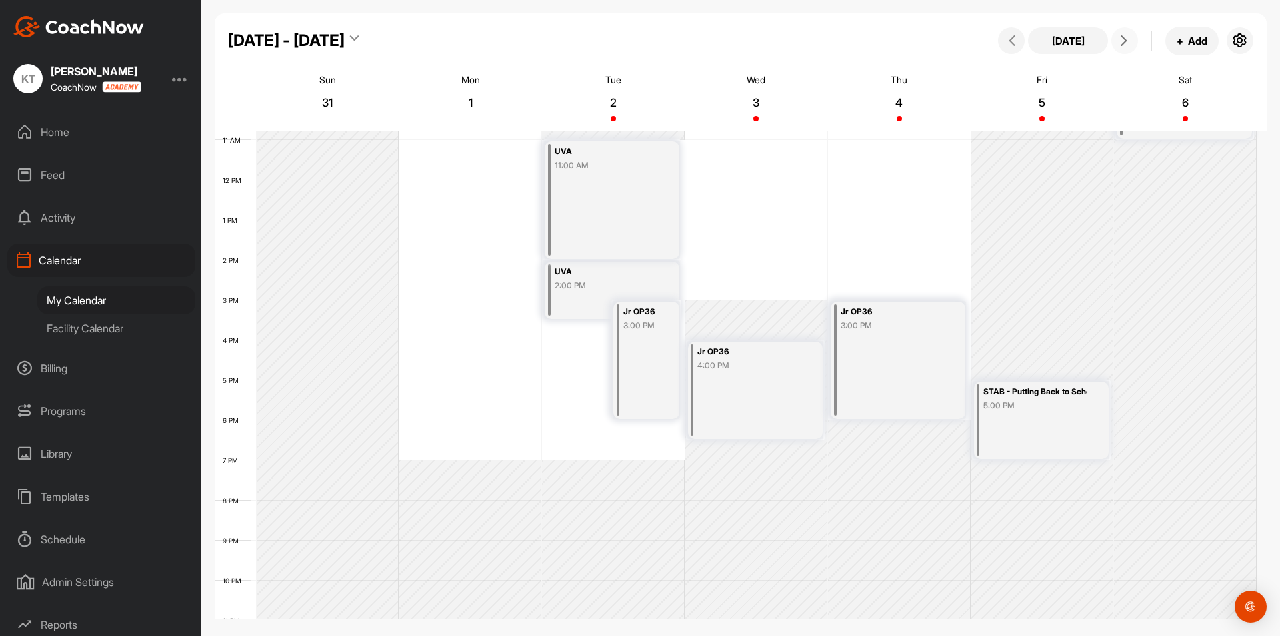
click at [1136, 45] on button at bounding box center [1125, 40] width 27 height 27
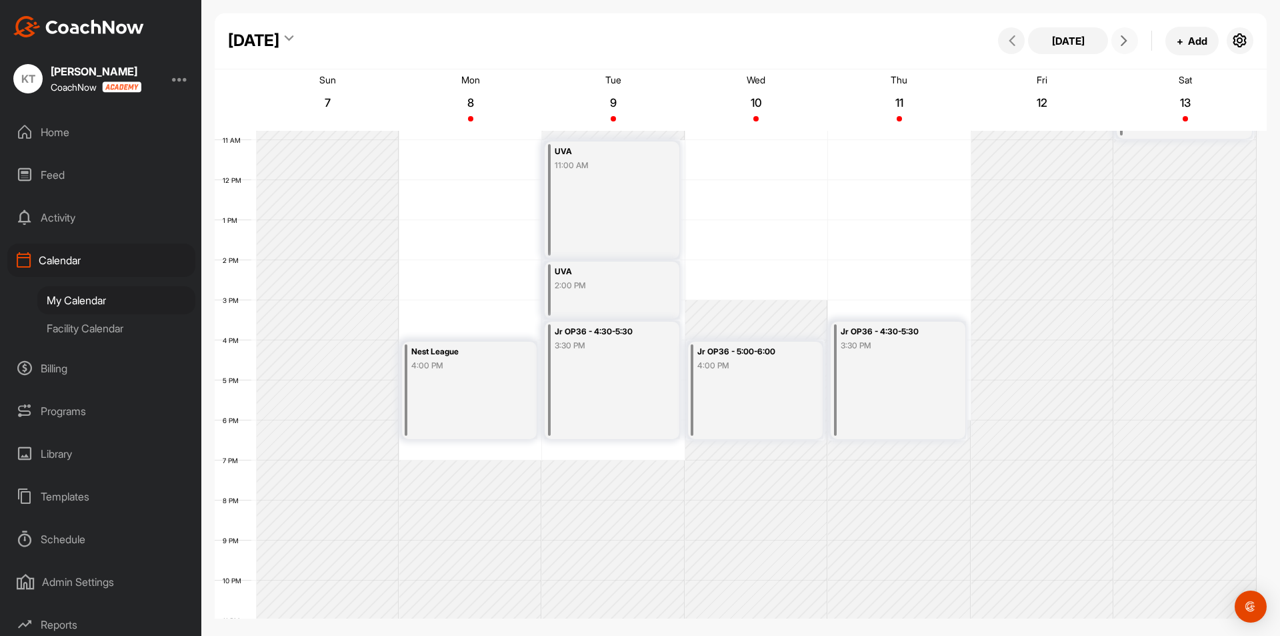
scroll to position [231, 0]
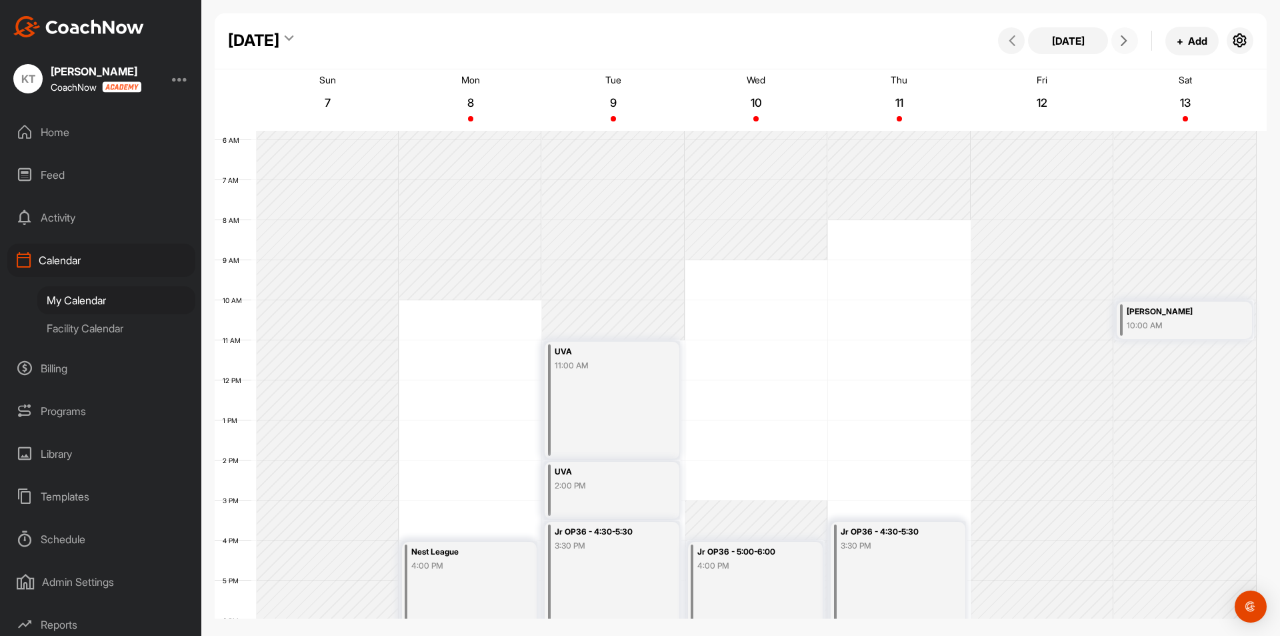
click at [1136, 45] on button at bounding box center [1125, 40] width 27 height 27
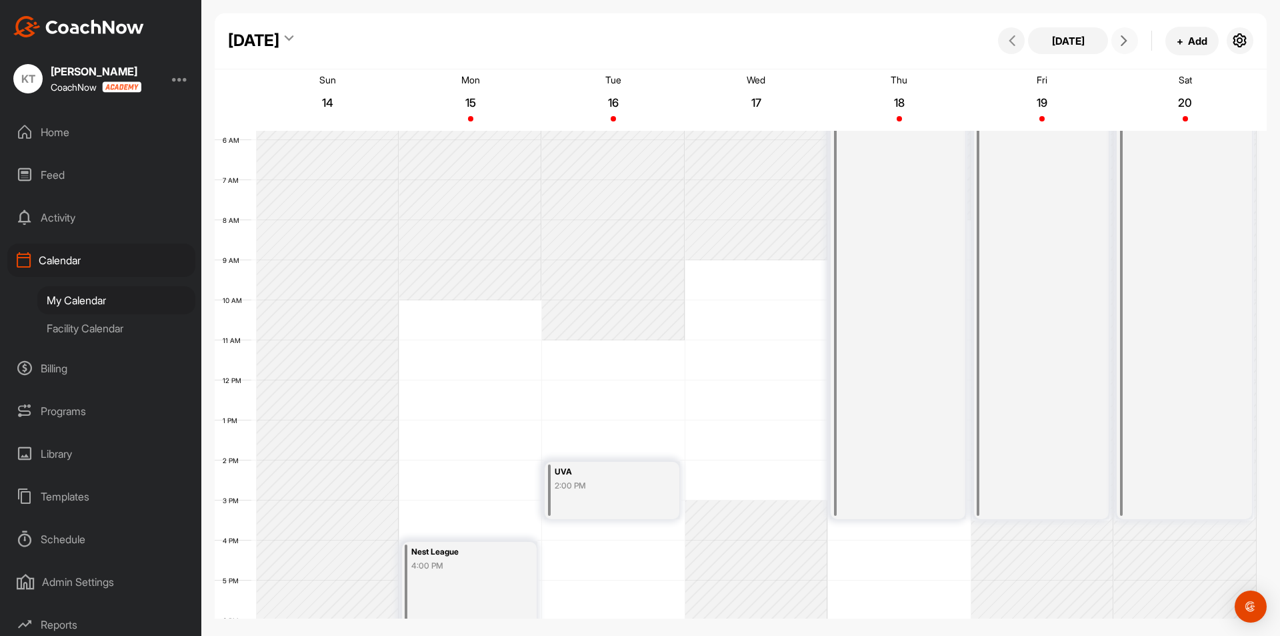
click at [1136, 45] on button at bounding box center [1125, 40] width 27 height 27
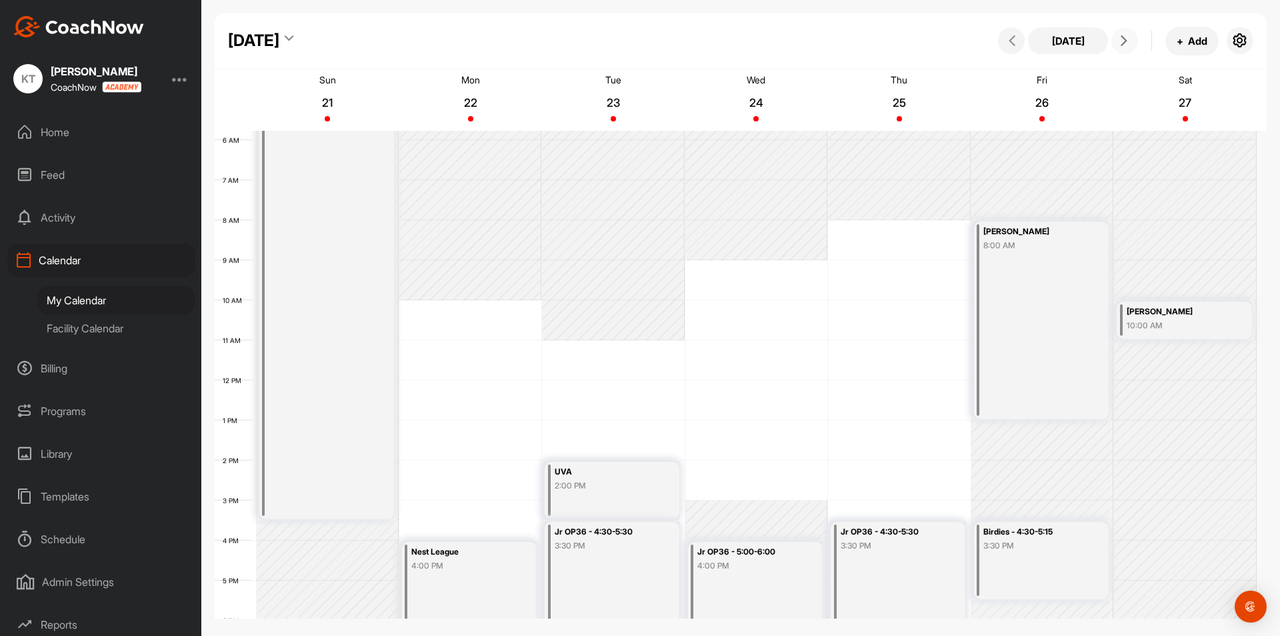
click at [1118, 37] on span at bounding box center [1125, 40] width 16 height 11
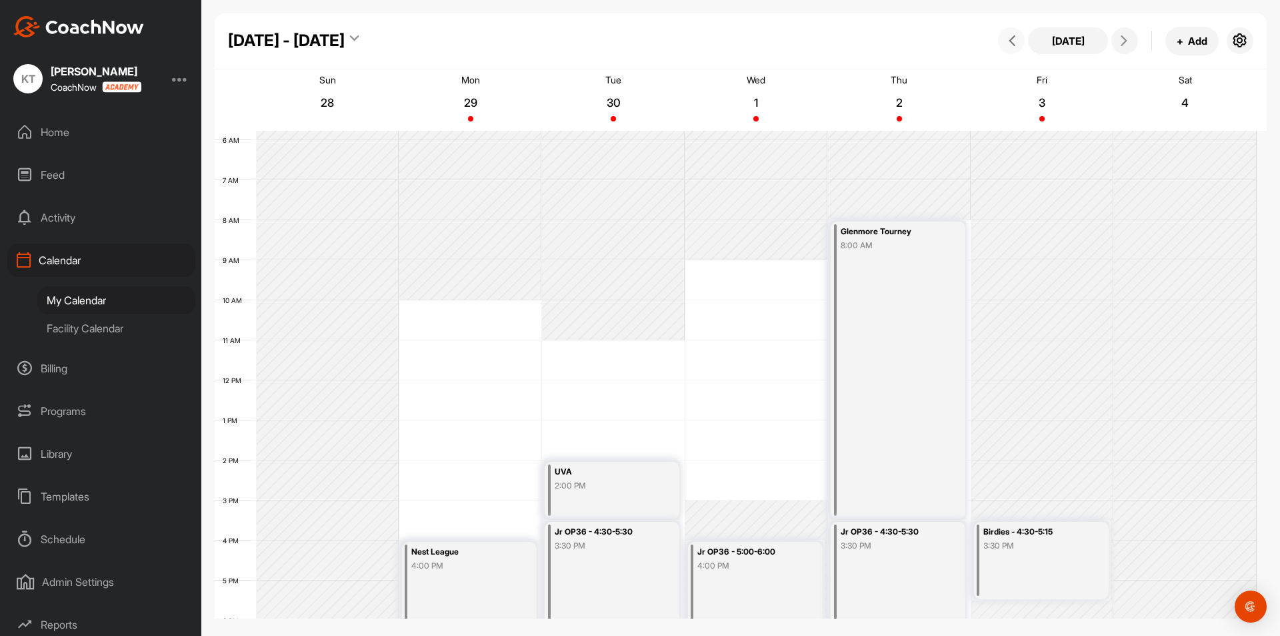
click at [1016, 33] on button at bounding box center [1011, 40] width 27 height 27
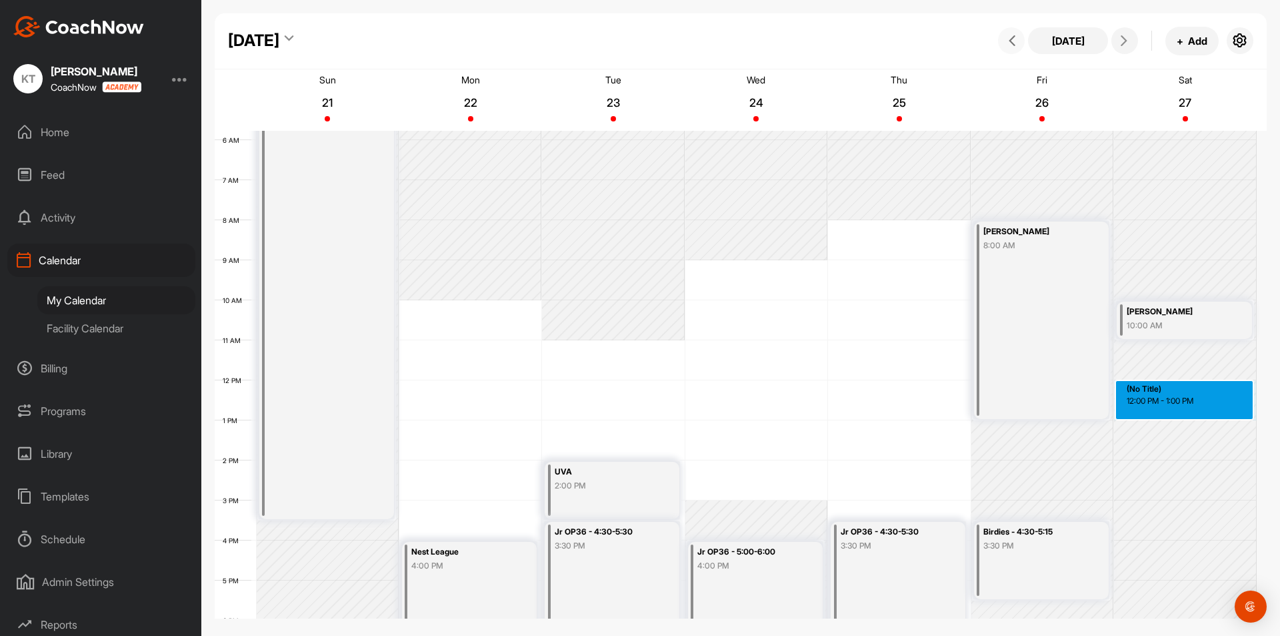
drag, startPoint x: 1141, startPoint y: 383, endPoint x: 1142, endPoint y: 392, distance: 8.7
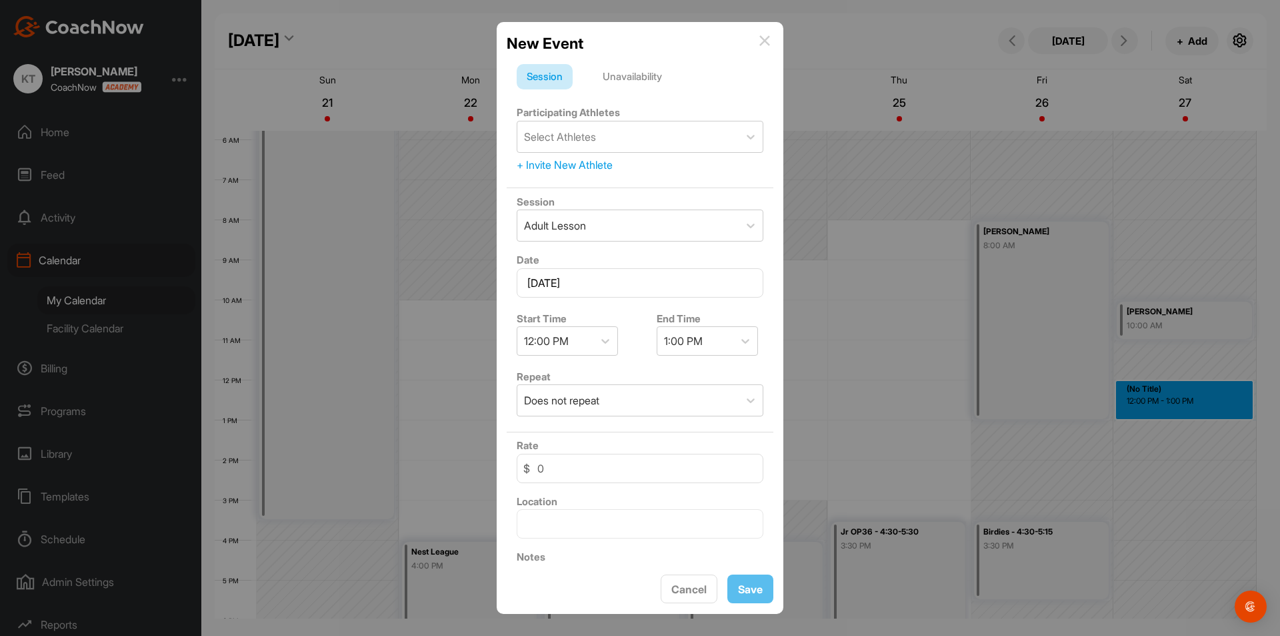
click at [765, 41] on img at bounding box center [765, 40] width 11 height 11
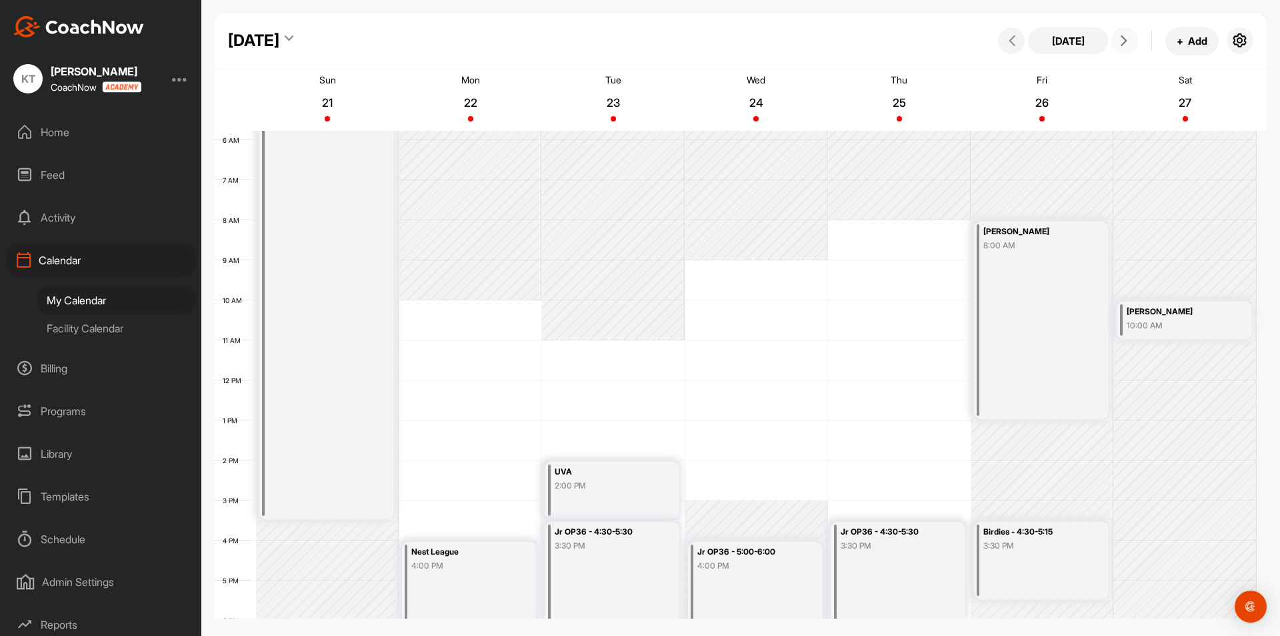
click at [1127, 47] on button at bounding box center [1125, 40] width 27 height 27
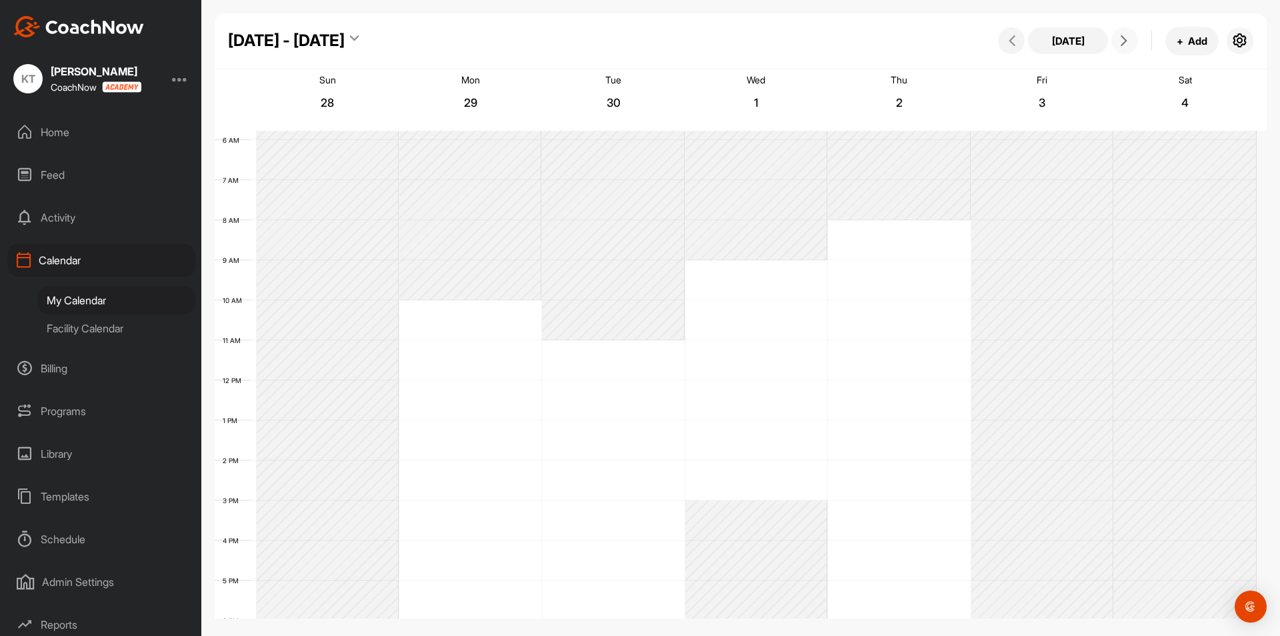
click at [1127, 47] on button at bounding box center [1125, 40] width 27 height 27
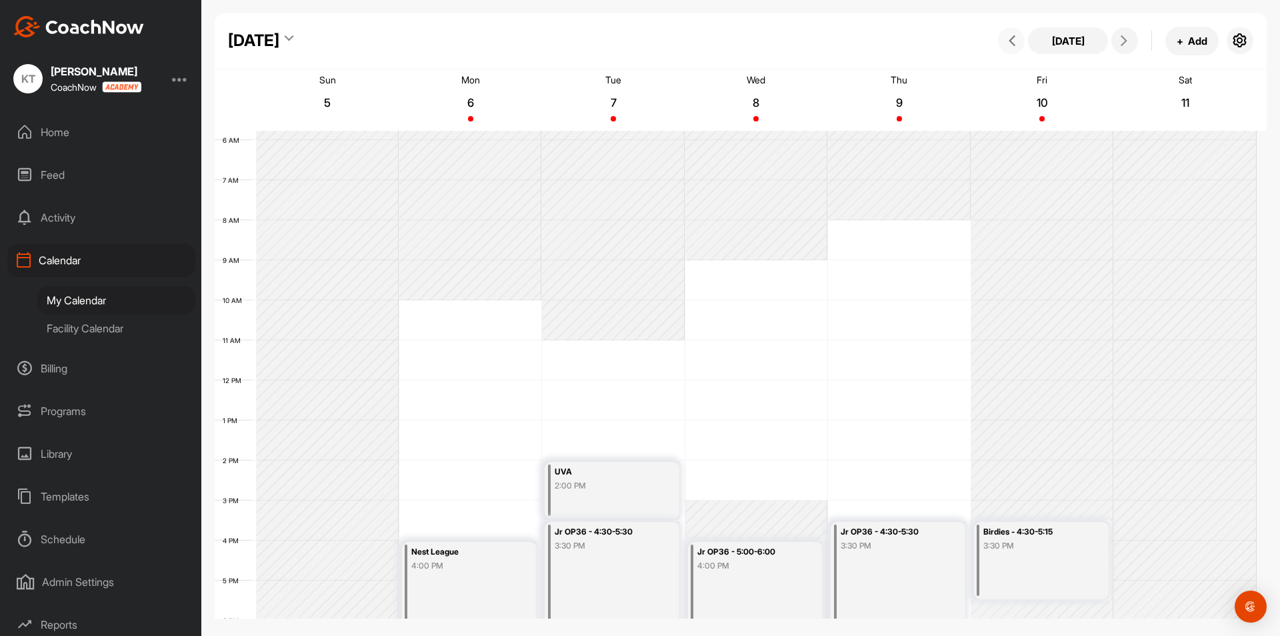
click at [1007, 37] on icon at bounding box center [1012, 40] width 11 height 11
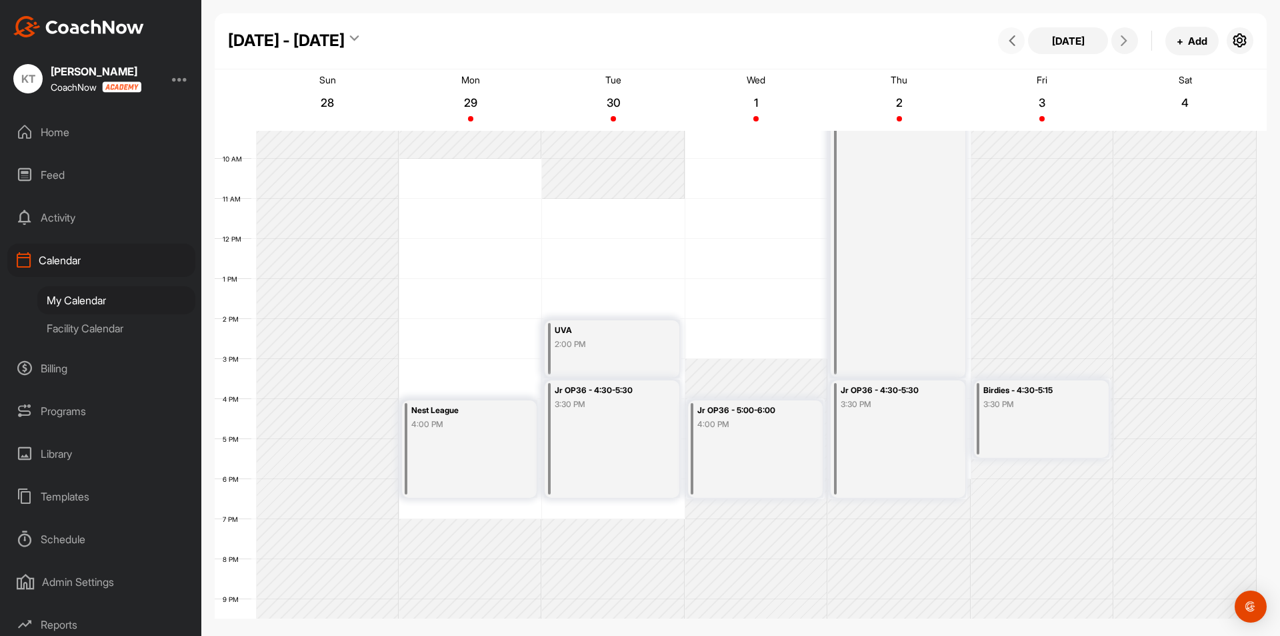
scroll to position [473, 0]
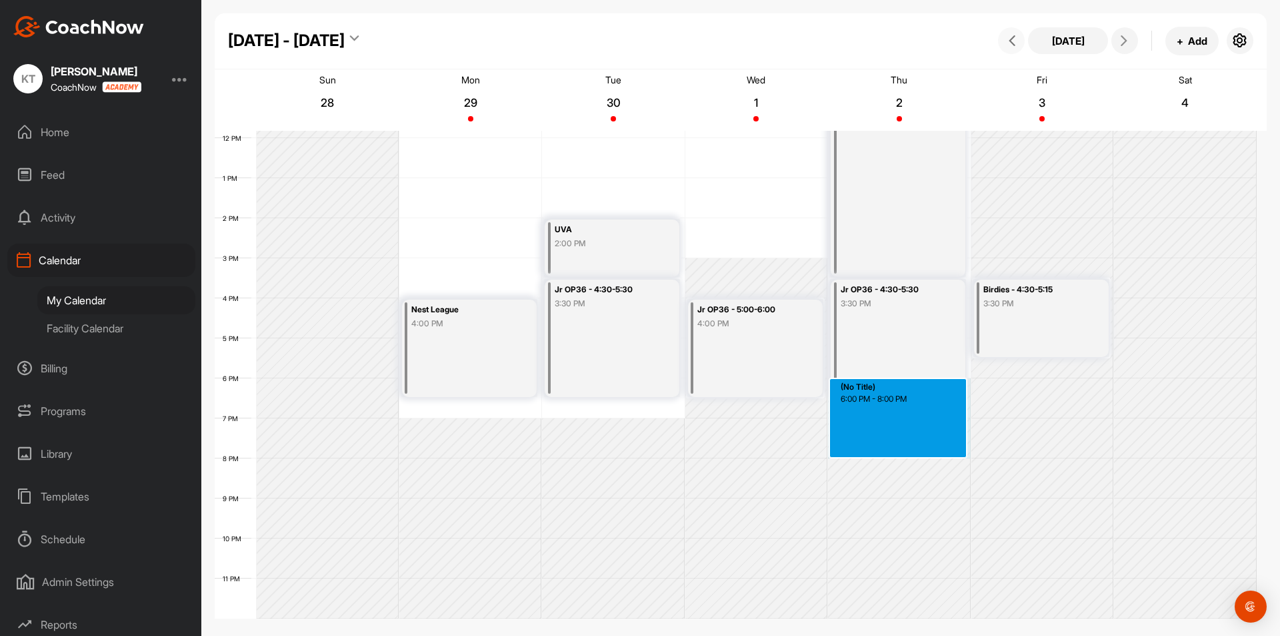
drag, startPoint x: 875, startPoint y: 416, endPoint x: 872, endPoint y: 453, distance: 37.5
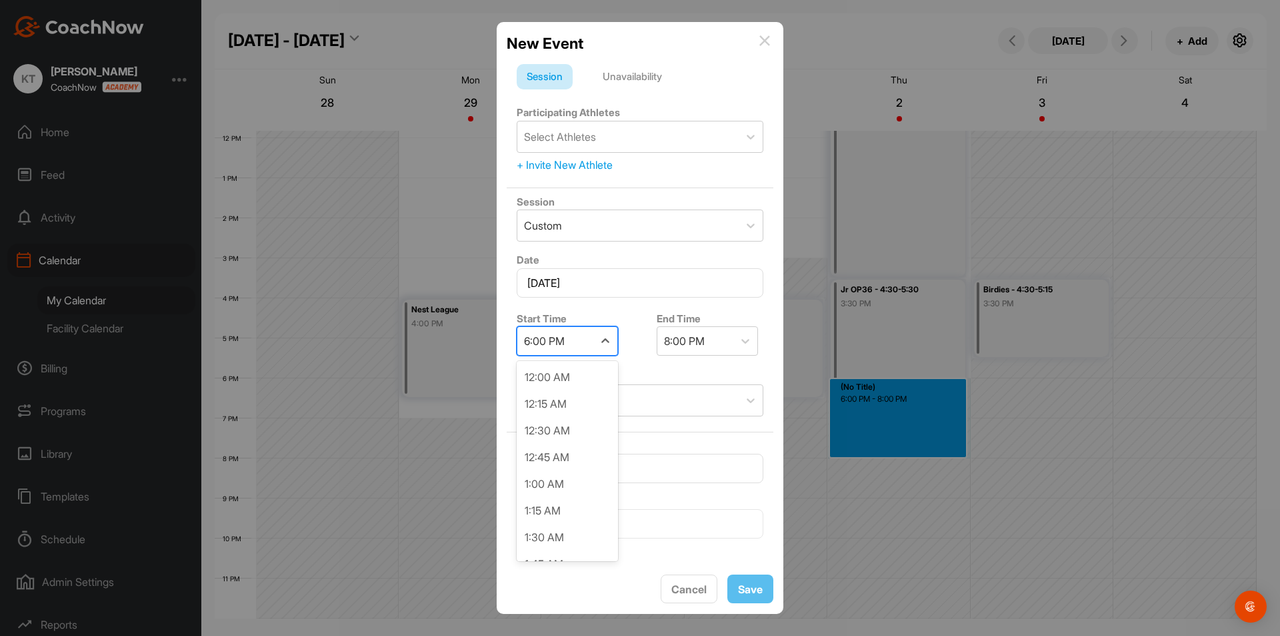
click at [590, 335] on div "6:00 PM" at bounding box center [555, 341] width 76 height 28
click at [575, 497] on div "5:30 PM" at bounding box center [567, 485] width 101 height 27
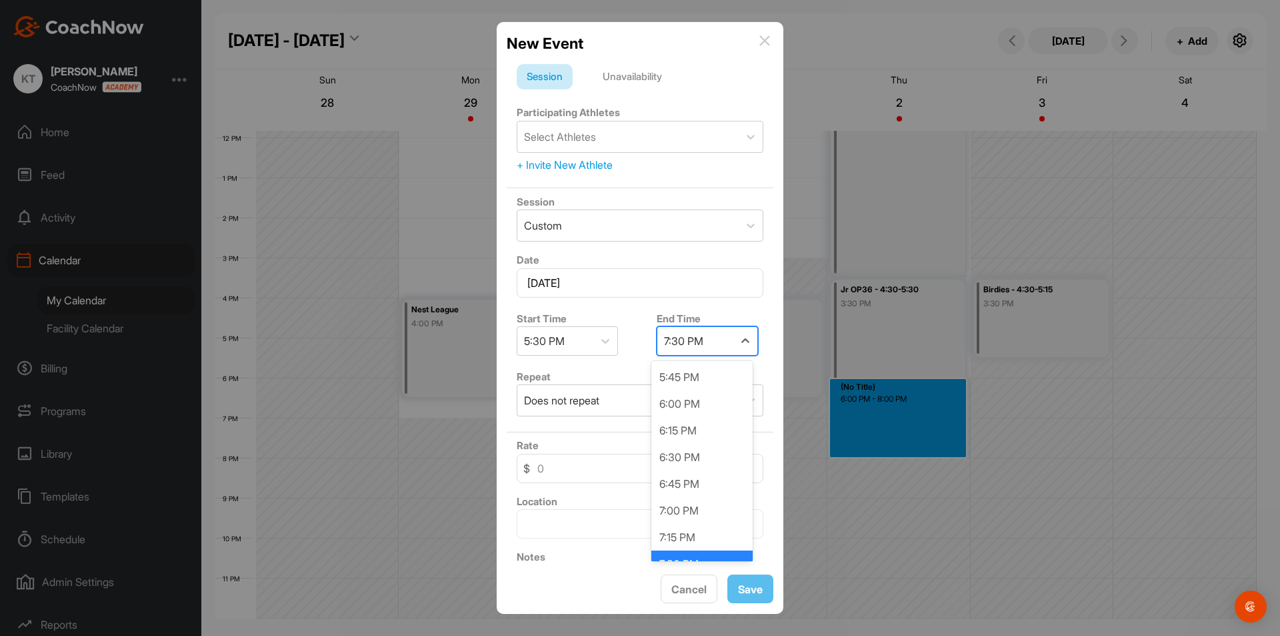
click at [683, 351] on div "7:30 PM" at bounding box center [696, 341] width 76 height 28
click at [715, 548] on div "7:30 PM" at bounding box center [702, 538] width 101 height 27
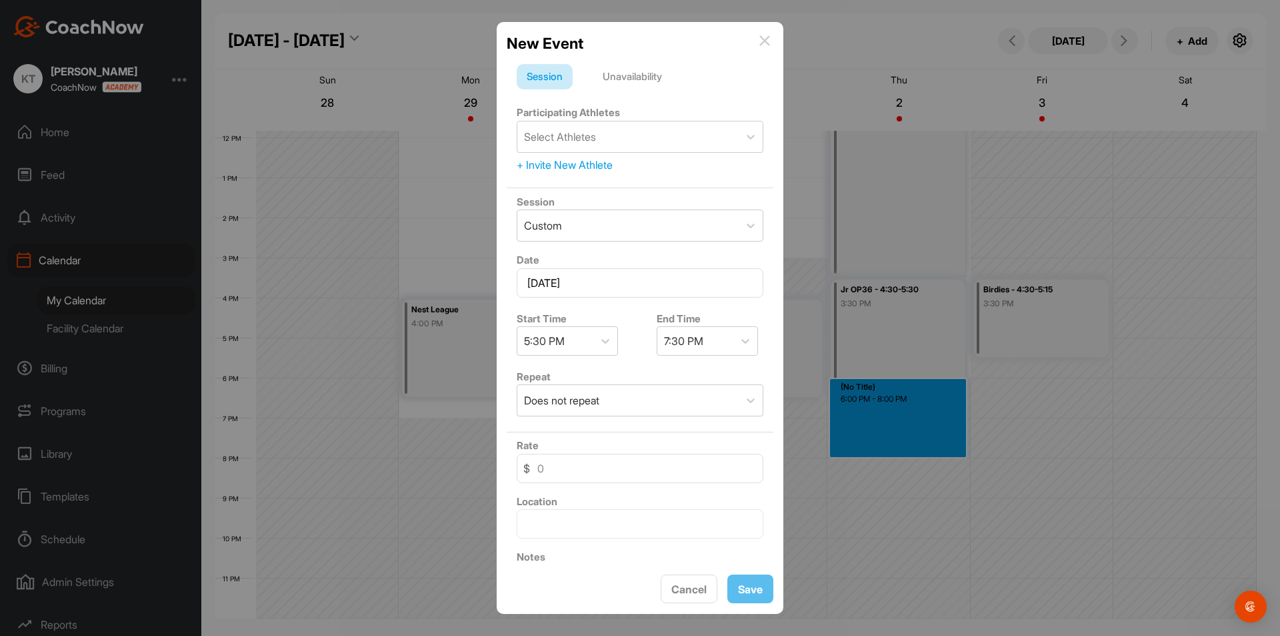
click at [625, 83] on div "Unavailability" at bounding box center [632, 76] width 79 height 25
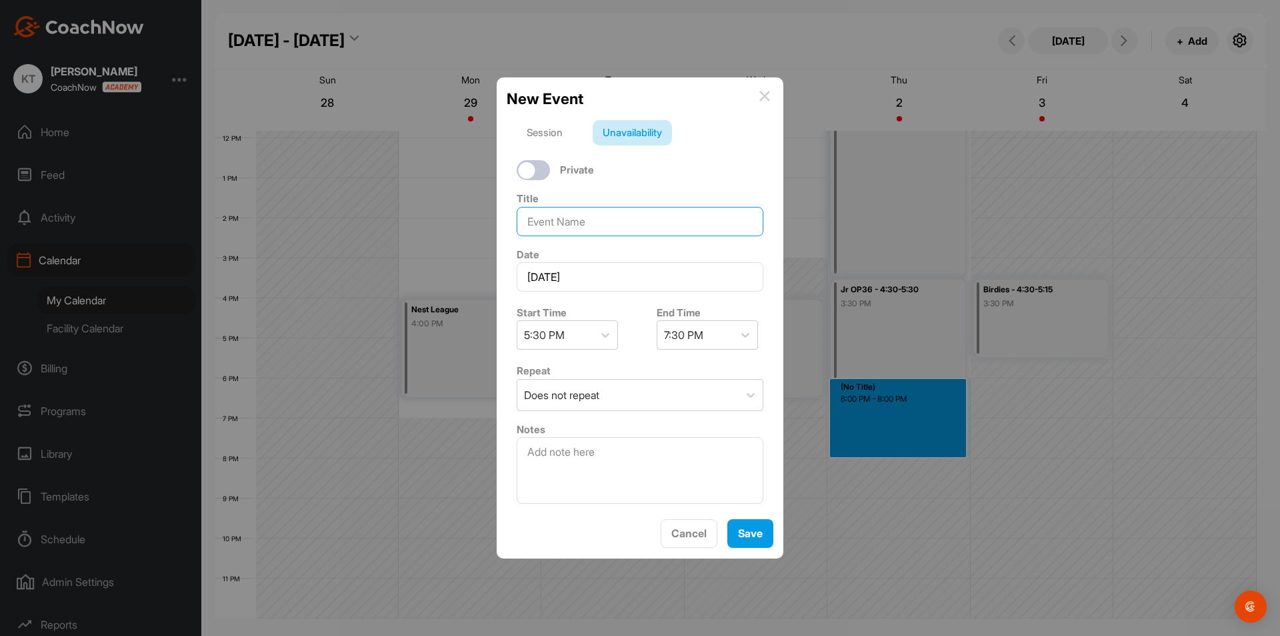
click at [629, 211] on input at bounding box center [640, 221] width 247 height 29
type input "Special Olympics"
click at [751, 534] on button "Save" at bounding box center [751, 533] width 46 height 29
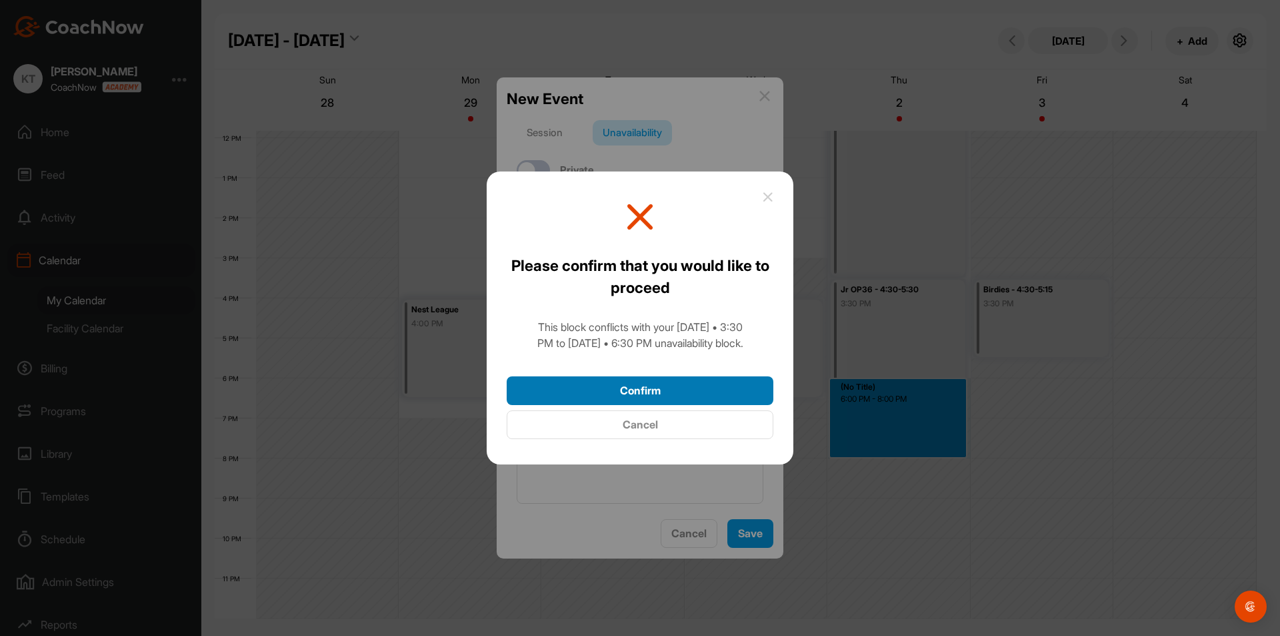
click at [686, 384] on button "Confirm" at bounding box center [640, 390] width 267 height 29
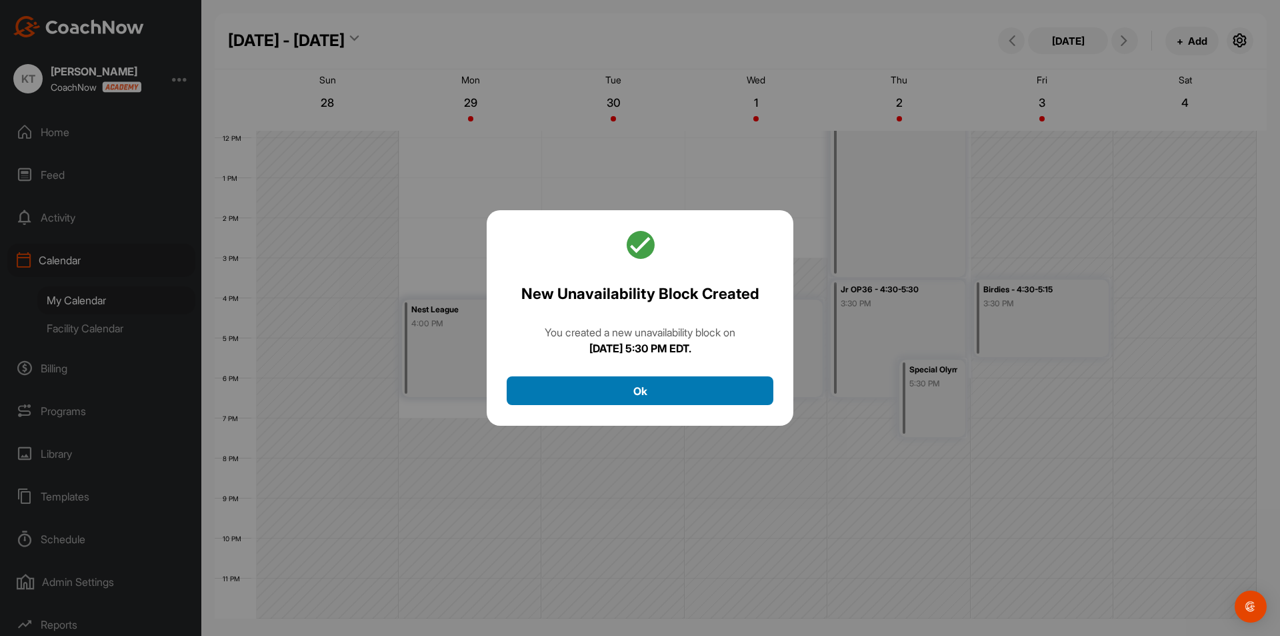
click at [704, 392] on button "Ok" at bounding box center [640, 390] width 267 height 29
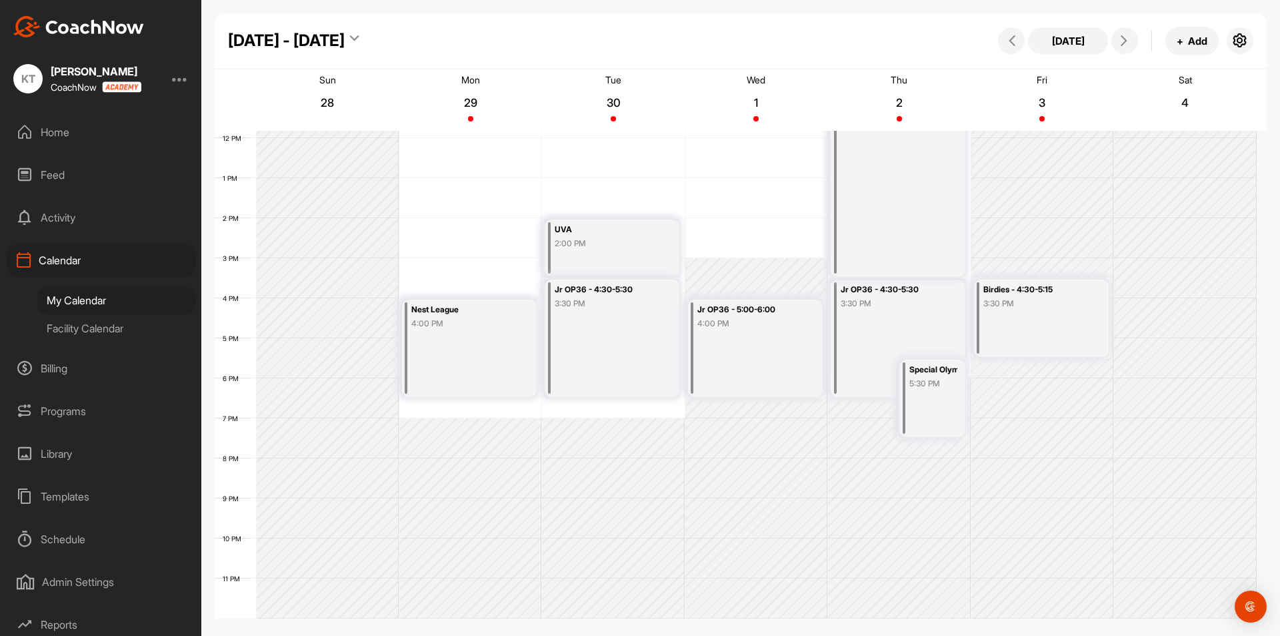
click at [920, 391] on div "Special Olympics 5:30 PM" at bounding box center [933, 397] width 66 height 77
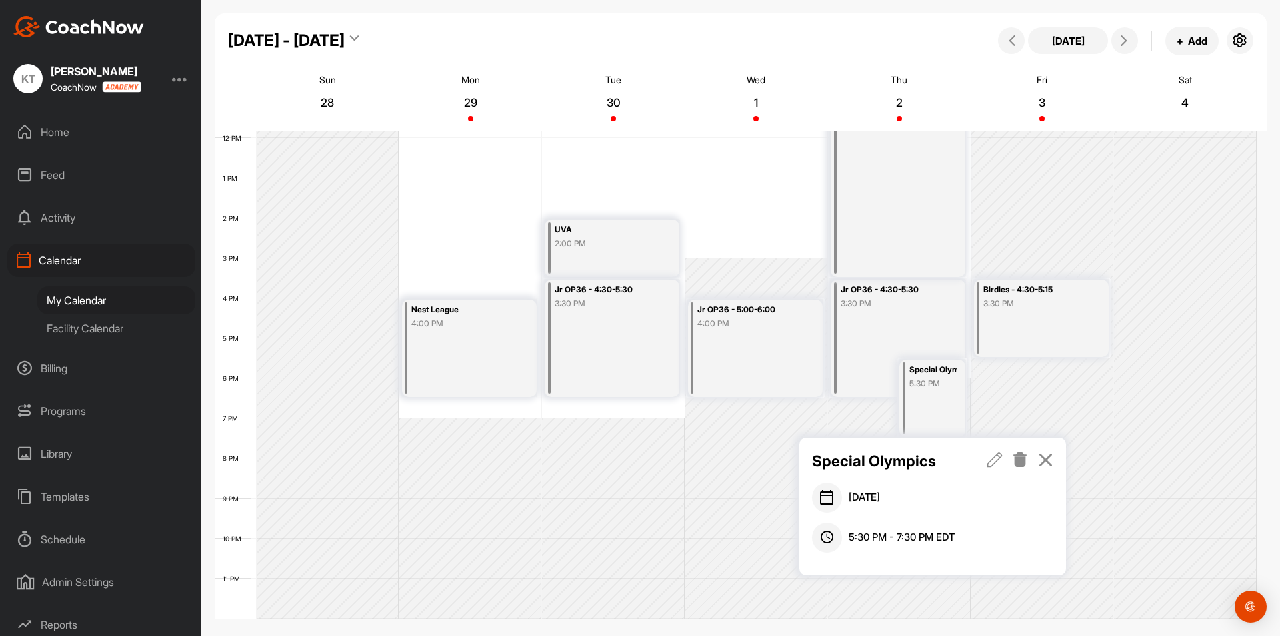
click at [998, 459] on icon at bounding box center [995, 459] width 15 height 15
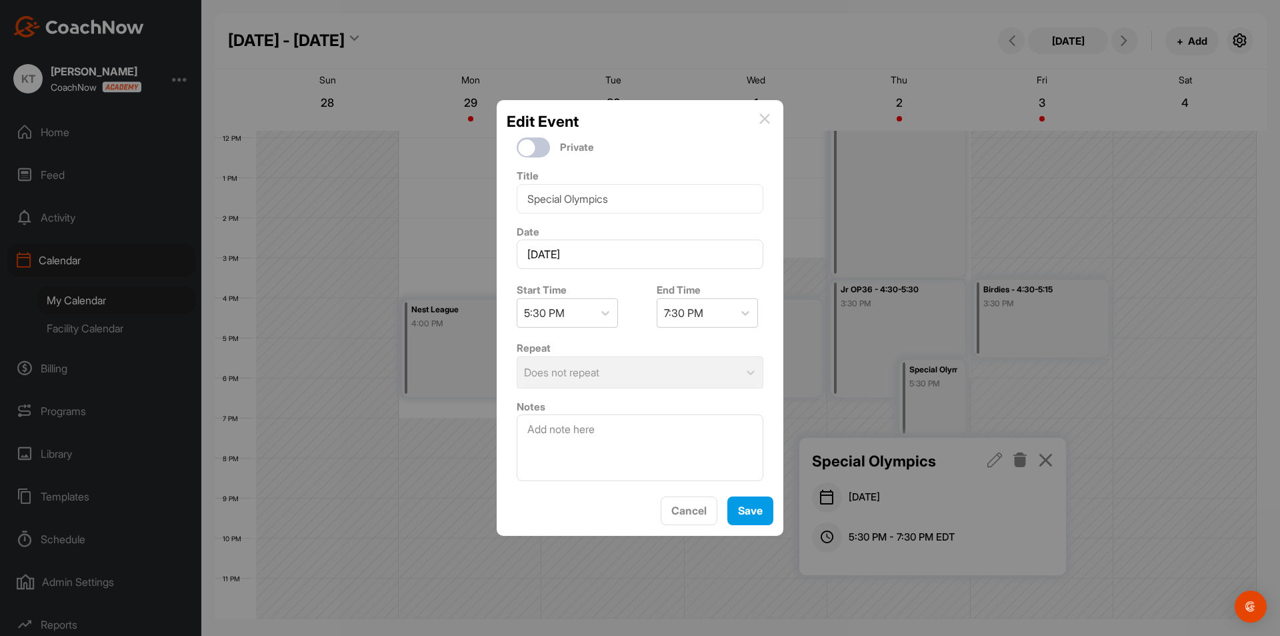
click at [621, 315] on div "Start Time 5:30 PM" at bounding box center [570, 305] width 127 height 56
click at [588, 315] on div "5:30 PM" at bounding box center [555, 313] width 76 height 28
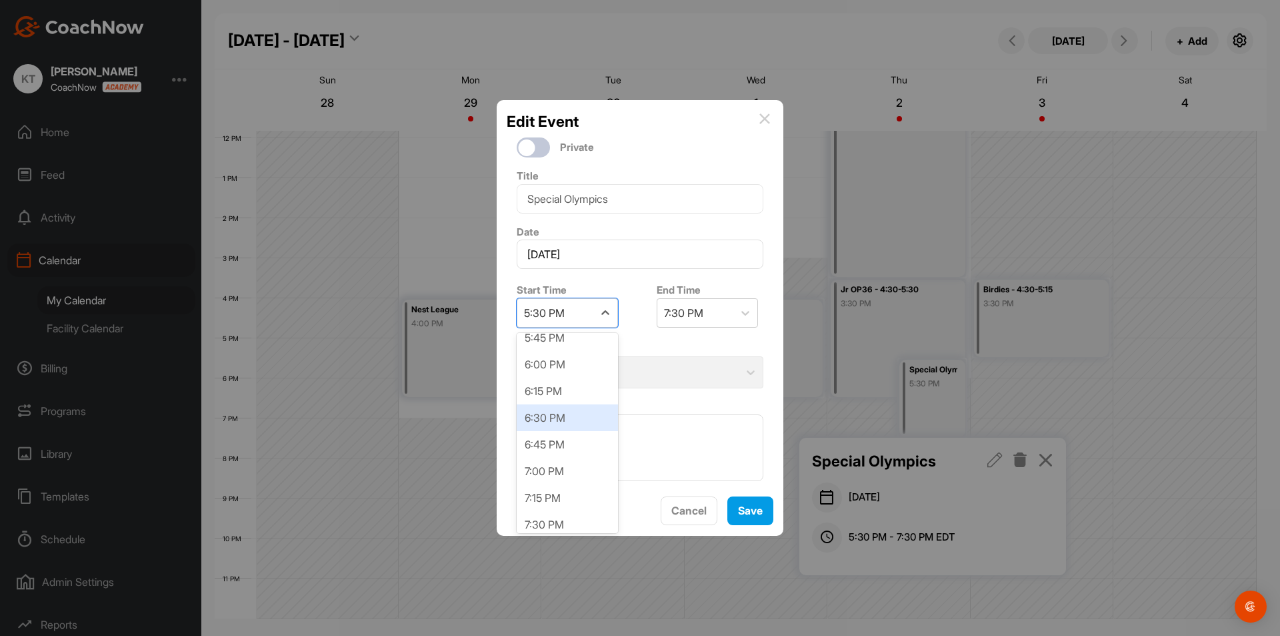
scroll to position [1839, 0]
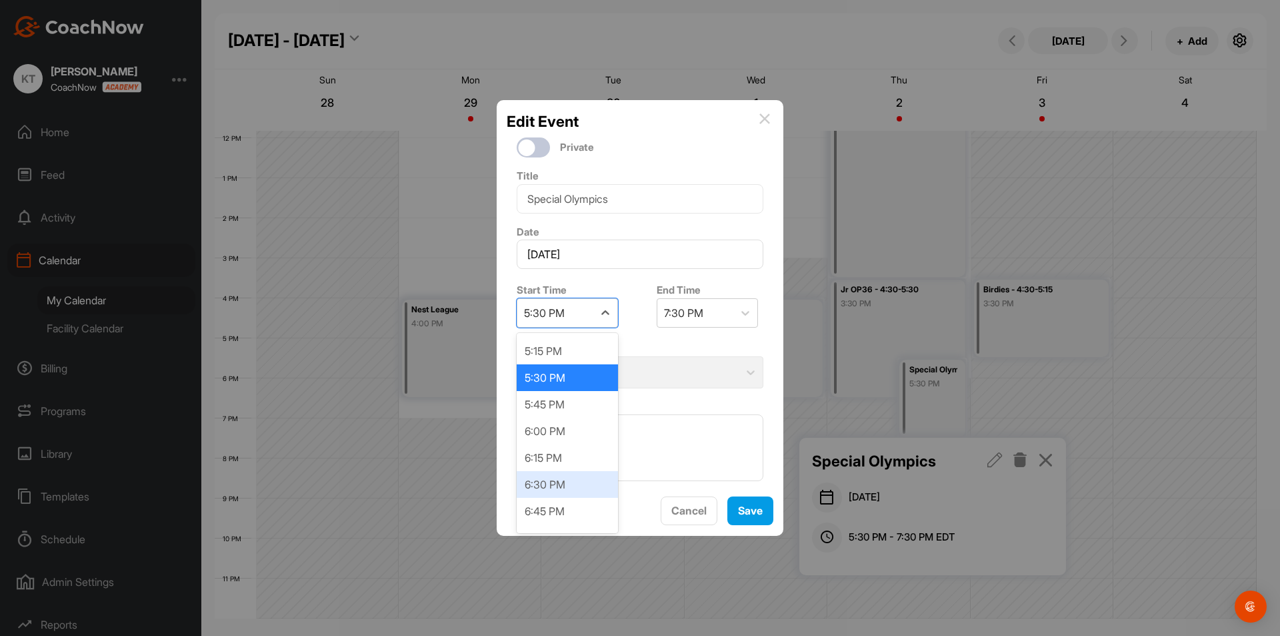
click at [566, 473] on div "6:30 PM" at bounding box center [567, 484] width 101 height 27
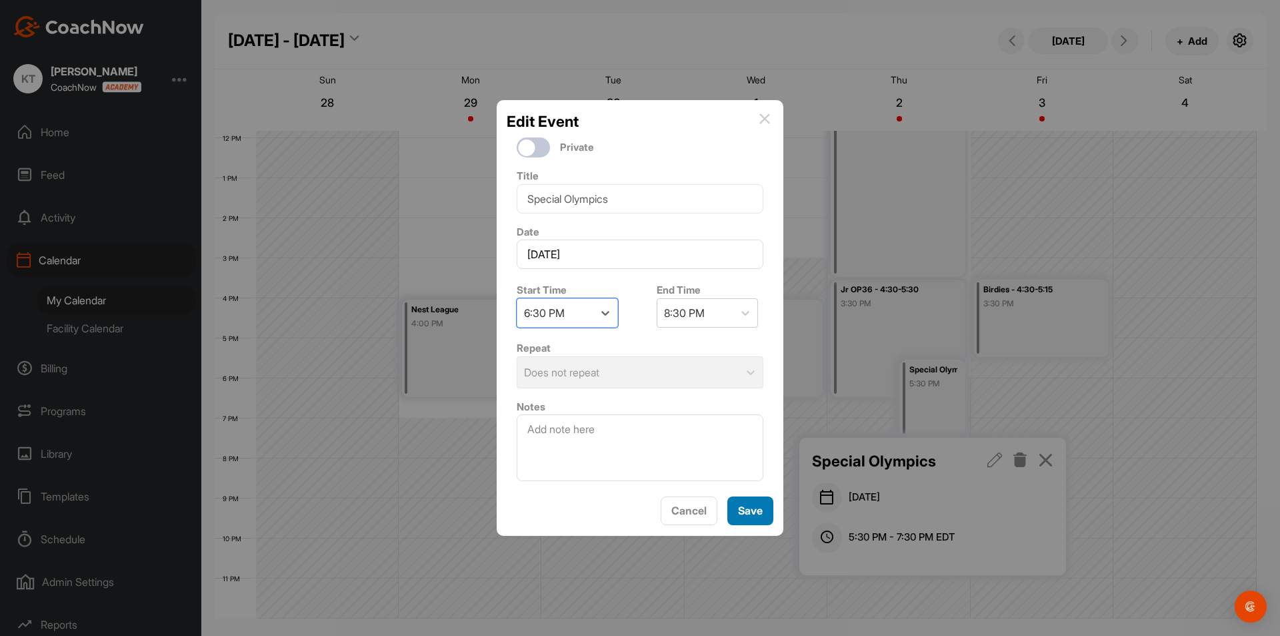
click at [739, 504] on button "Save" at bounding box center [751, 510] width 46 height 29
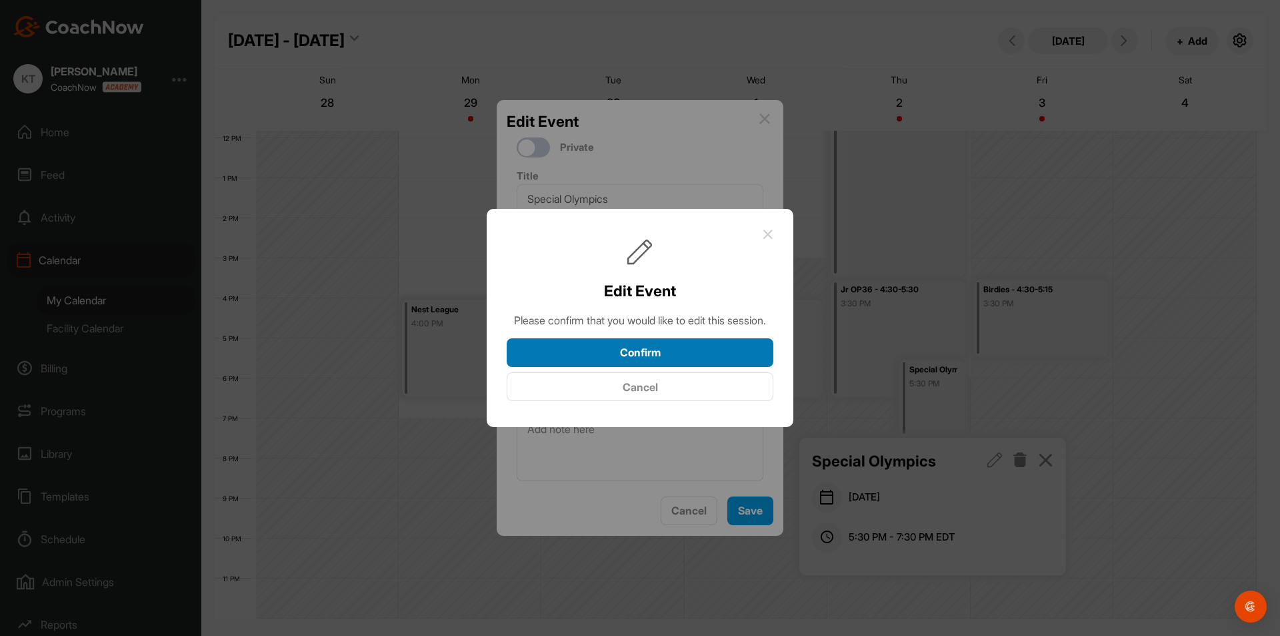
click at [733, 367] on button "Confirm" at bounding box center [640, 352] width 267 height 29
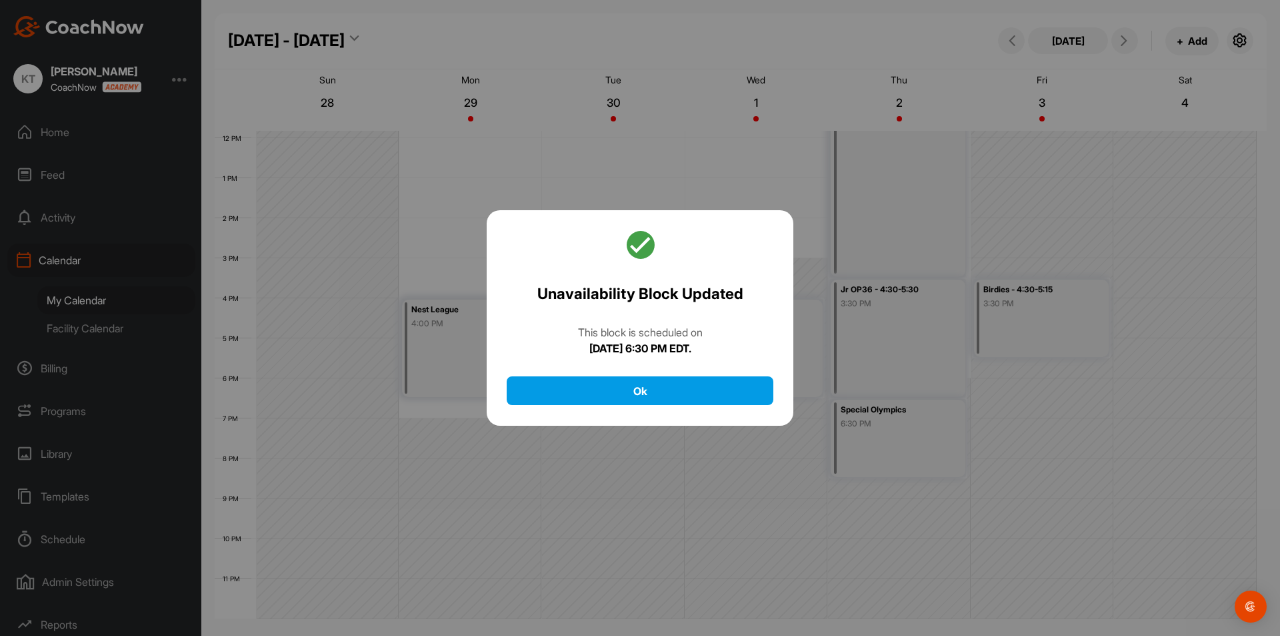
click at [1138, 420] on div at bounding box center [640, 318] width 1280 height 636
drag, startPoint x: 722, startPoint y: 406, endPoint x: 805, endPoint y: 283, distance: 148.0
click at [722, 405] on div "Unavailability Block Updated This block is scheduled on [DATE] 6:30 PM EDT. Ok" at bounding box center [640, 318] width 307 height 216
click at [743, 385] on button "Ok" at bounding box center [640, 390] width 267 height 29
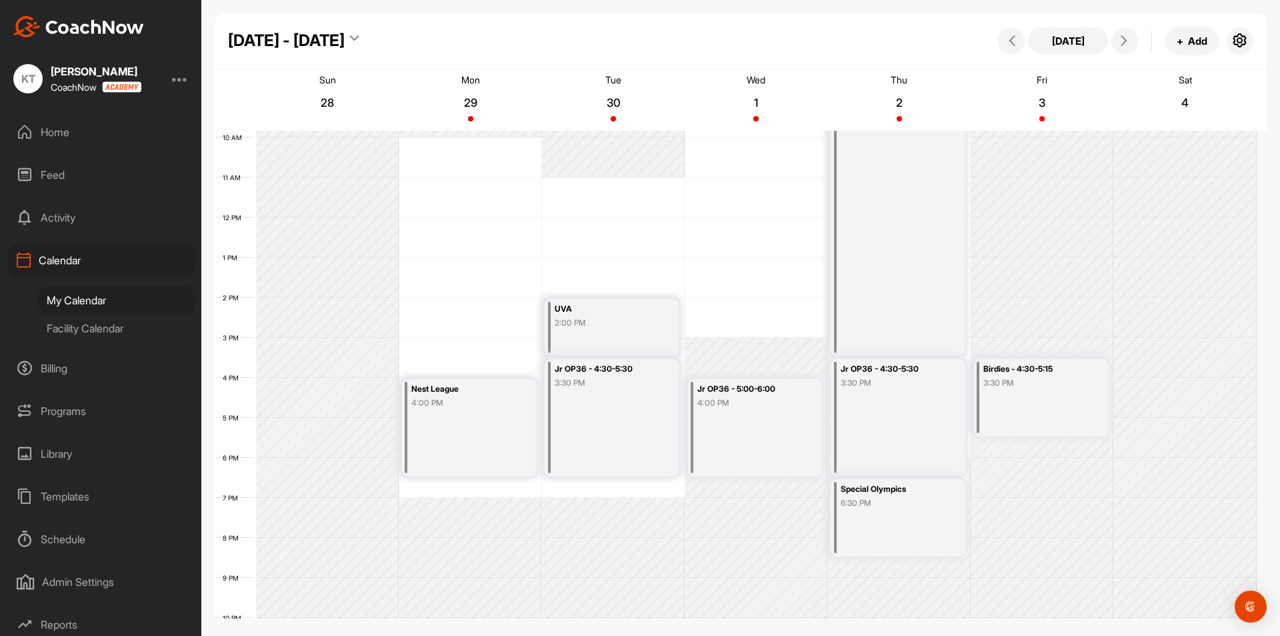
scroll to position [273, 0]
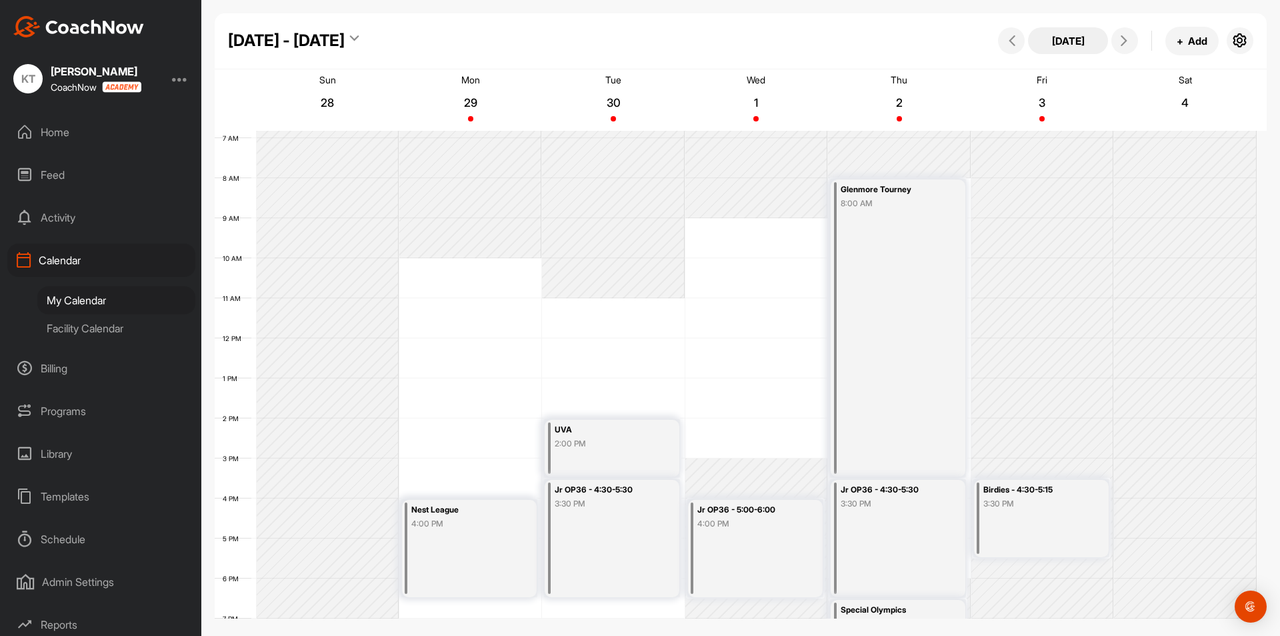
drag, startPoint x: 1062, startPoint y: 38, endPoint x: 1039, endPoint y: 47, distance: 24.5
click at [1062, 38] on button "[DATE]" at bounding box center [1068, 40] width 80 height 27
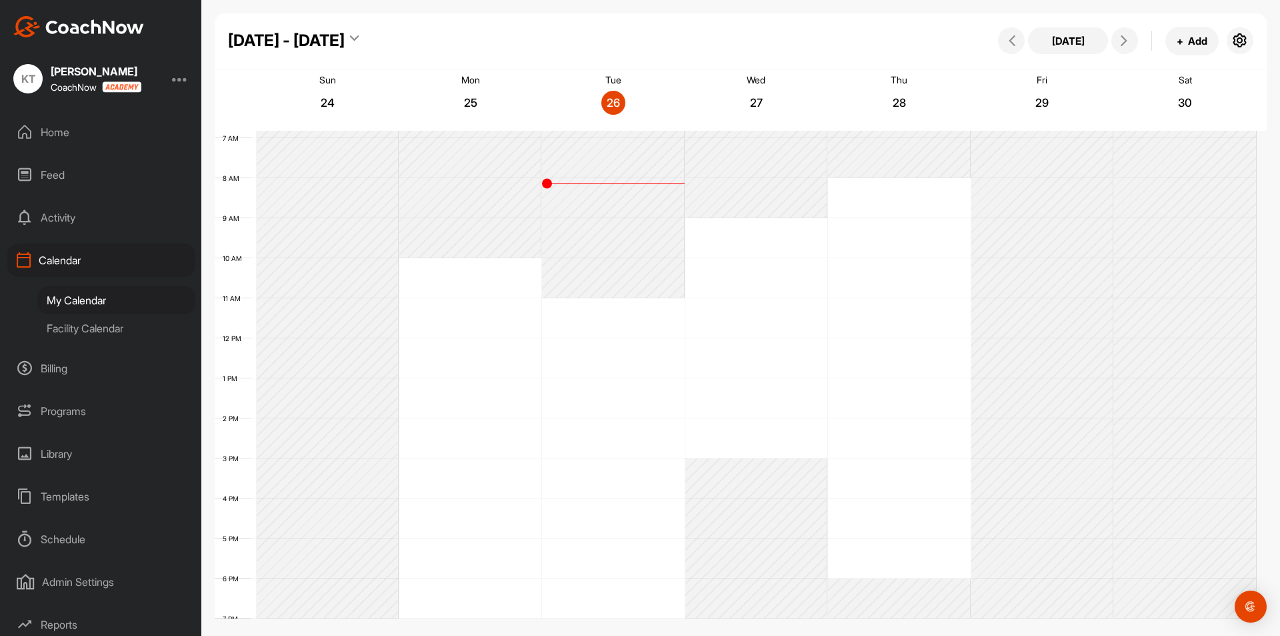
scroll to position [231, 0]
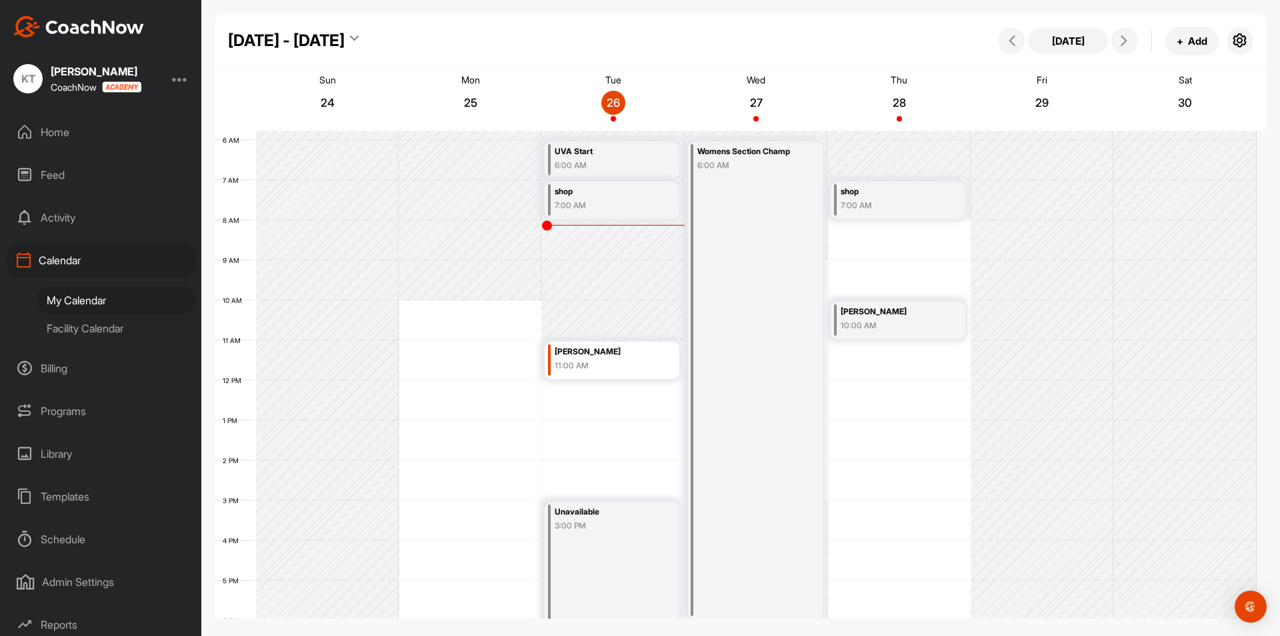
click at [585, 361] on div "11:00 AM" at bounding box center [606, 365] width 103 height 12
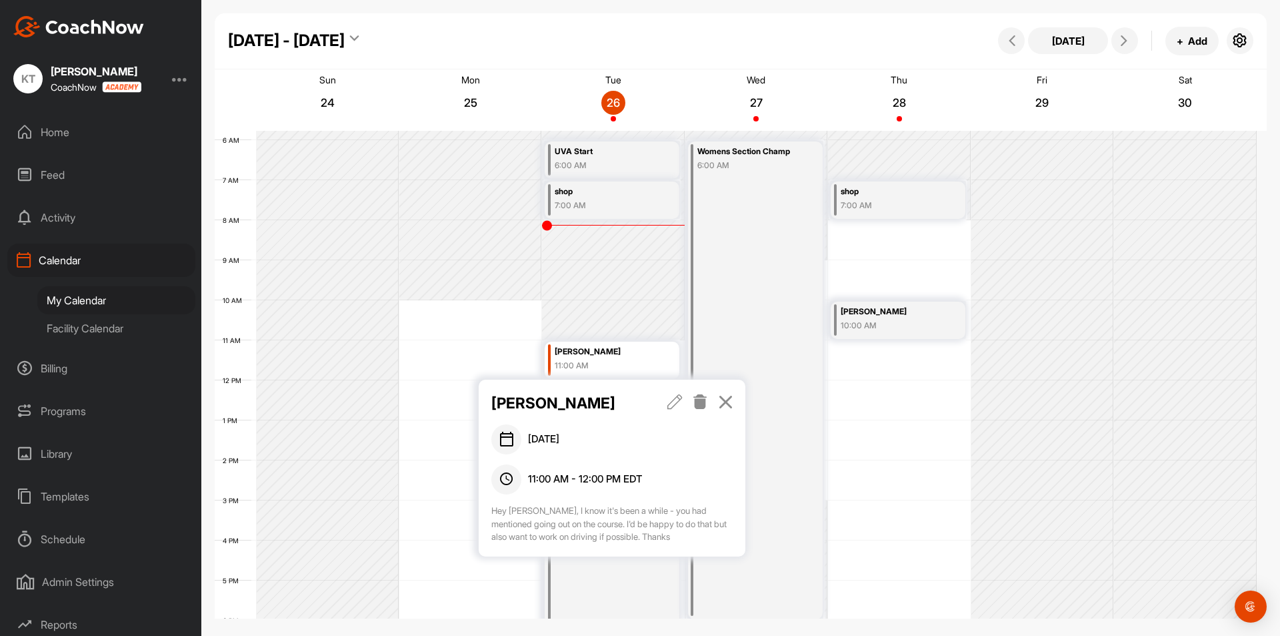
click at [674, 399] on icon at bounding box center [675, 401] width 15 height 15
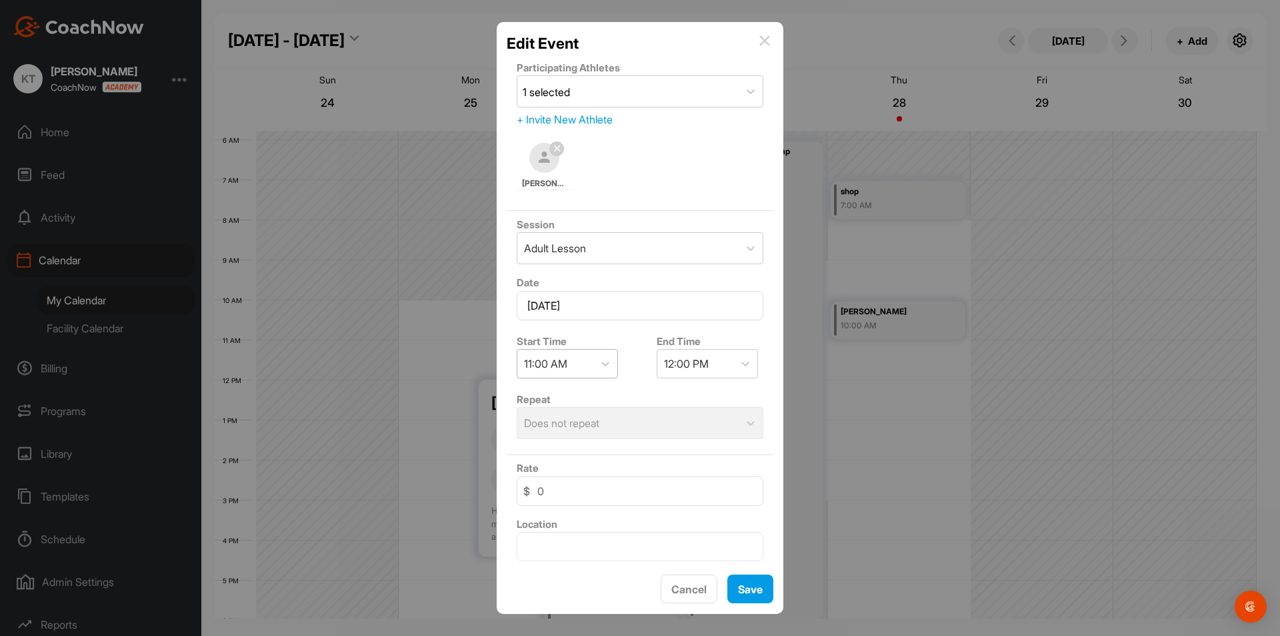
click at [576, 367] on div "11:00 AM" at bounding box center [555, 363] width 76 height 28
click at [568, 504] on div "1:00 PM" at bounding box center [567, 508] width 101 height 27
click at [685, 364] on div "2:00 PM" at bounding box center [684, 363] width 41 height 16
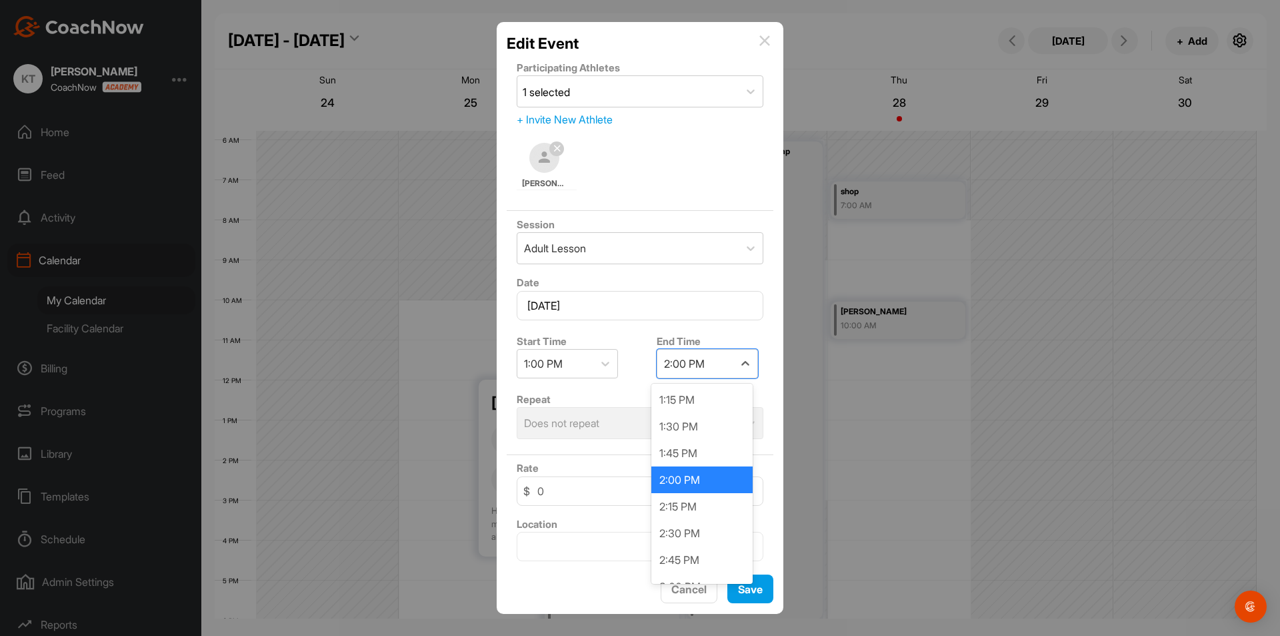
drag, startPoint x: 713, startPoint y: 485, endPoint x: 742, endPoint y: 529, distance: 53.1
click at [714, 485] on div "2:00 PM" at bounding box center [702, 479] width 101 height 27
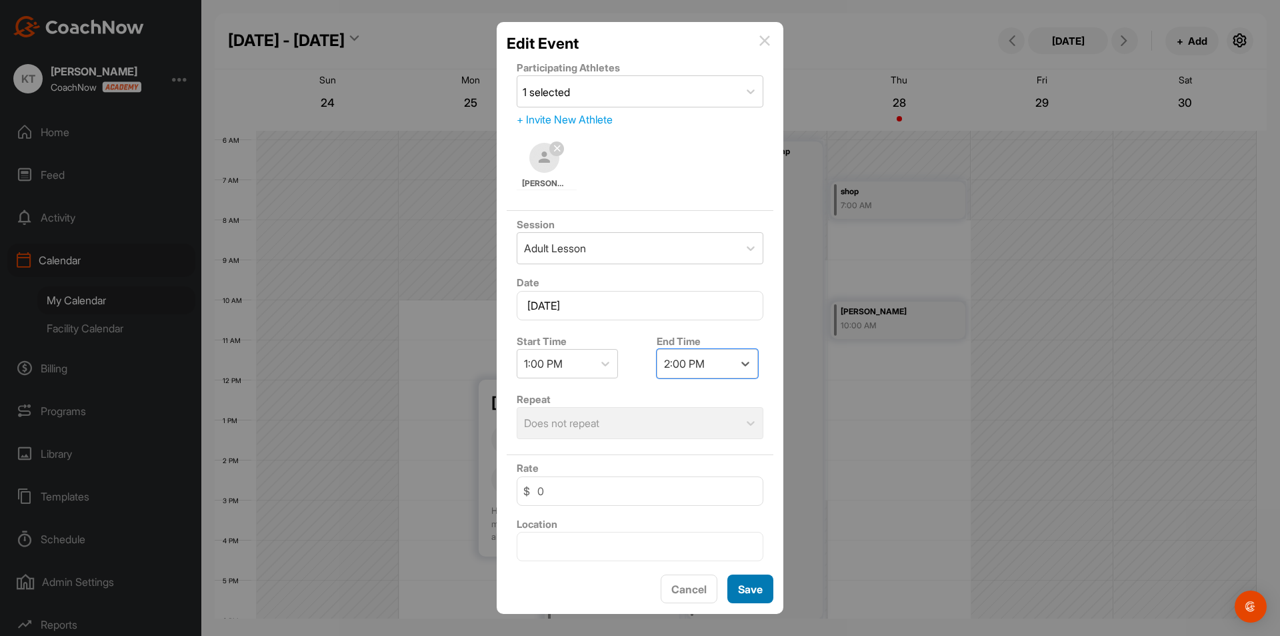
click at [751, 590] on button "Save" at bounding box center [751, 588] width 46 height 29
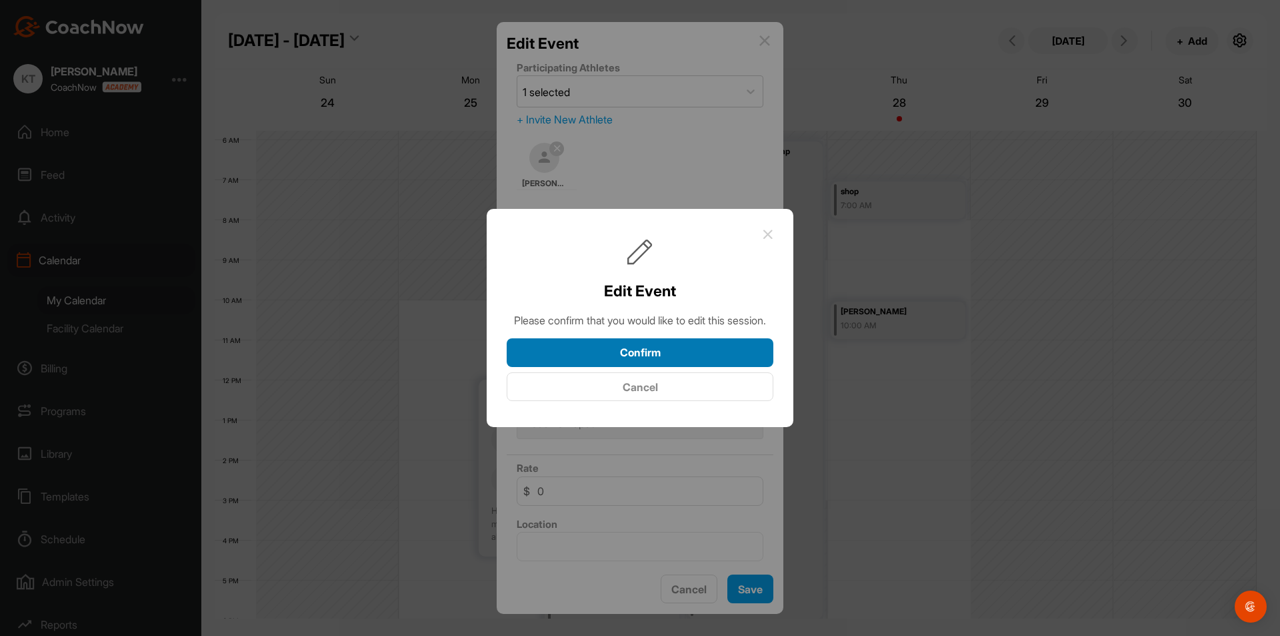
click at [628, 359] on button "Confirm" at bounding box center [640, 352] width 267 height 29
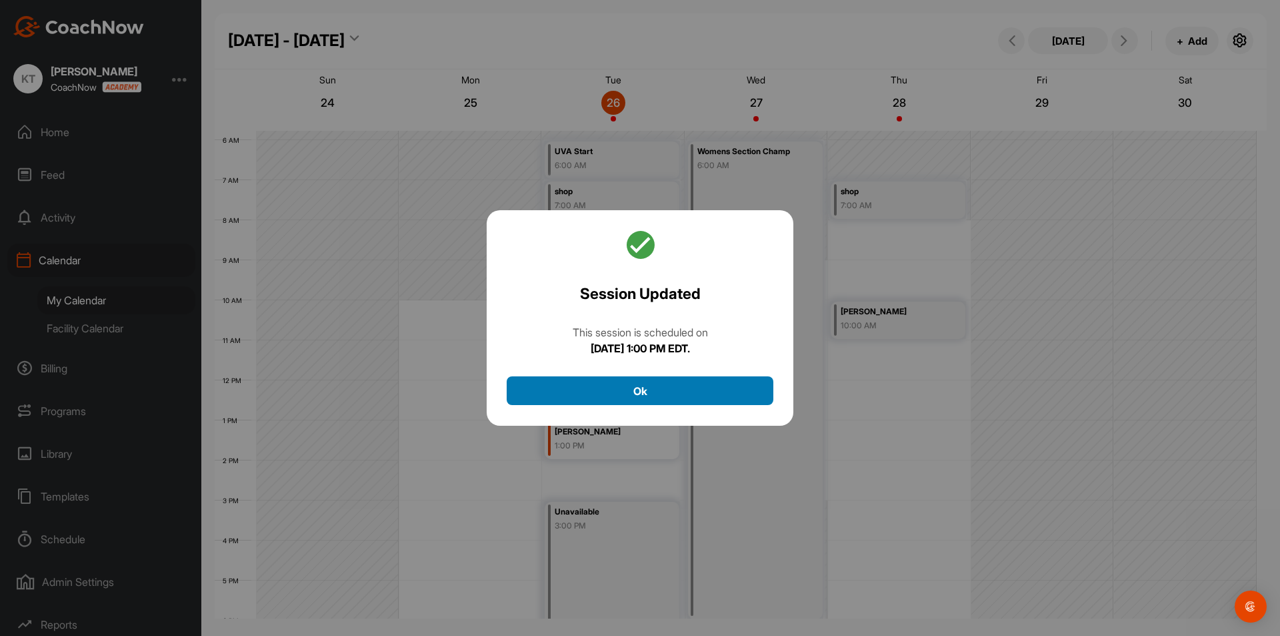
click at [664, 393] on button "Ok" at bounding box center [640, 390] width 267 height 29
